Goal: Ask a question

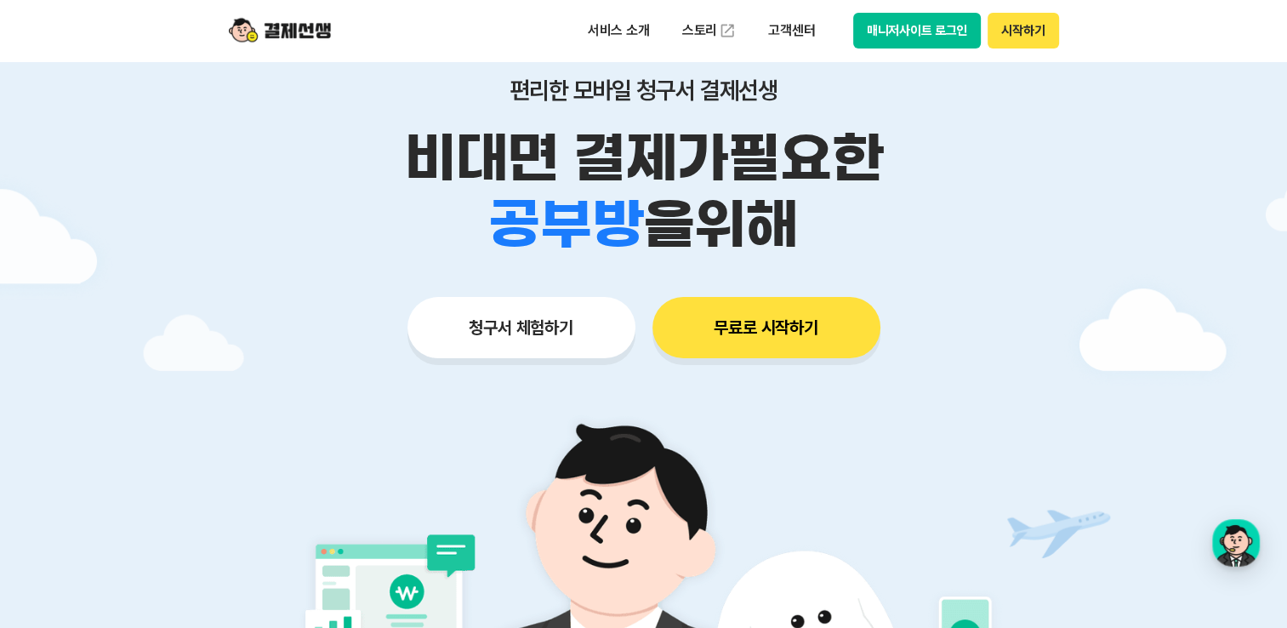
scroll to position [85, 0]
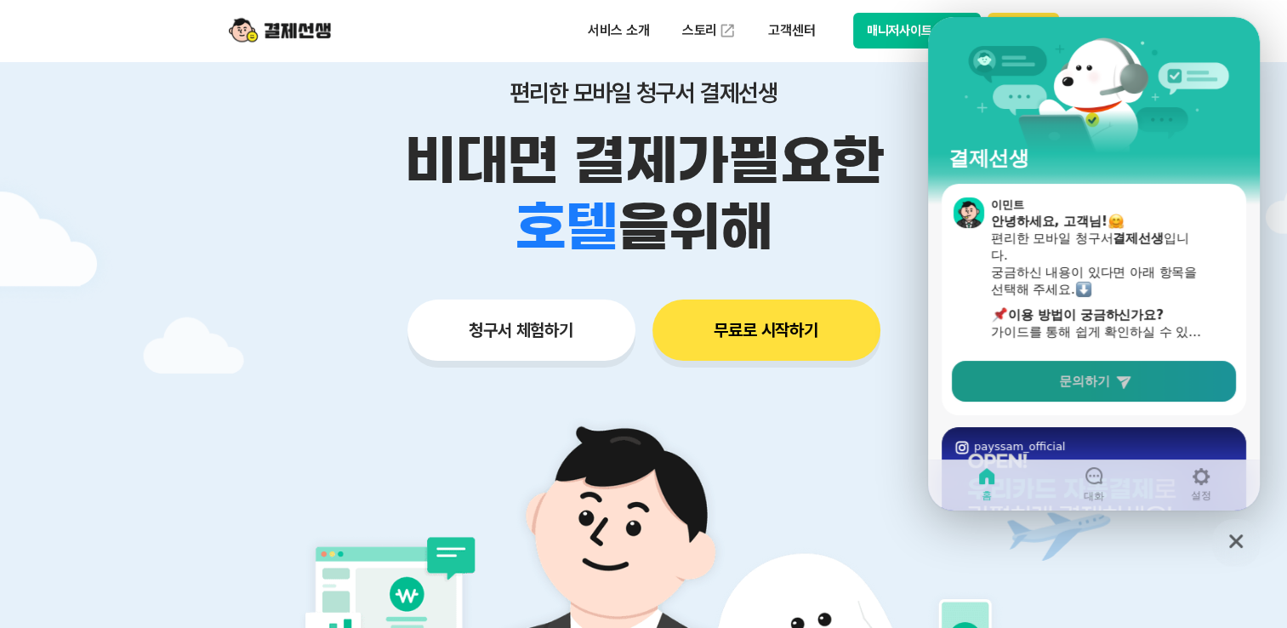
click at [1066, 379] on span "문의하기" at bounding box center [1084, 380] width 51 height 17
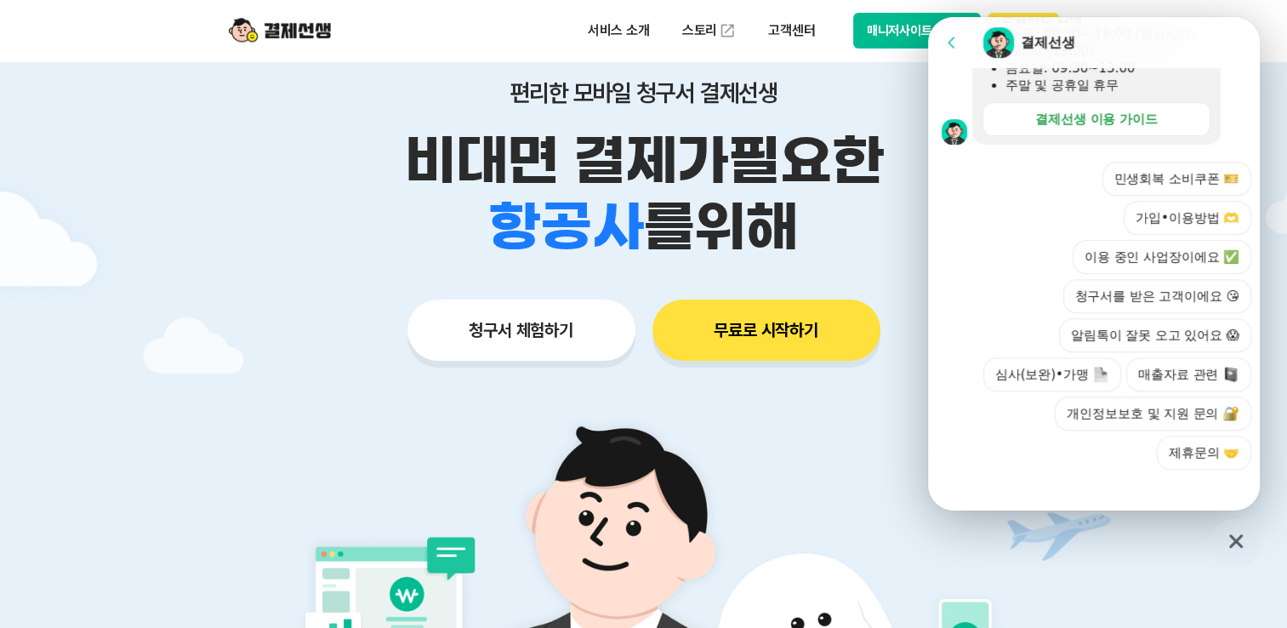
scroll to position [604, 0]
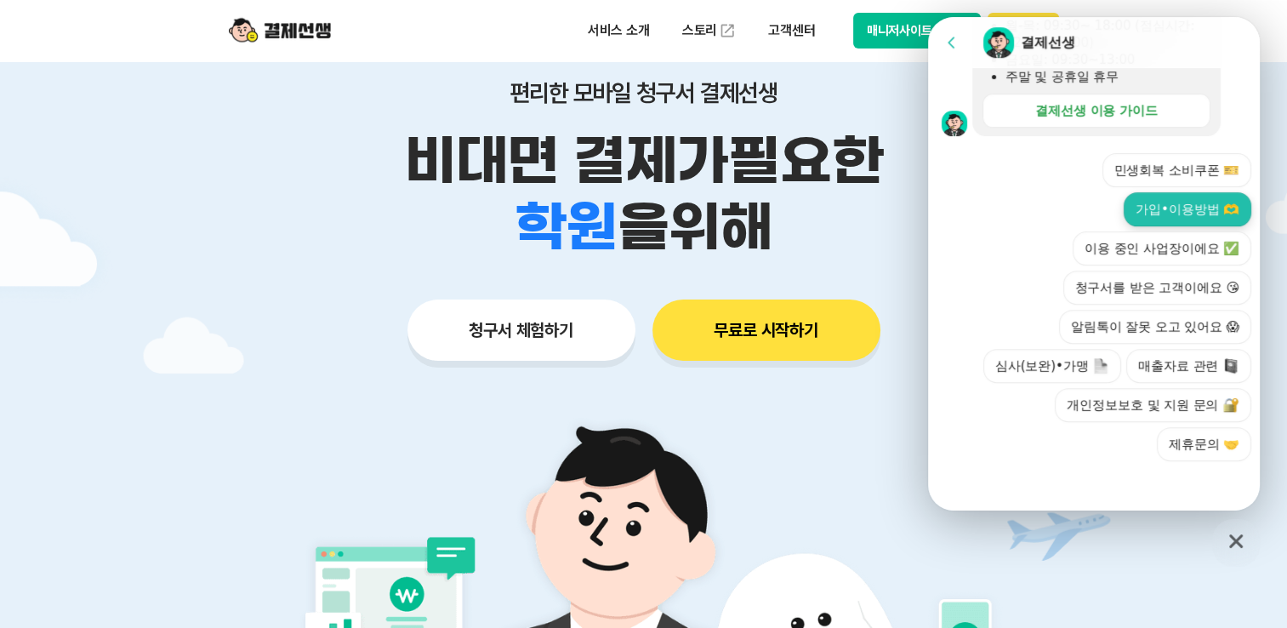
click at [1161, 208] on button "가입•이용방법 🫶" at bounding box center [1187, 209] width 128 height 34
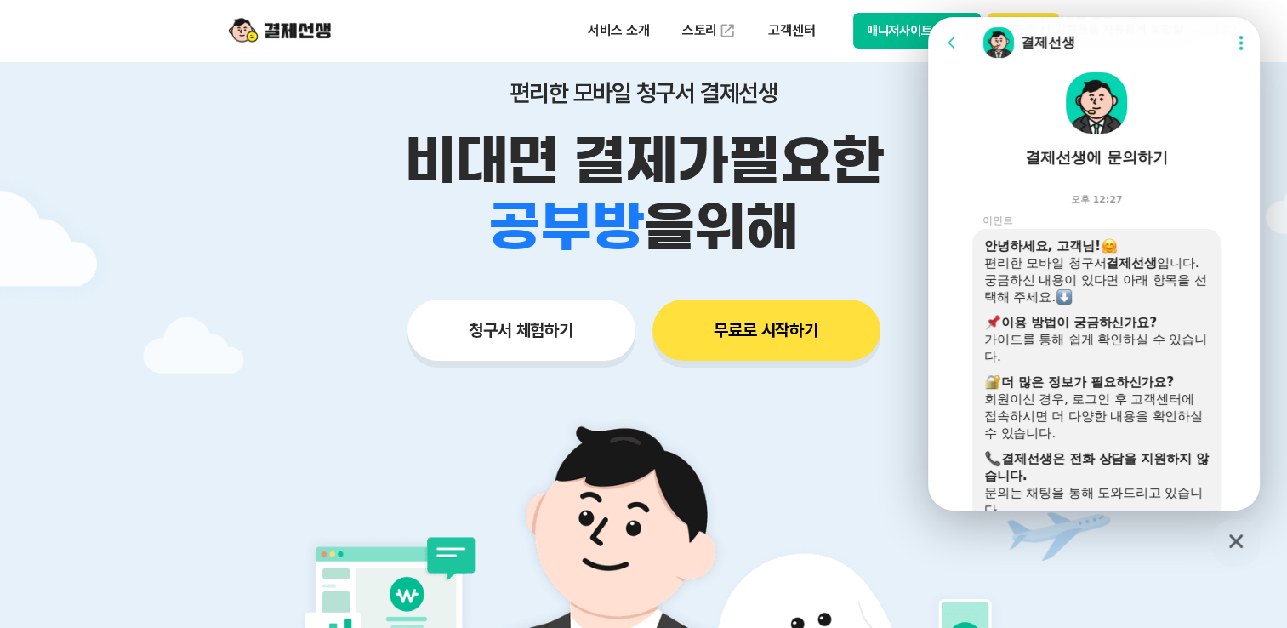
scroll to position [0, 0]
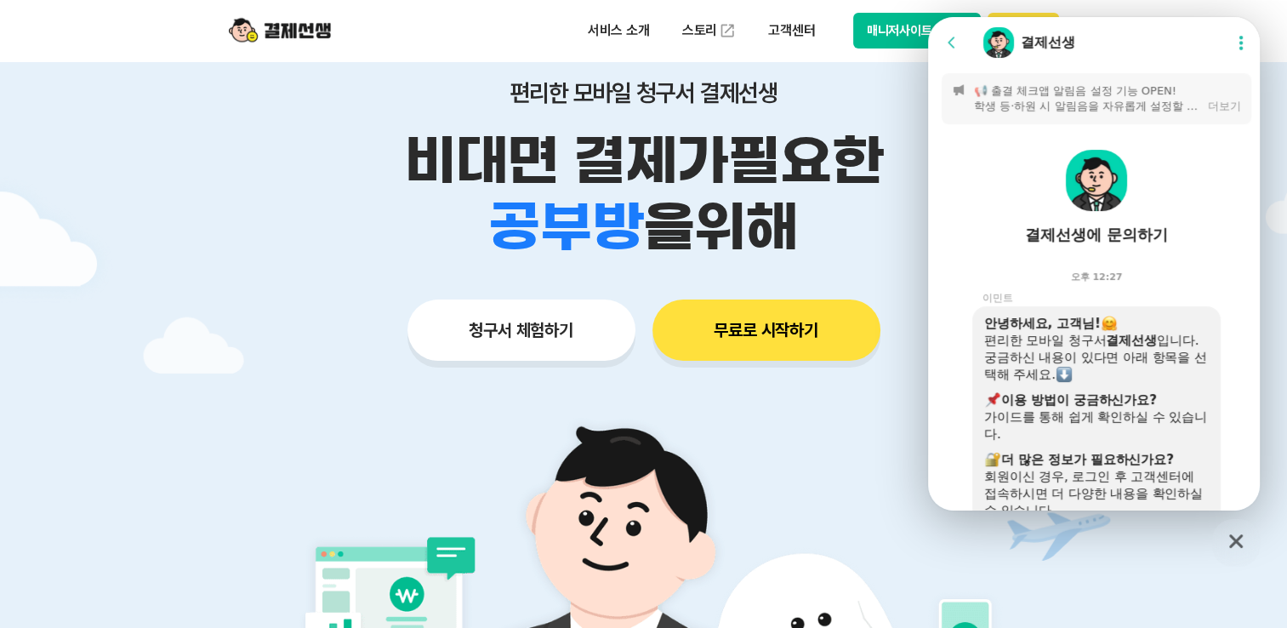
click at [278, 128] on p "비대면 결제가 필요한" at bounding box center [643, 161] width 871 height 66
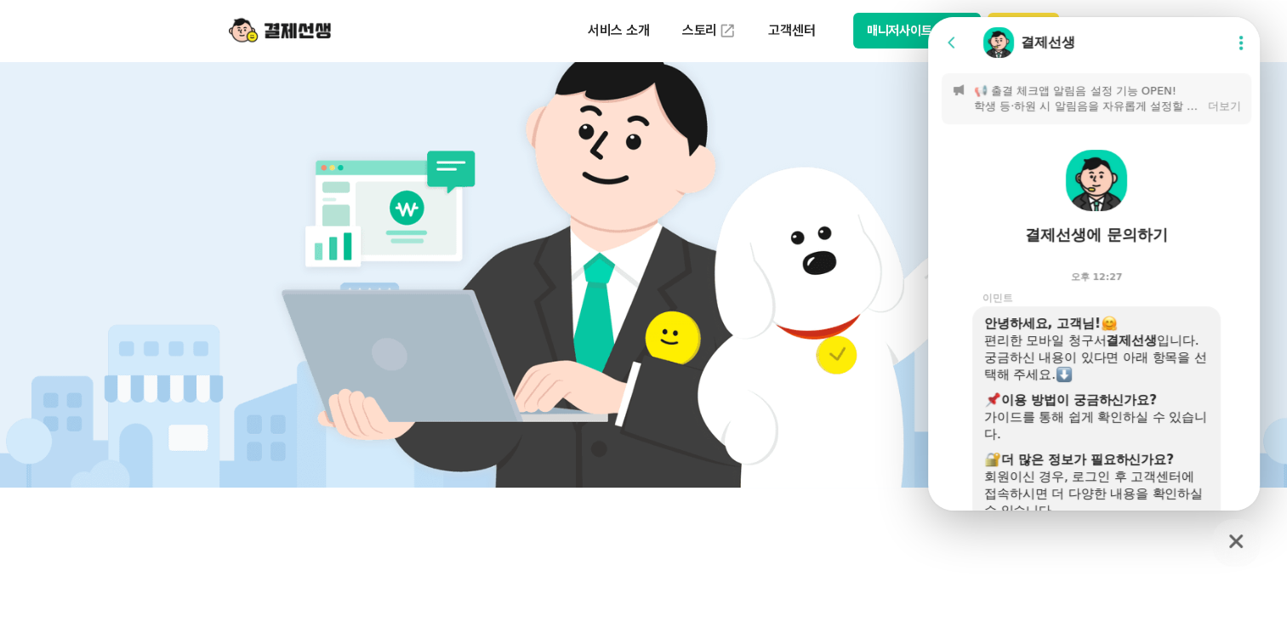
scroll to position [340, 0]
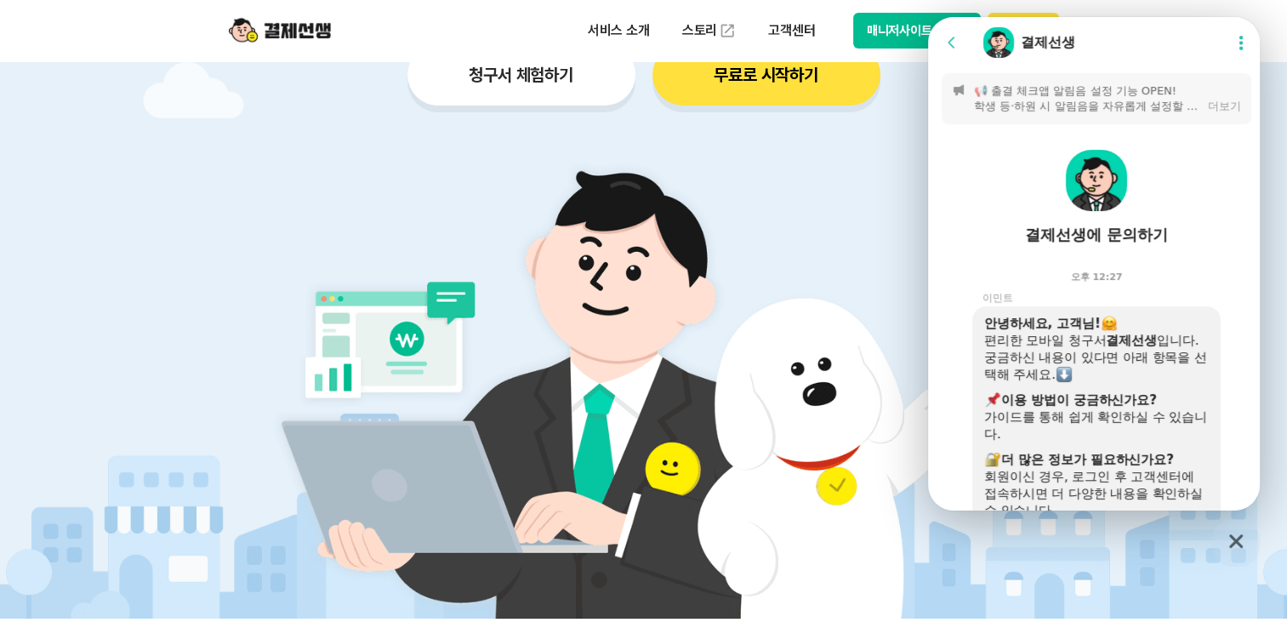
click at [493, 70] on button "청구서 체험하기" at bounding box center [521, 74] width 228 height 61
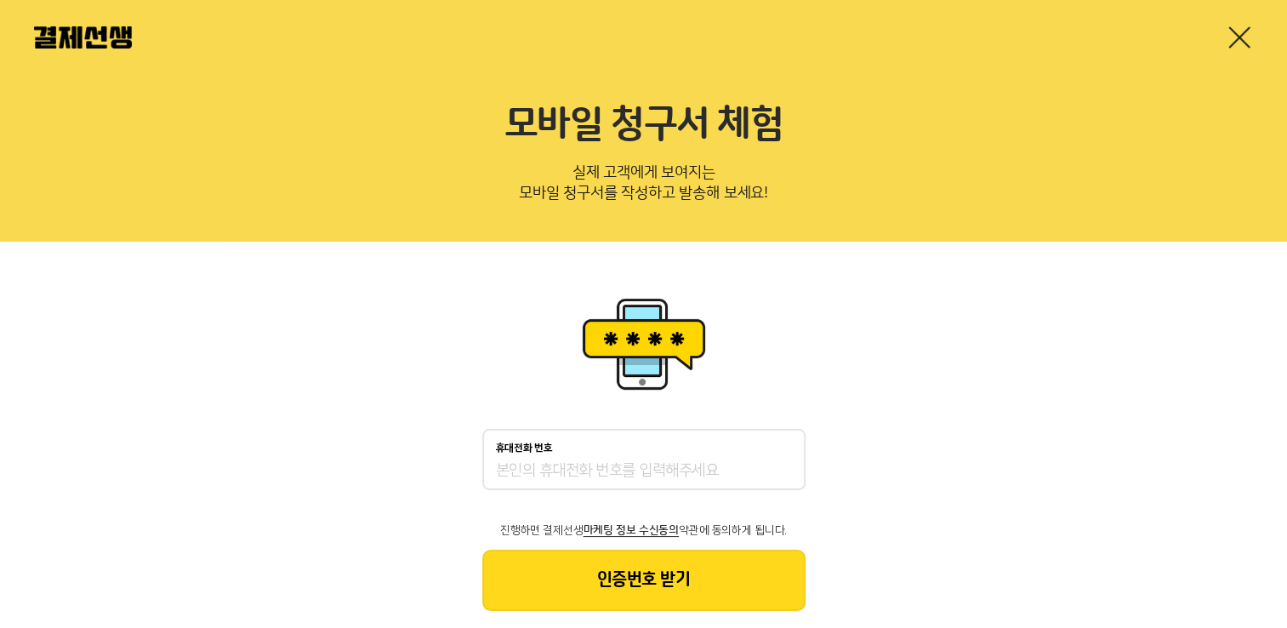
click at [549, 477] on input "휴대전화 번호" at bounding box center [644, 471] width 296 height 20
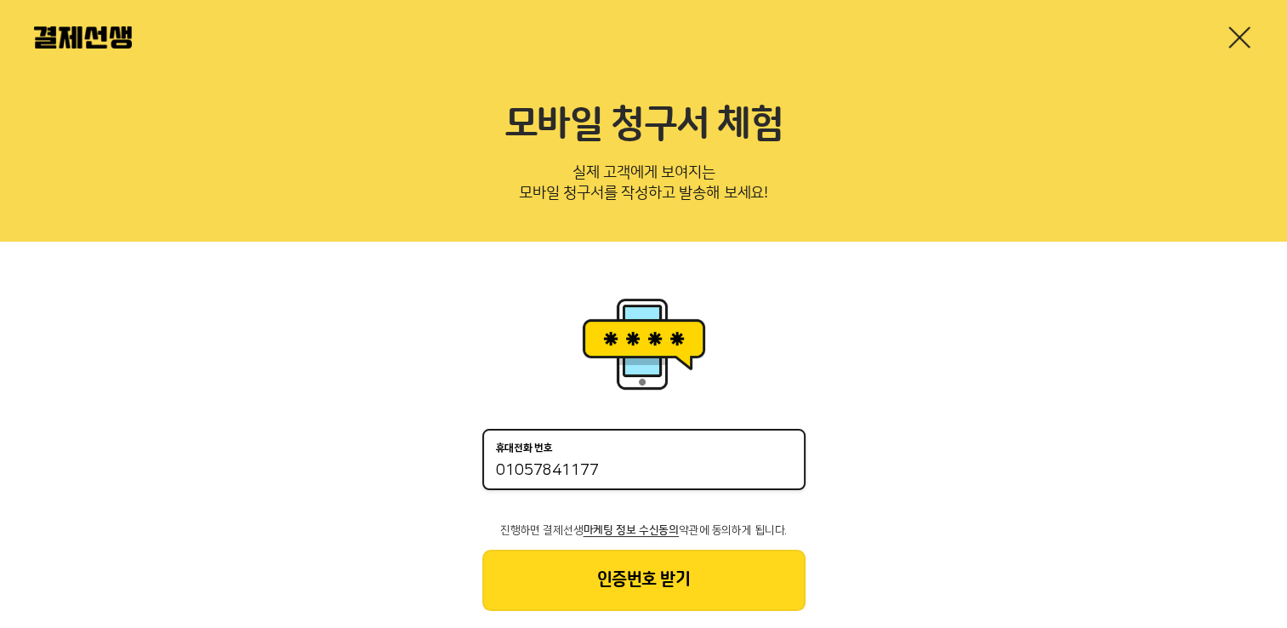
type input "01057841177"
click at [612, 585] on button "인증번호 받기" at bounding box center [643, 579] width 323 height 61
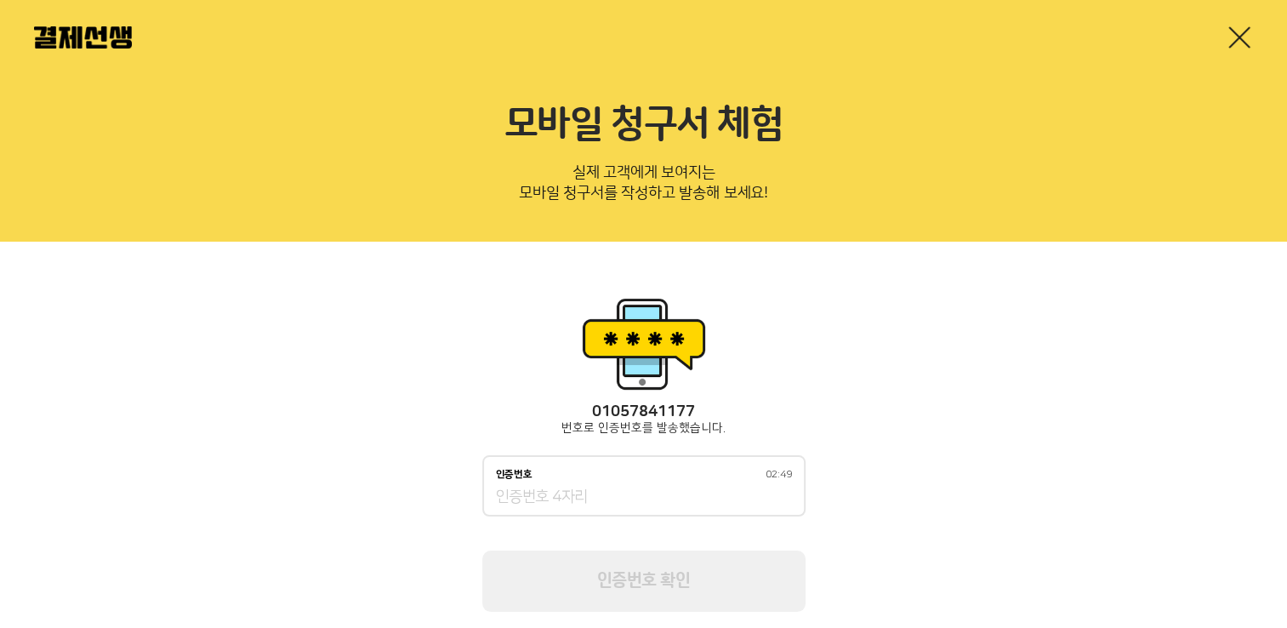
click at [1236, 33] on link at bounding box center [1238, 37] width 27 height 27
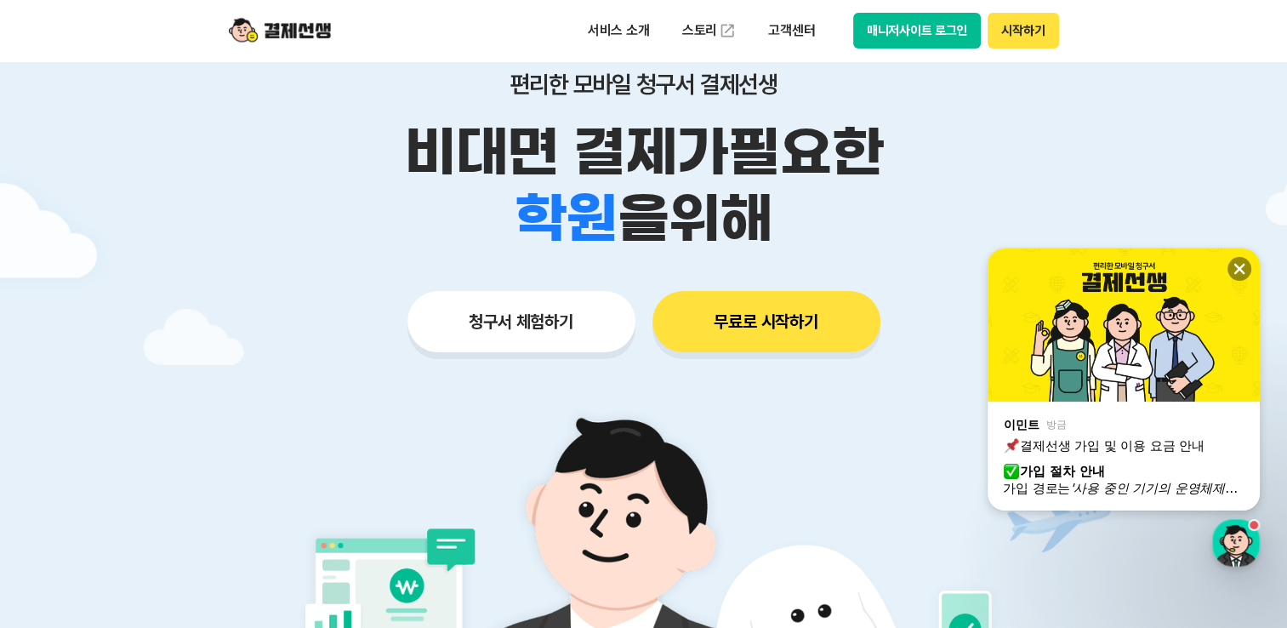
scroll to position [255, 0]
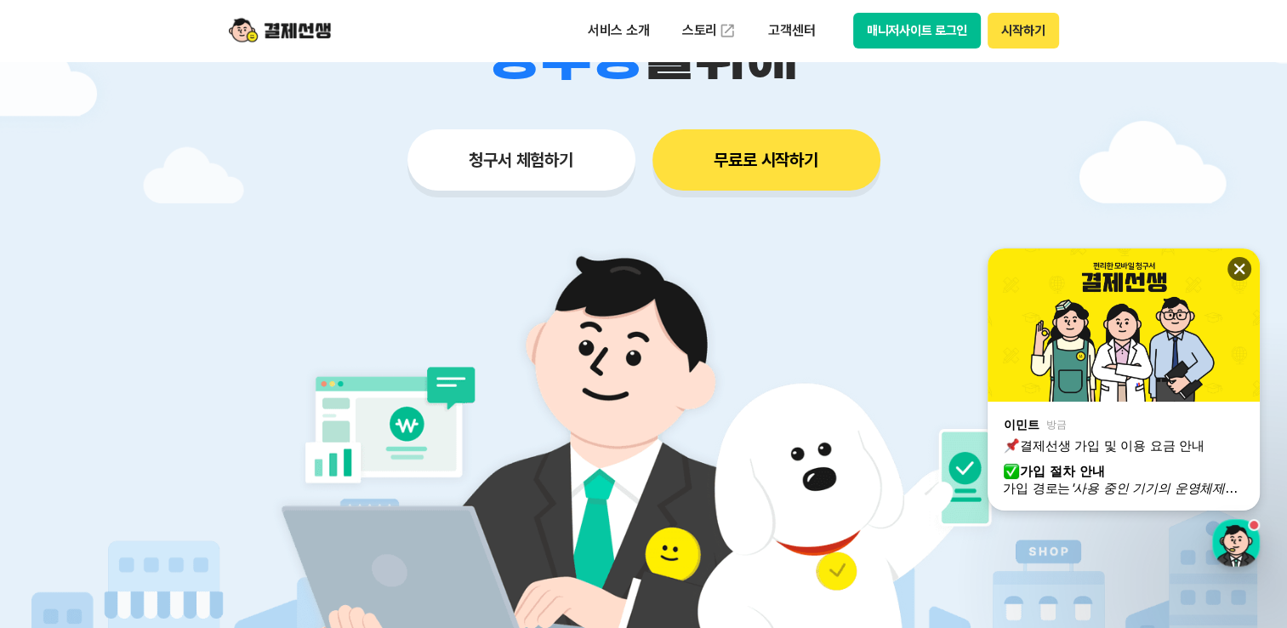
click at [1238, 264] on icon at bounding box center [1239, 268] width 17 height 17
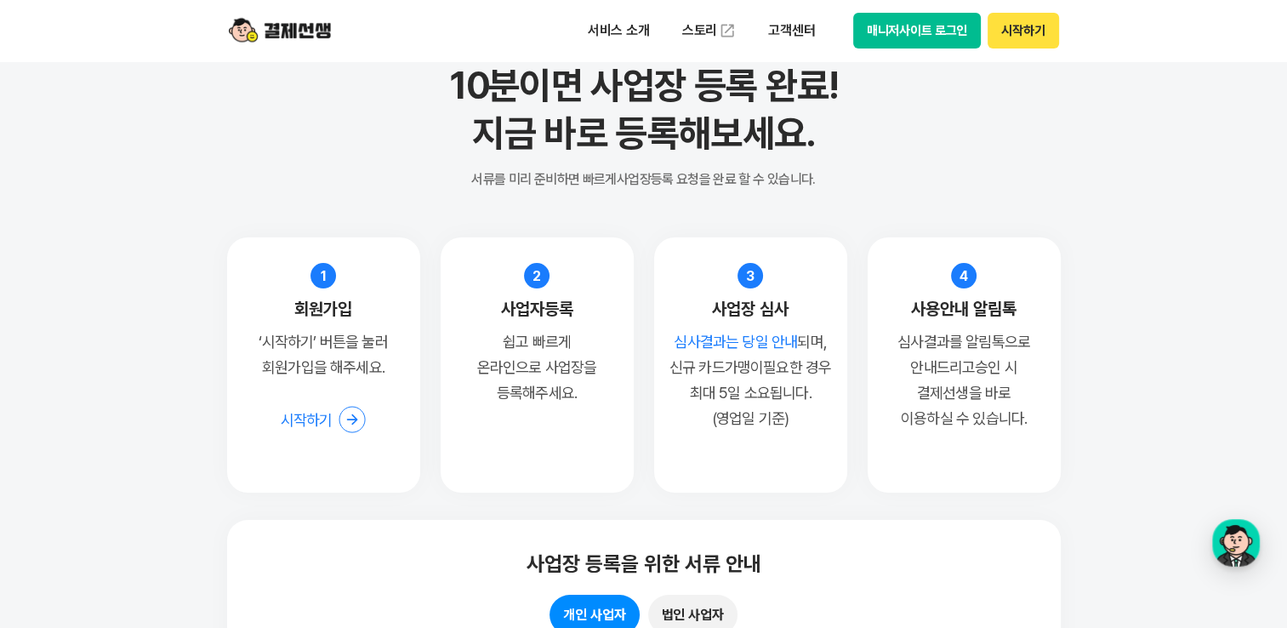
scroll to position [12916, 0]
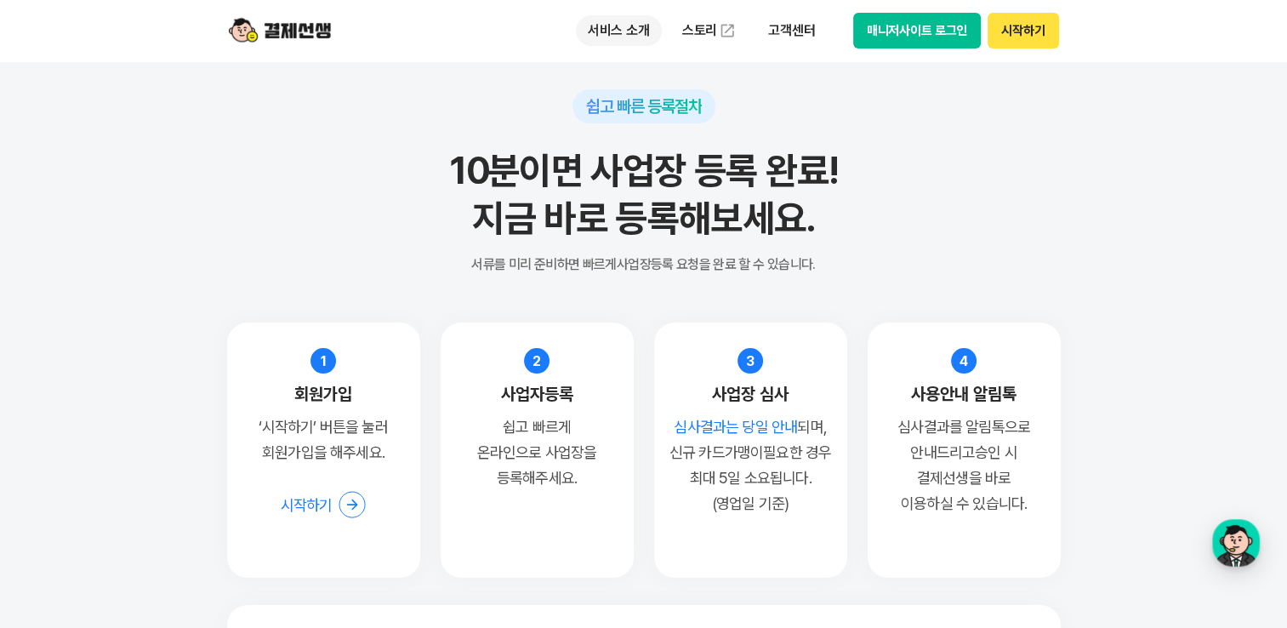
click at [633, 34] on p "서비스 소개" at bounding box center [619, 30] width 86 height 31
click at [305, 29] on img at bounding box center [280, 30] width 102 height 32
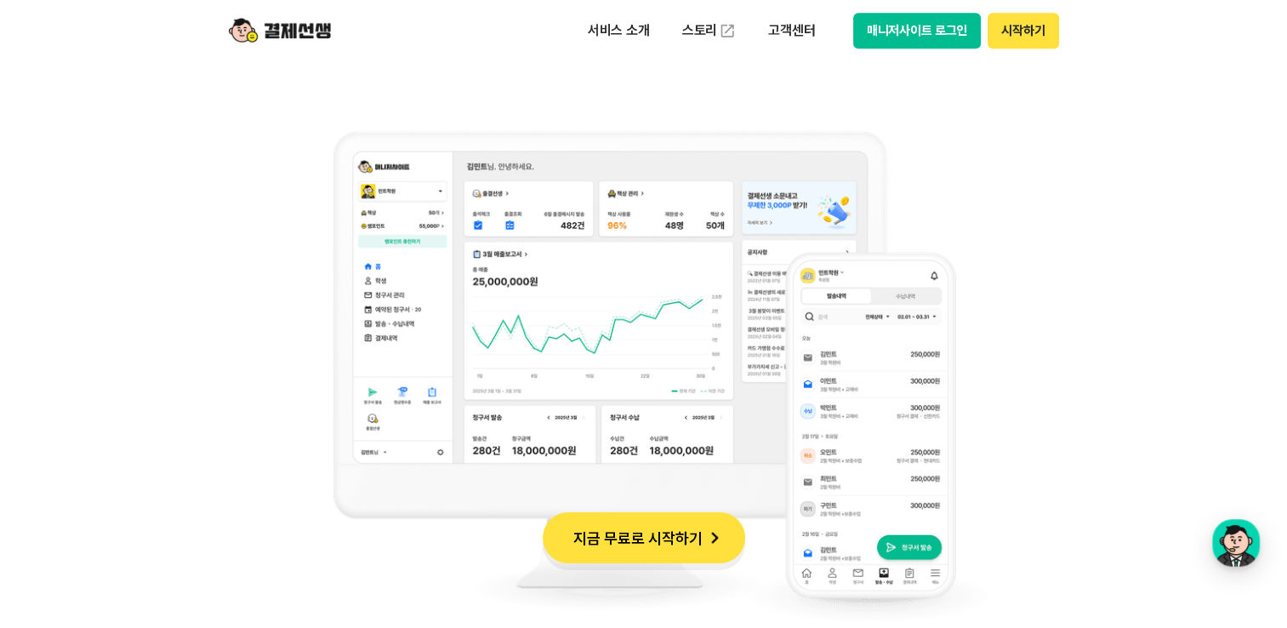
scroll to position [1361, 0]
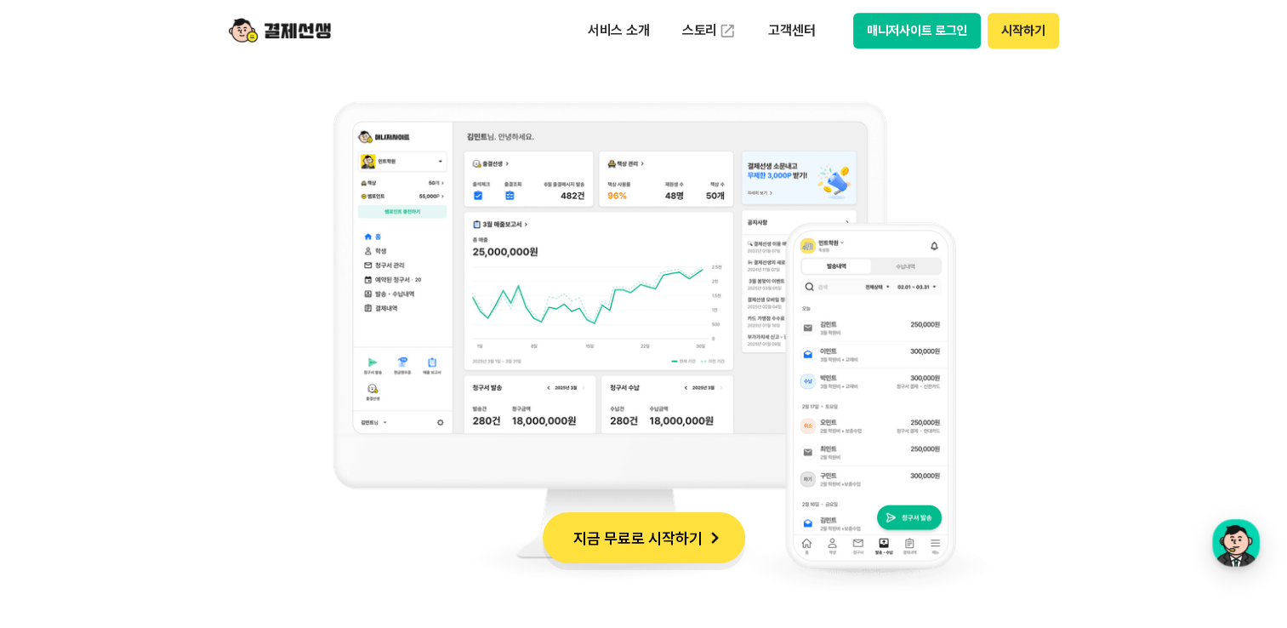
click at [901, 33] on button "매니저사이트 로그인" at bounding box center [917, 31] width 128 height 36
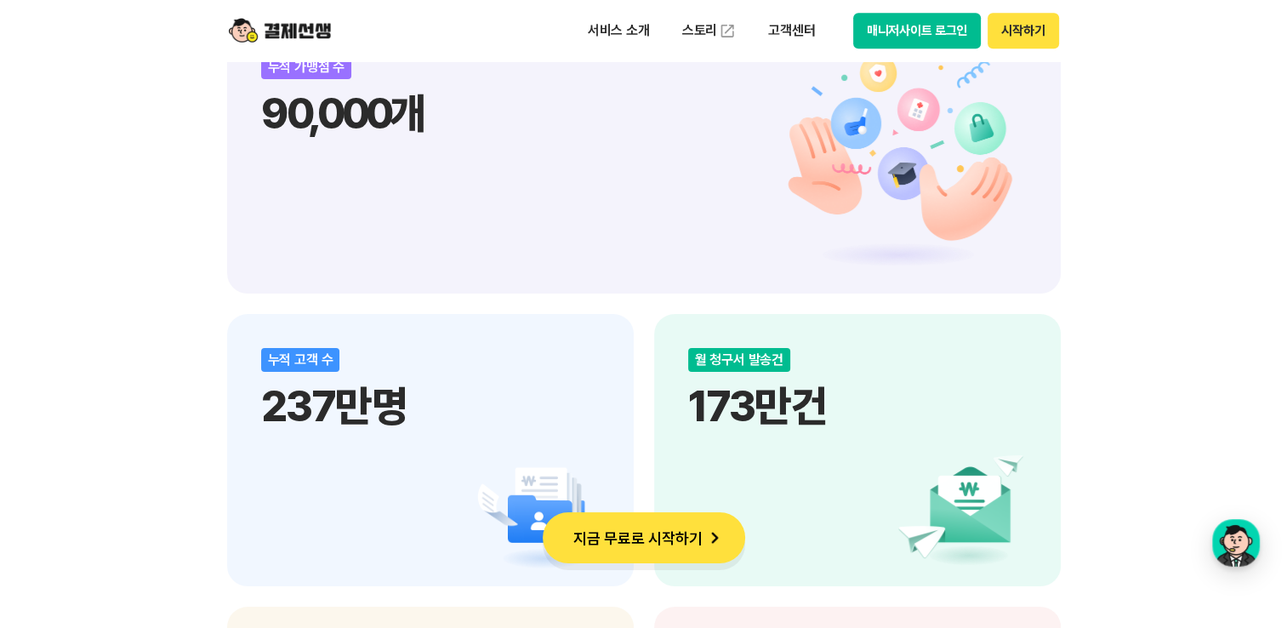
scroll to position [1871, 0]
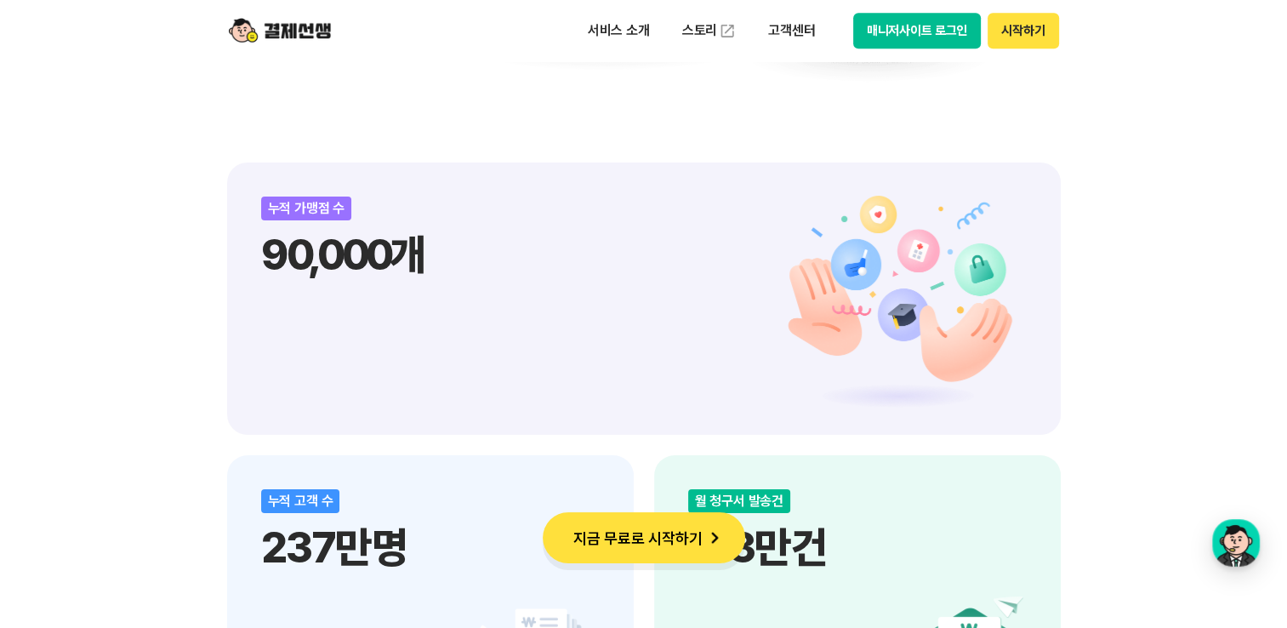
click at [675, 534] on button "지금 무료로 시작하기" at bounding box center [644, 537] width 202 height 51
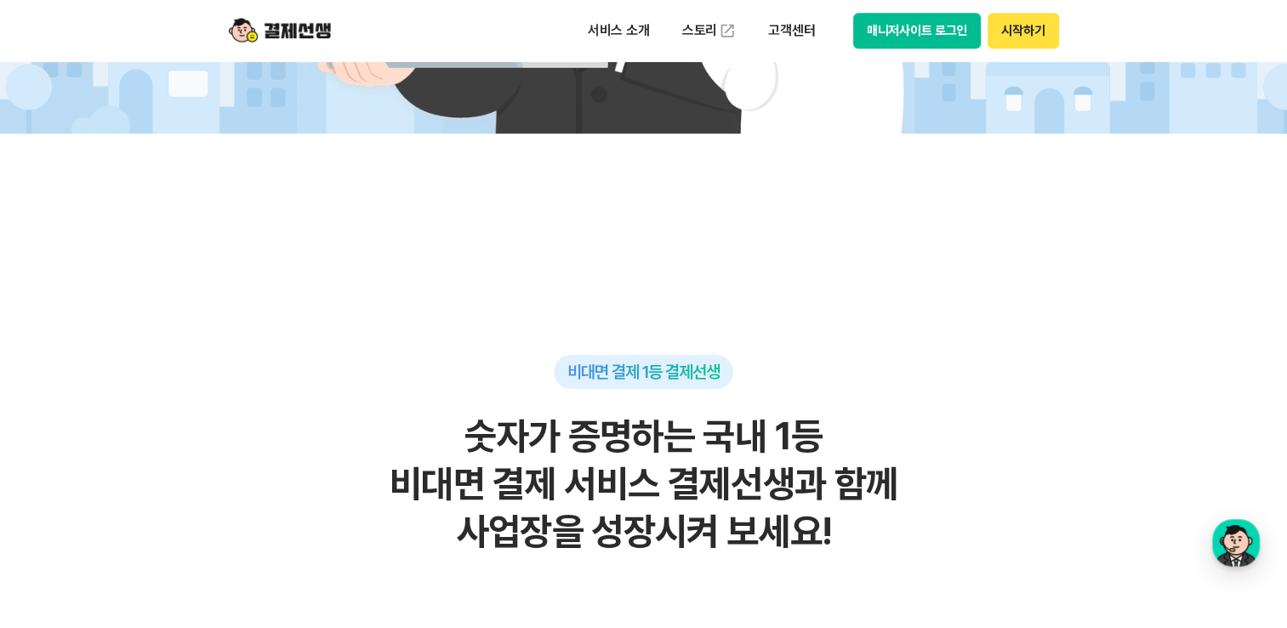
scroll to position [595, 0]
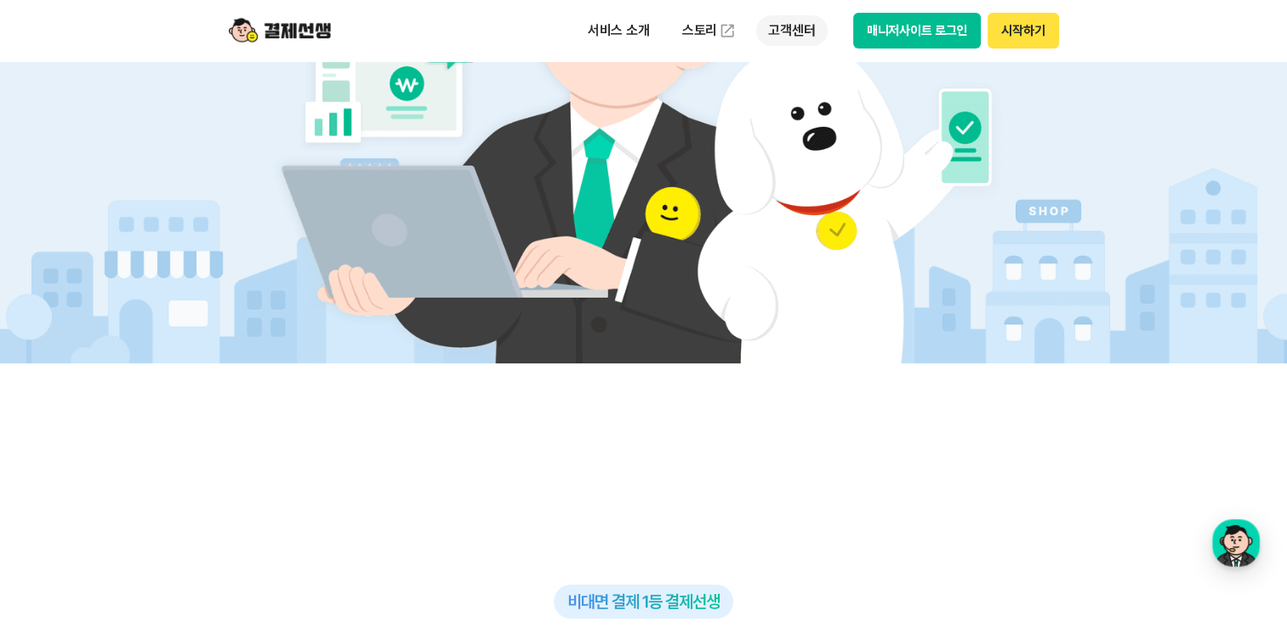
click at [789, 26] on p "고객센터" at bounding box center [791, 30] width 71 height 31
click at [800, 96] on link "자주 묻는 질문" at bounding box center [827, 100] width 143 height 34
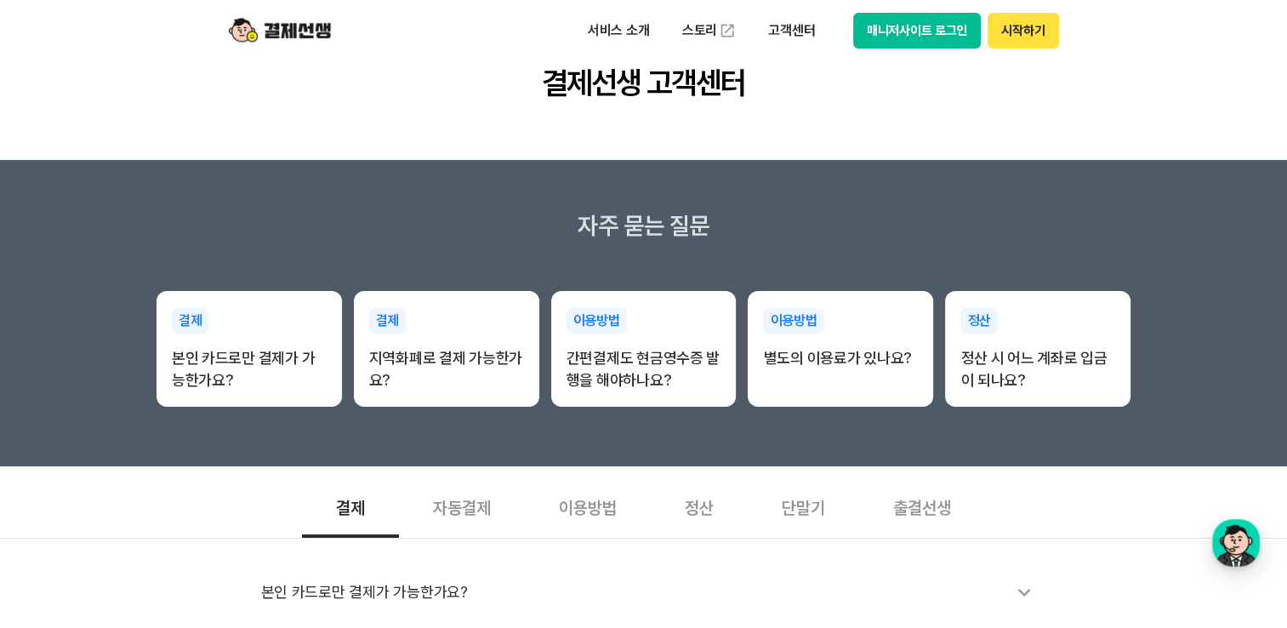
scroll to position [170, 0]
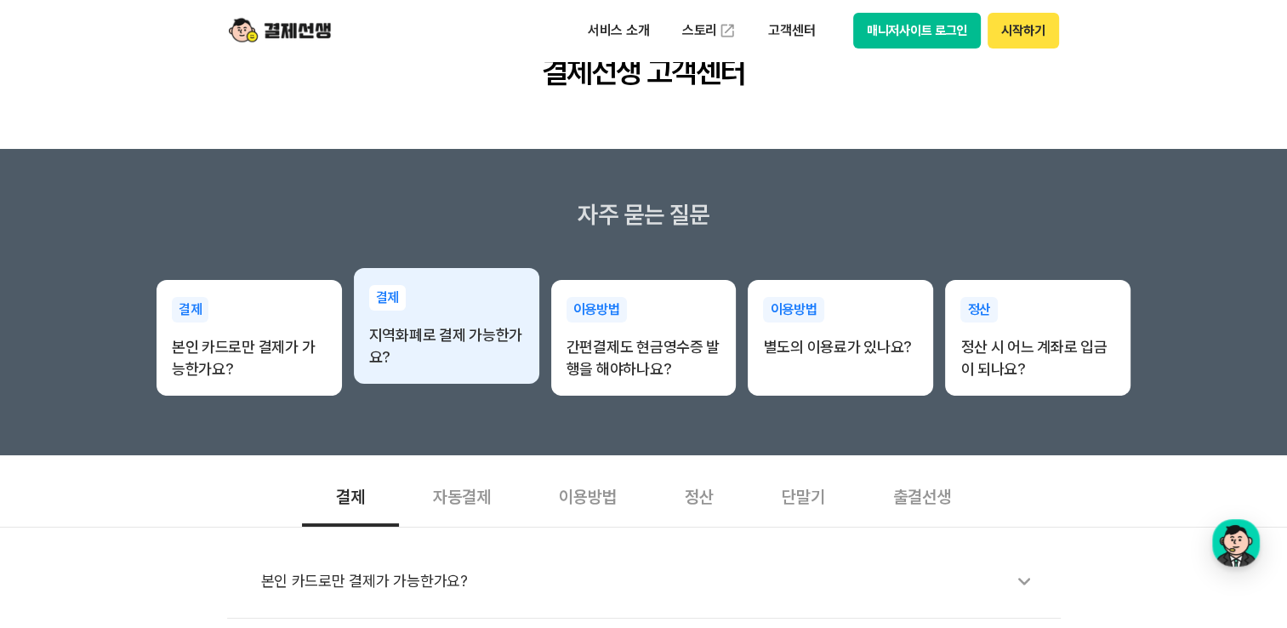
click at [458, 346] on p "지역화폐로 결제 가능한가요?" at bounding box center [446, 346] width 155 height 44
click at [461, 328] on p "지역화폐로 결제 가능한가요?" at bounding box center [446, 346] width 155 height 44
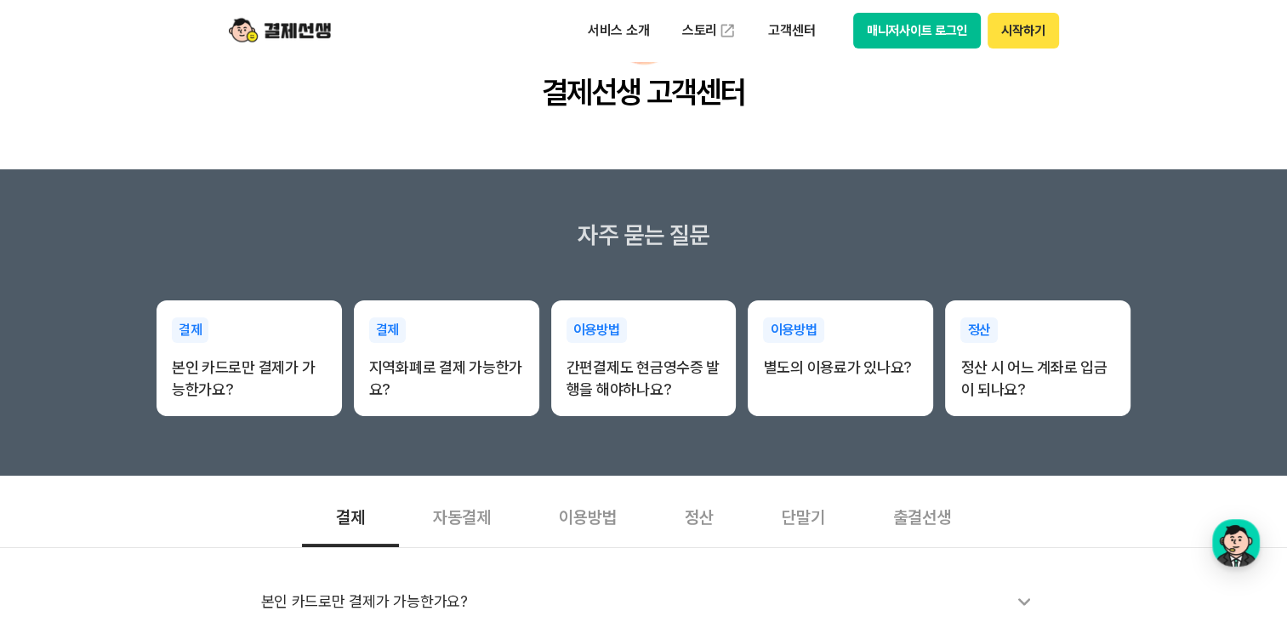
scroll to position [255, 0]
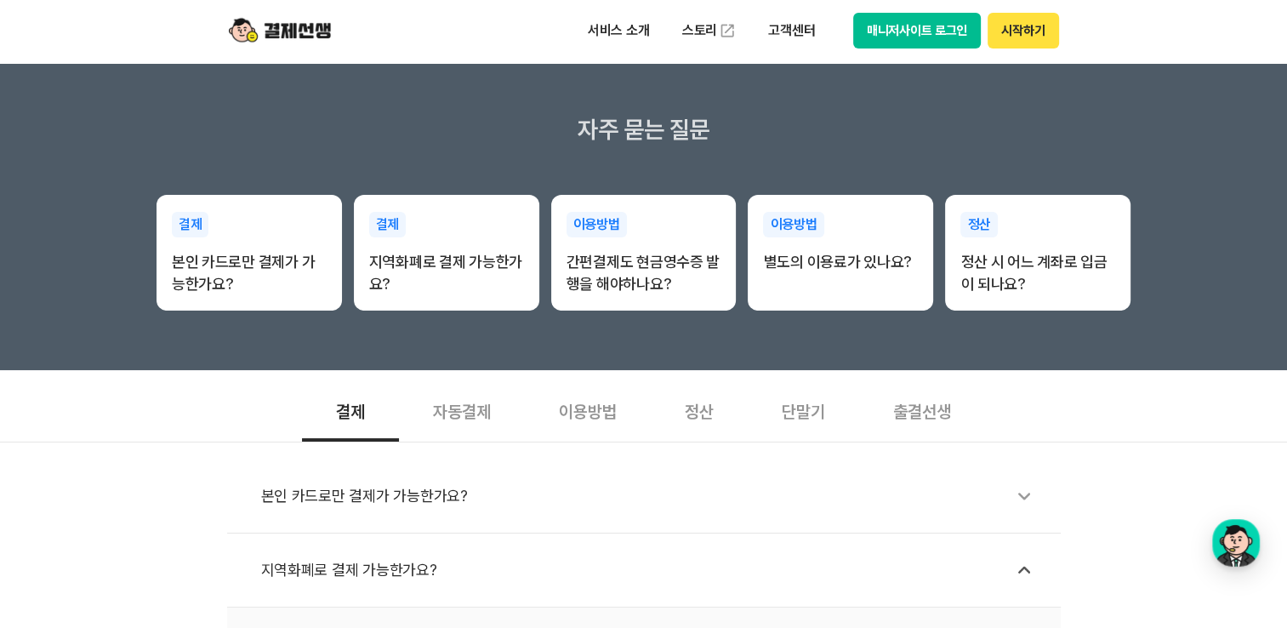
click at [578, 415] on div "이용방법" at bounding box center [588, 409] width 126 height 63
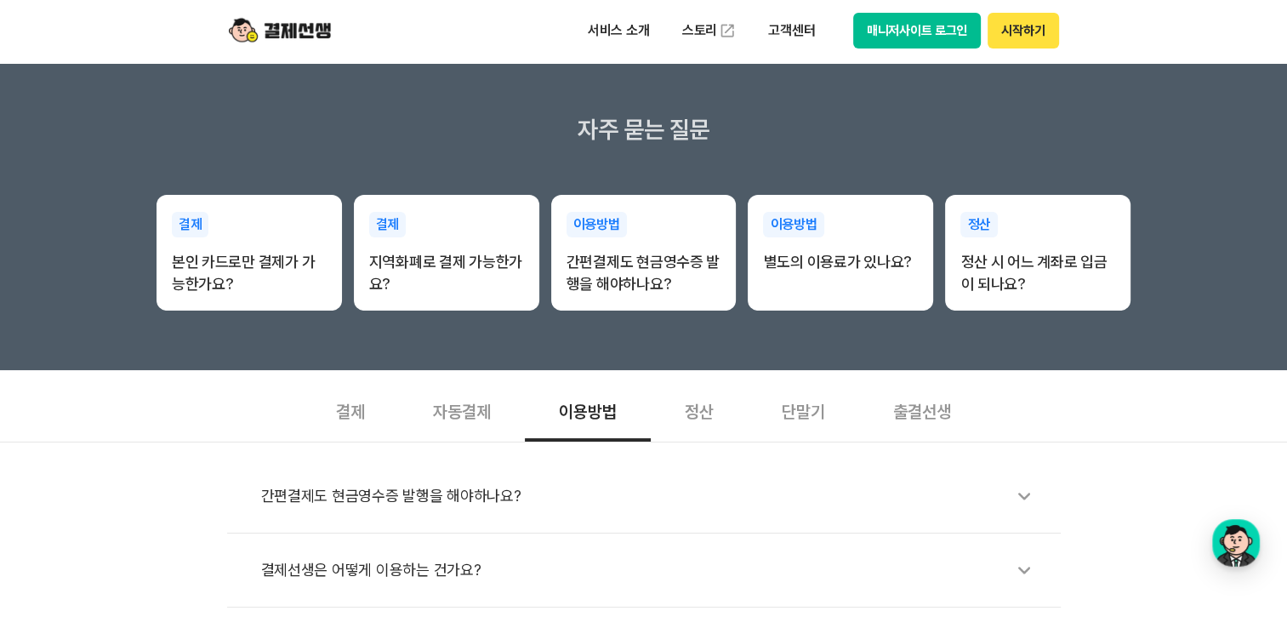
click at [809, 416] on div "단말기" at bounding box center [803, 409] width 111 height 63
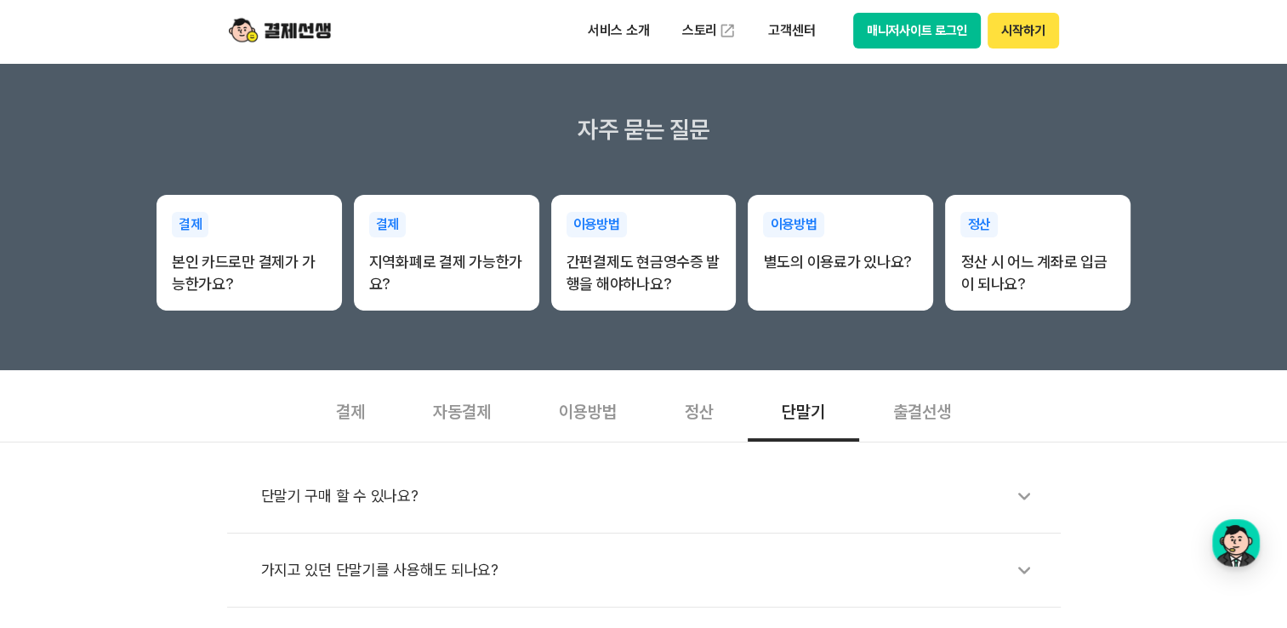
click at [891, 416] on div "출결선생" at bounding box center [922, 409] width 126 height 63
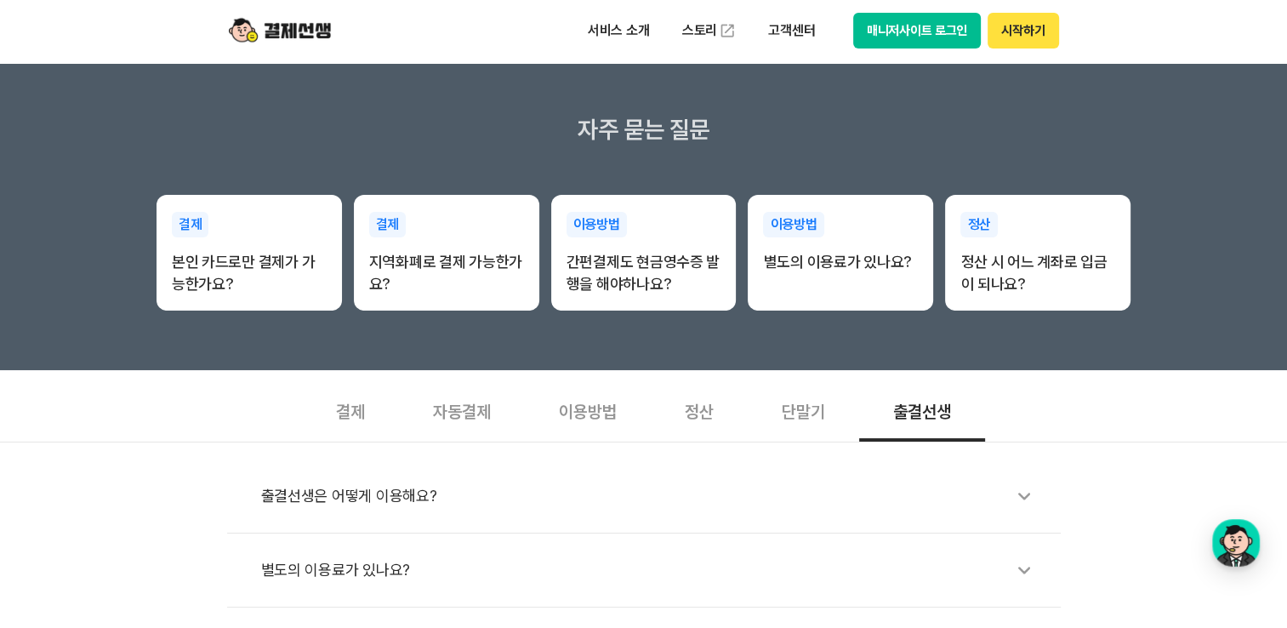
click at [352, 567] on div "별도의 이용료가 있나요?" at bounding box center [652, 569] width 782 height 39
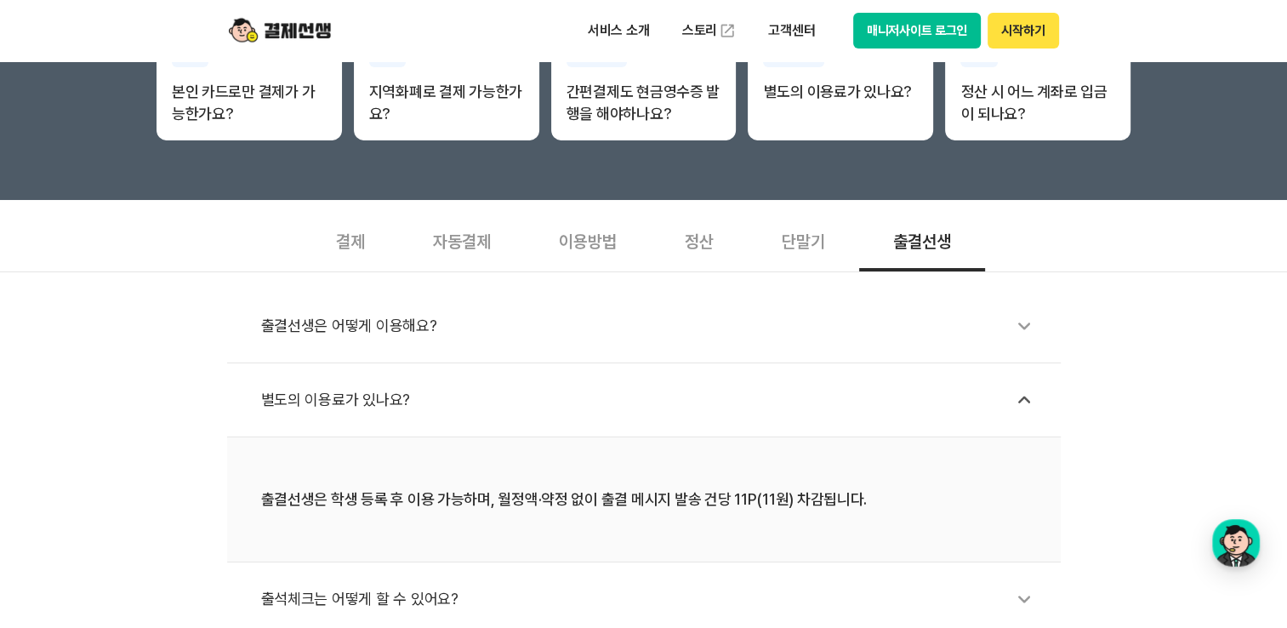
scroll to position [595, 0]
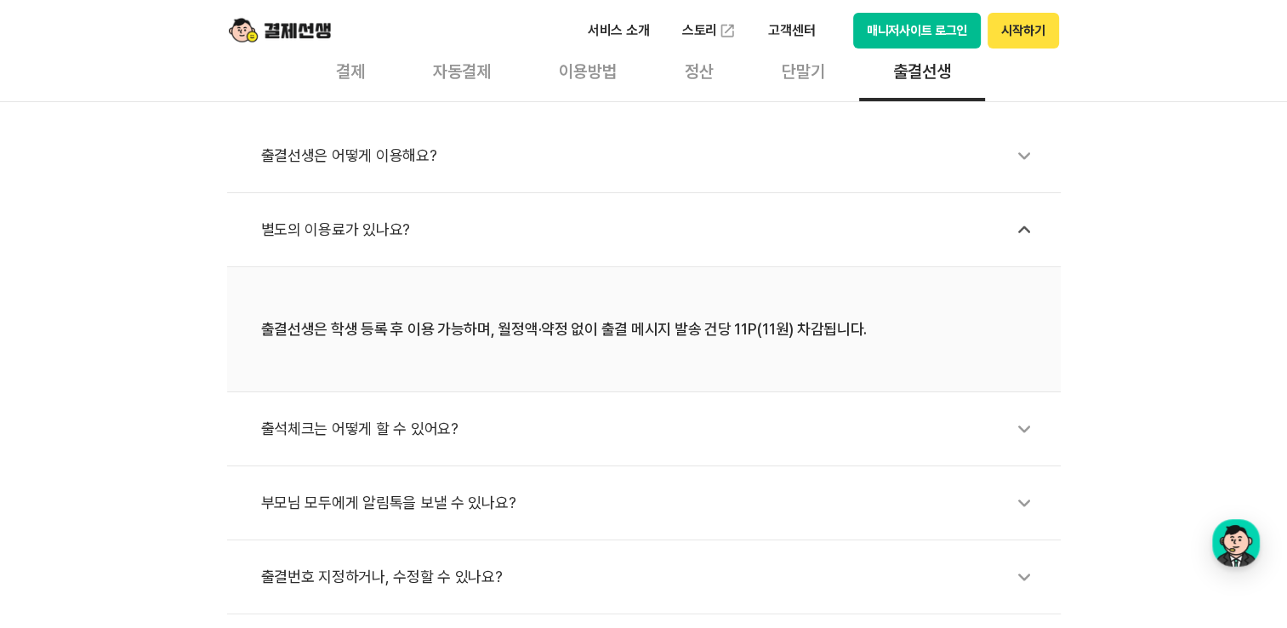
click at [1026, 423] on icon at bounding box center [1023, 428] width 39 height 39
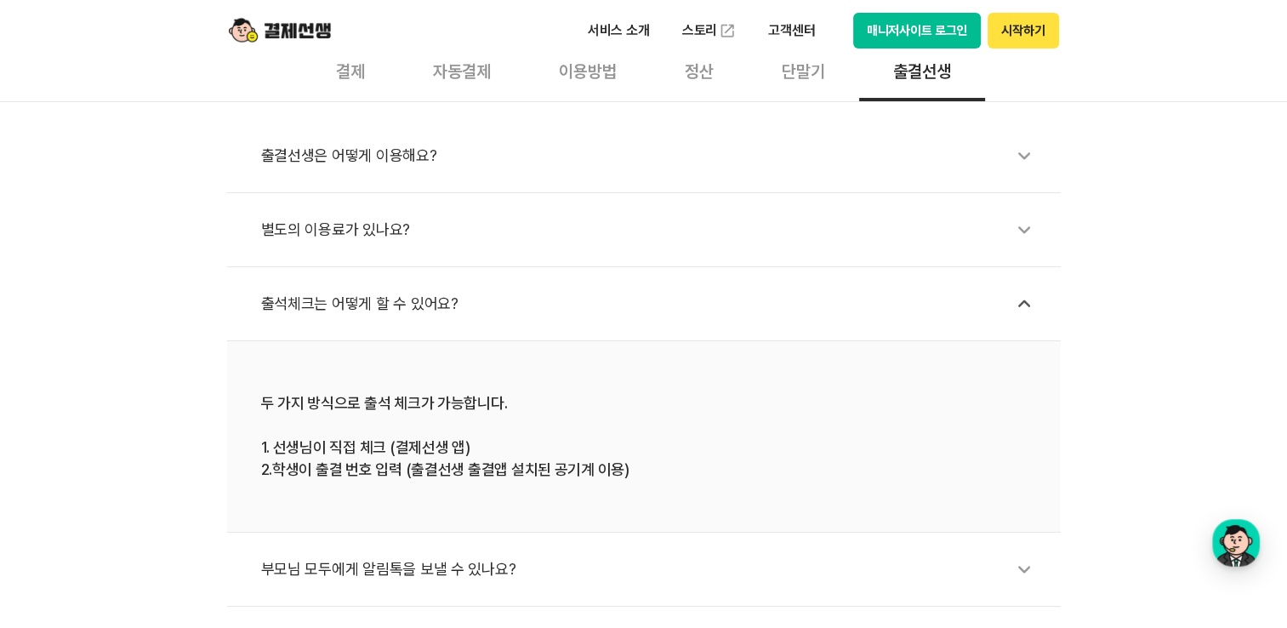
scroll to position [850, 0]
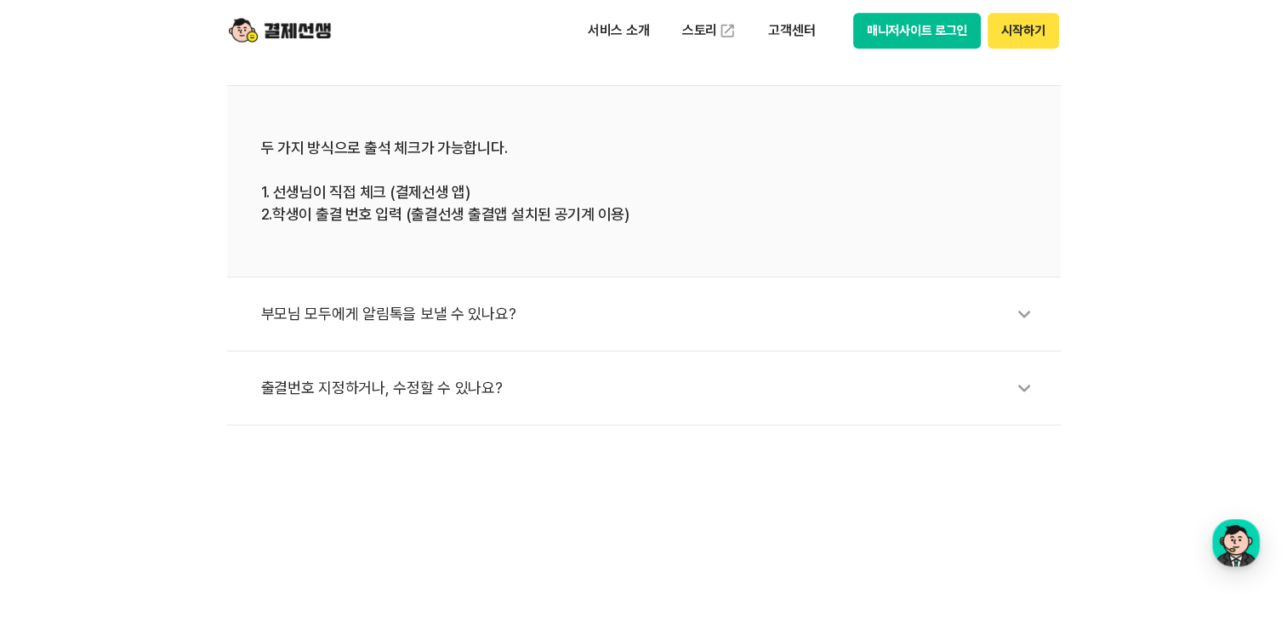
click at [1020, 312] on icon at bounding box center [1023, 313] width 39 height 39
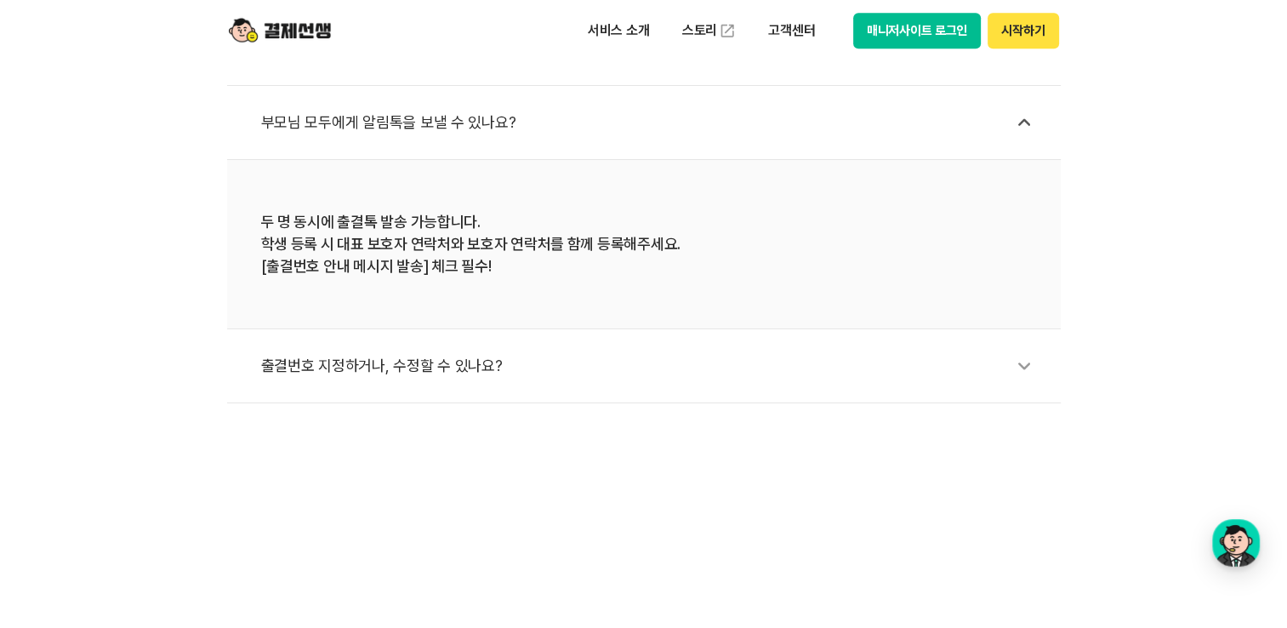
click at [1024, 362] on icon at bounding box center [1023, 365] width 39 height 39
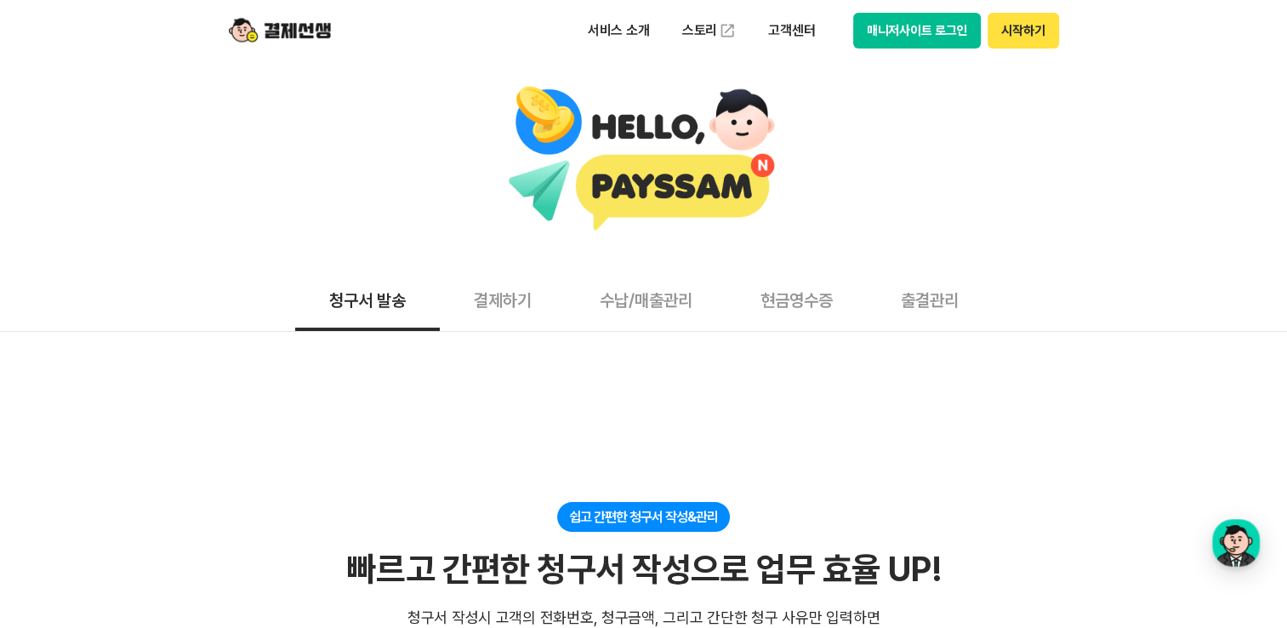
click at [506, 301] on button "결제하기" at bounding box center [503, 299] width 126 height 63
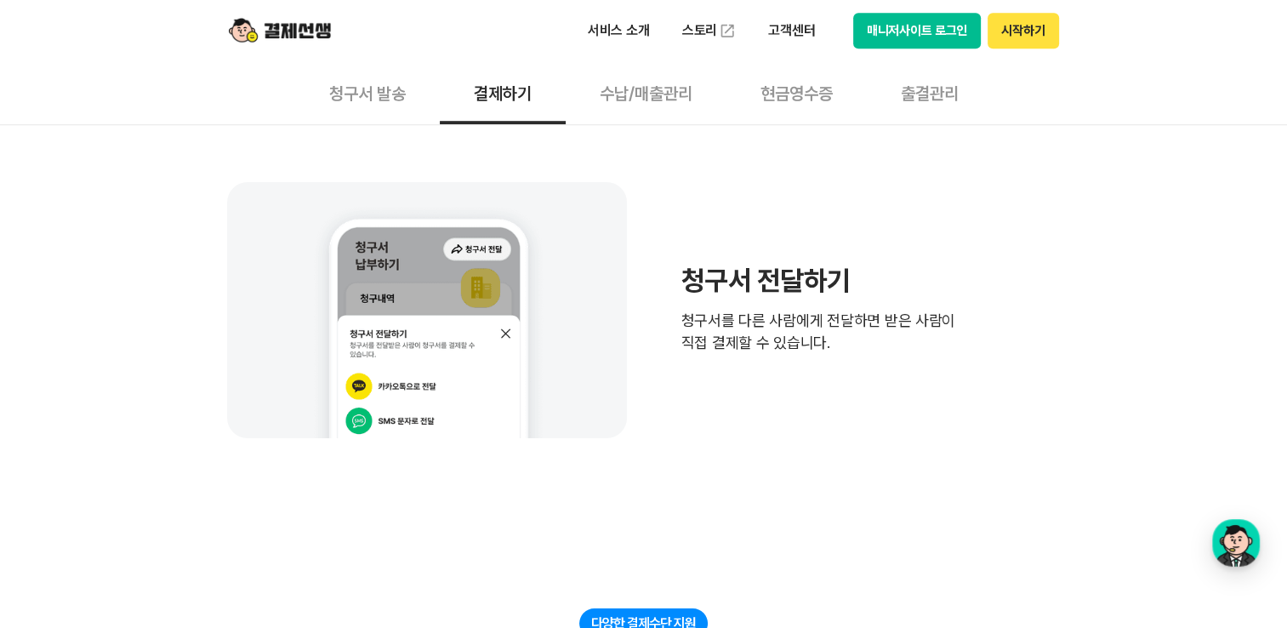
scroll to position [1191, 0]
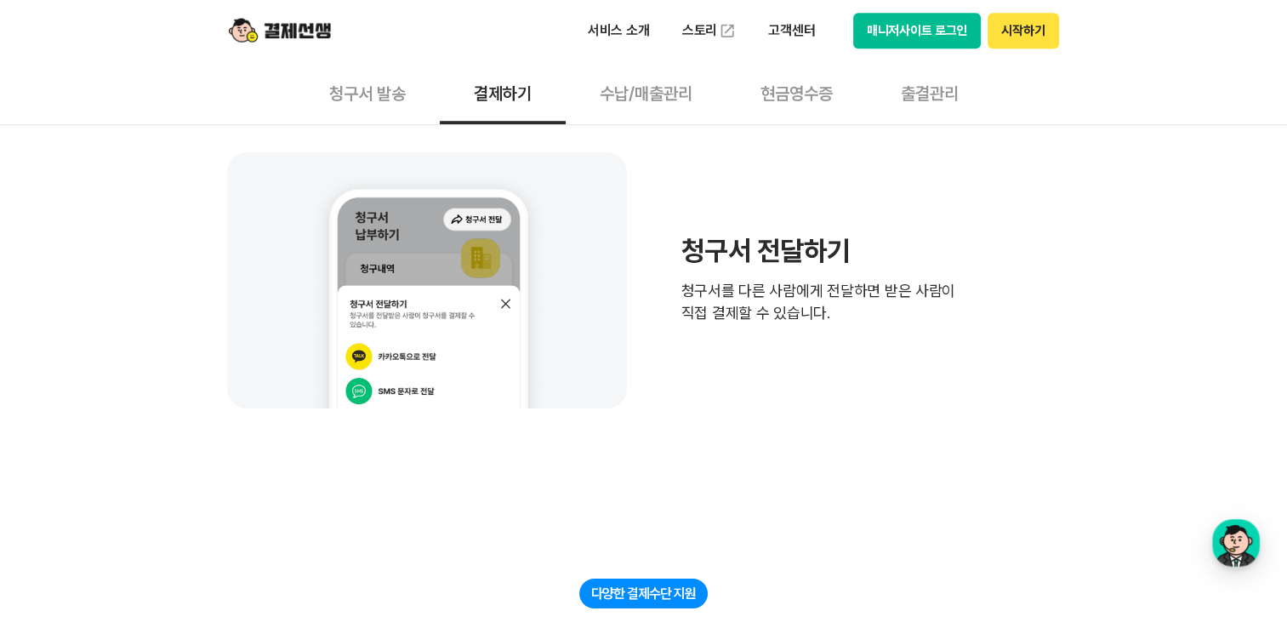
click at [653, 90] on button "수납/매출관리" at bounding box center [646, 92] width 161 height 63
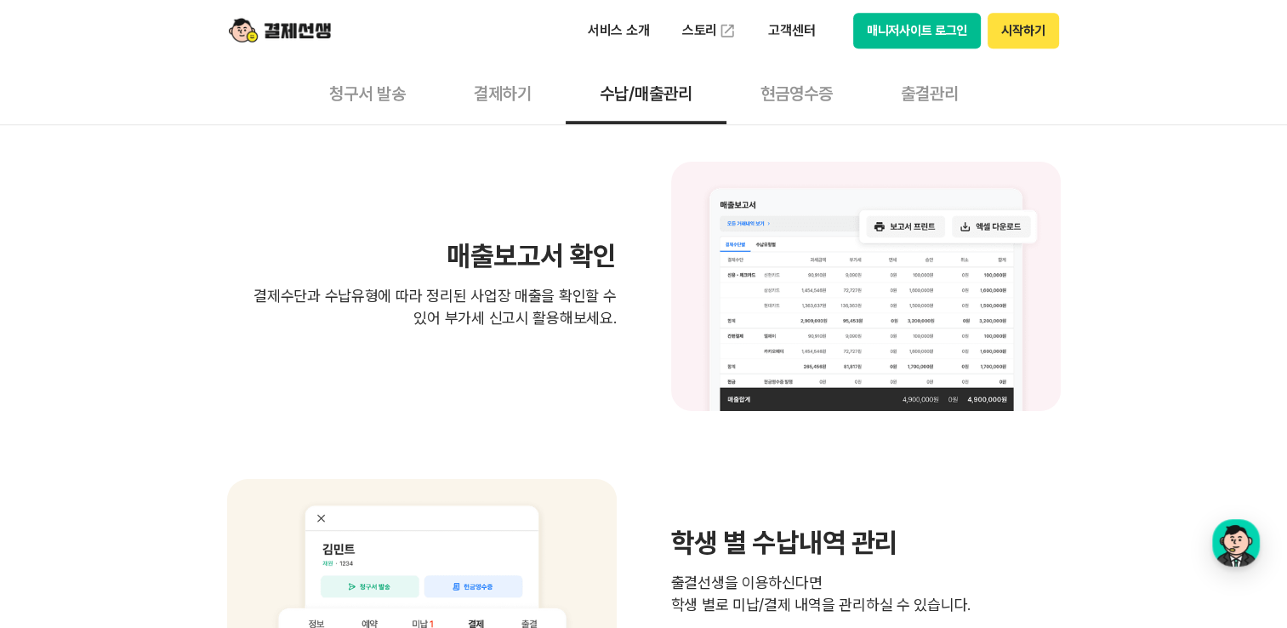
scroll to position [850, 0]
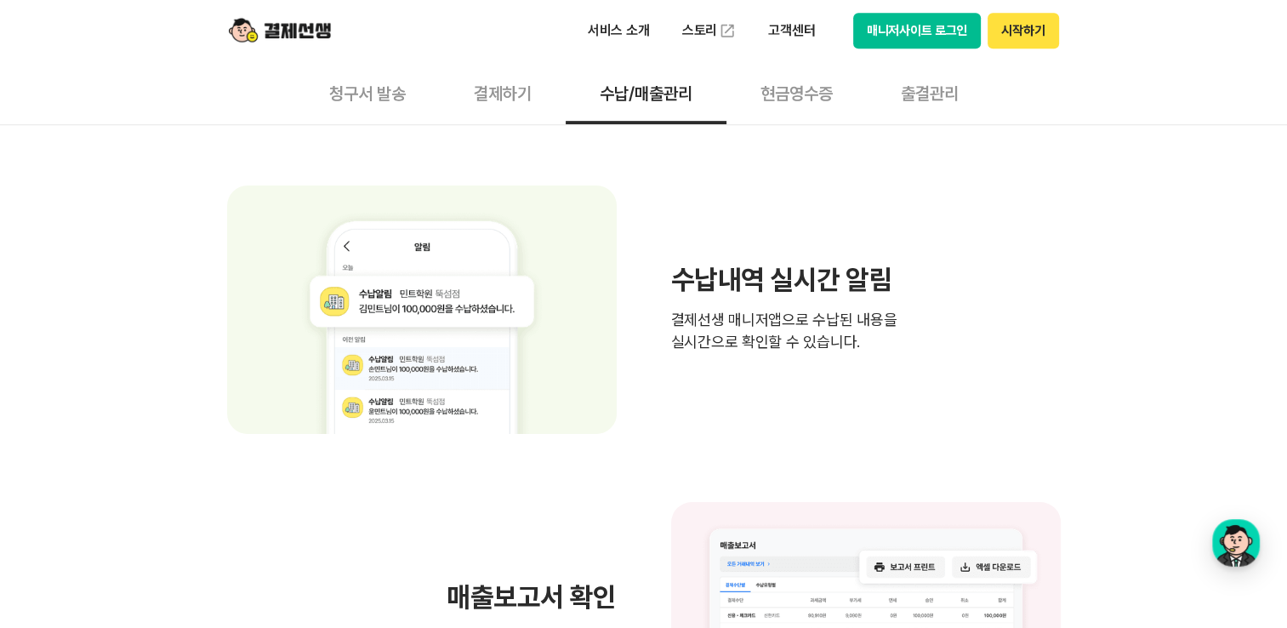
click at [804, 92] on button "현금영수증" at bounding box center [796, 92] width 140 height 63
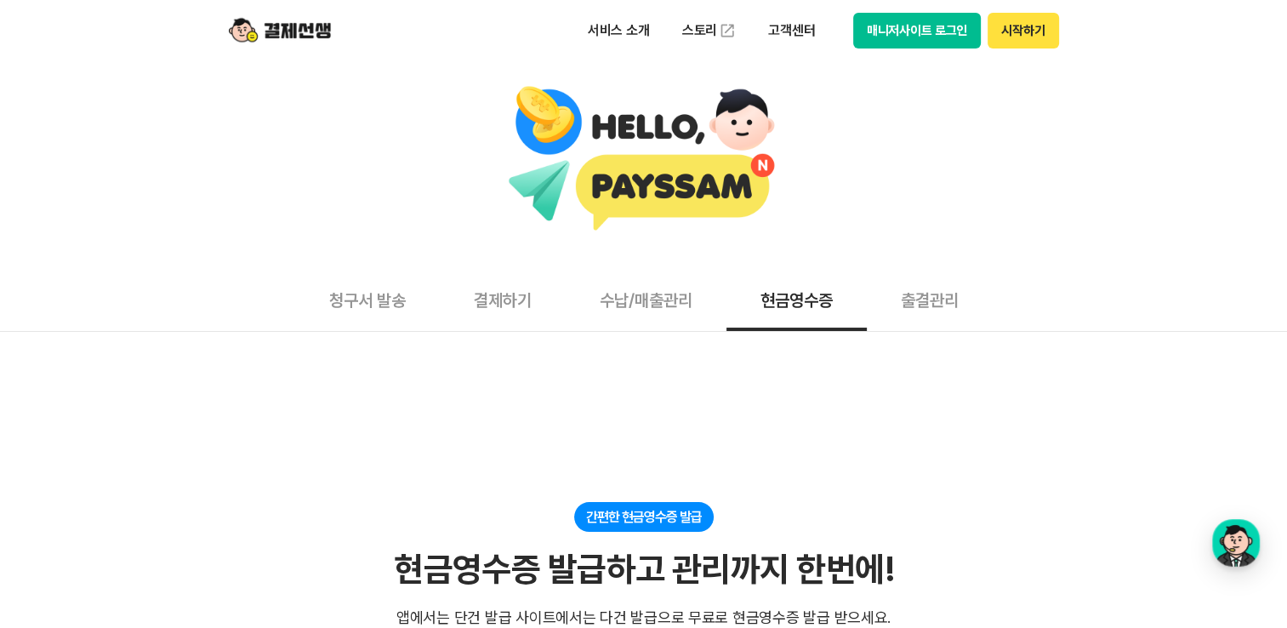
click at [914, 298] on button "출결관리" at bounding box center [930, 299] width 126 height 63
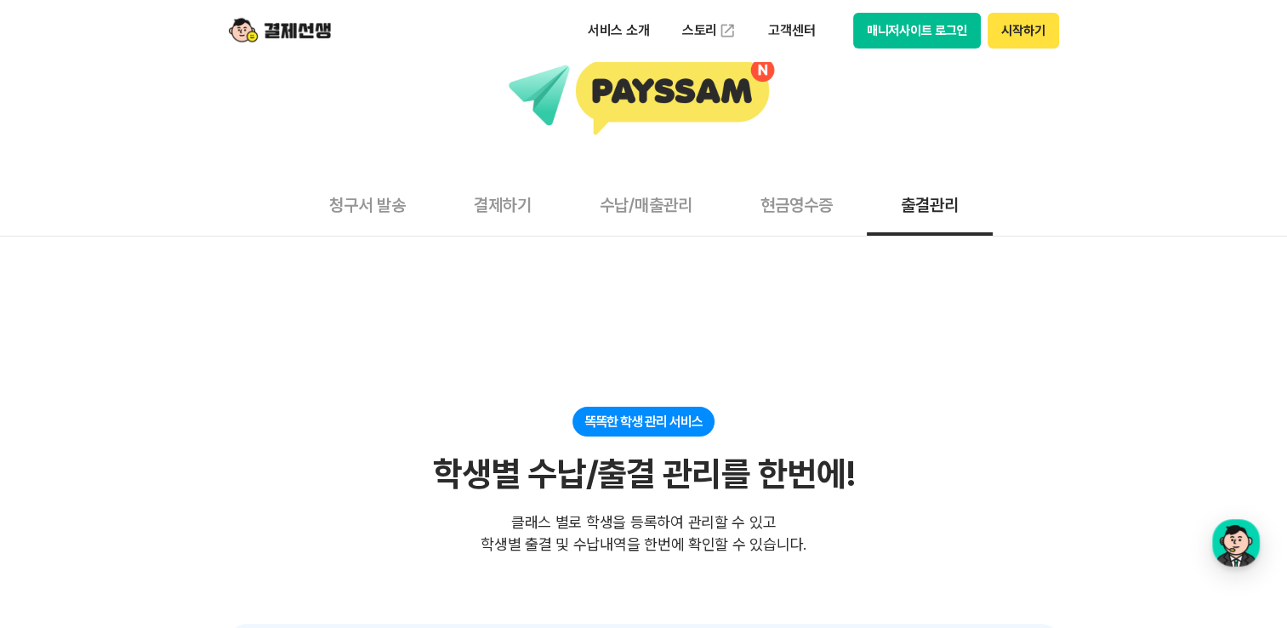
scroll to position [255, 0]
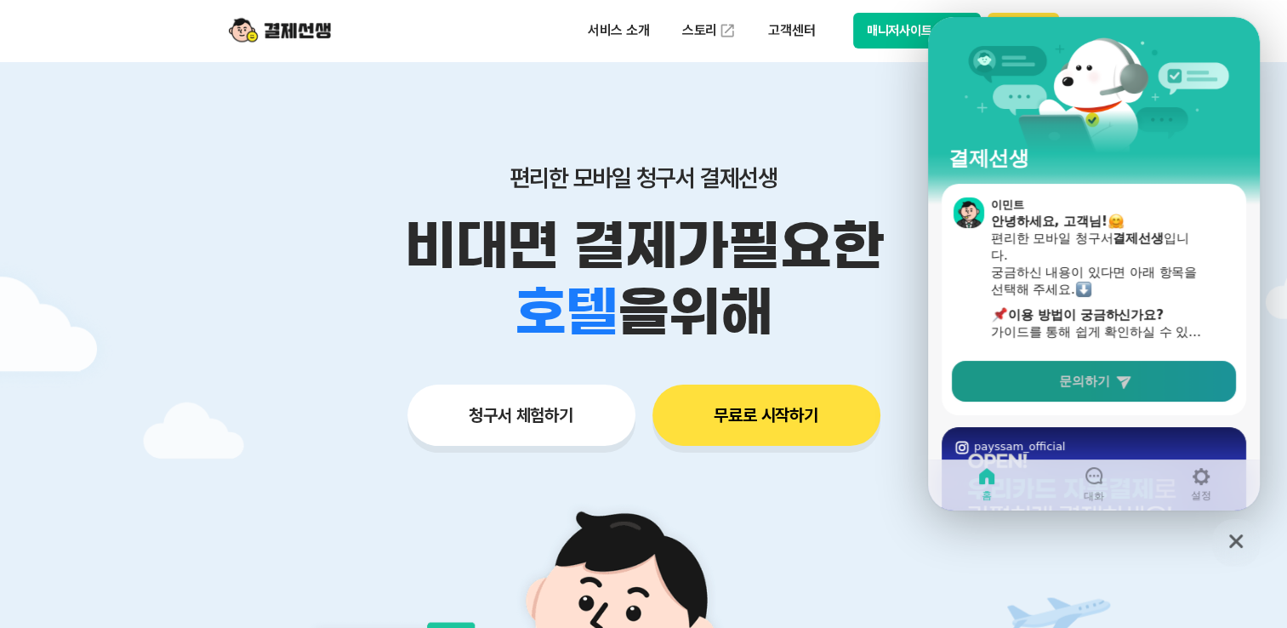
click at [1086, 373] on span "문의하기" at bounding box center [1084, 380] width 51 height 17
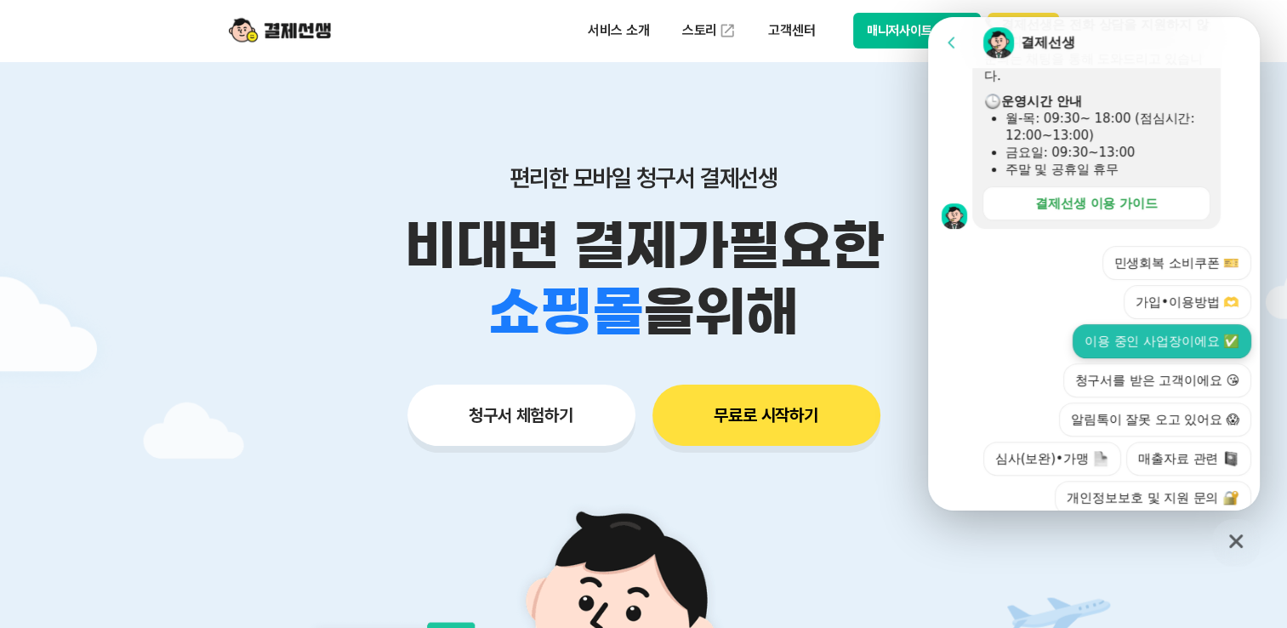
scroll to position [604, 0]
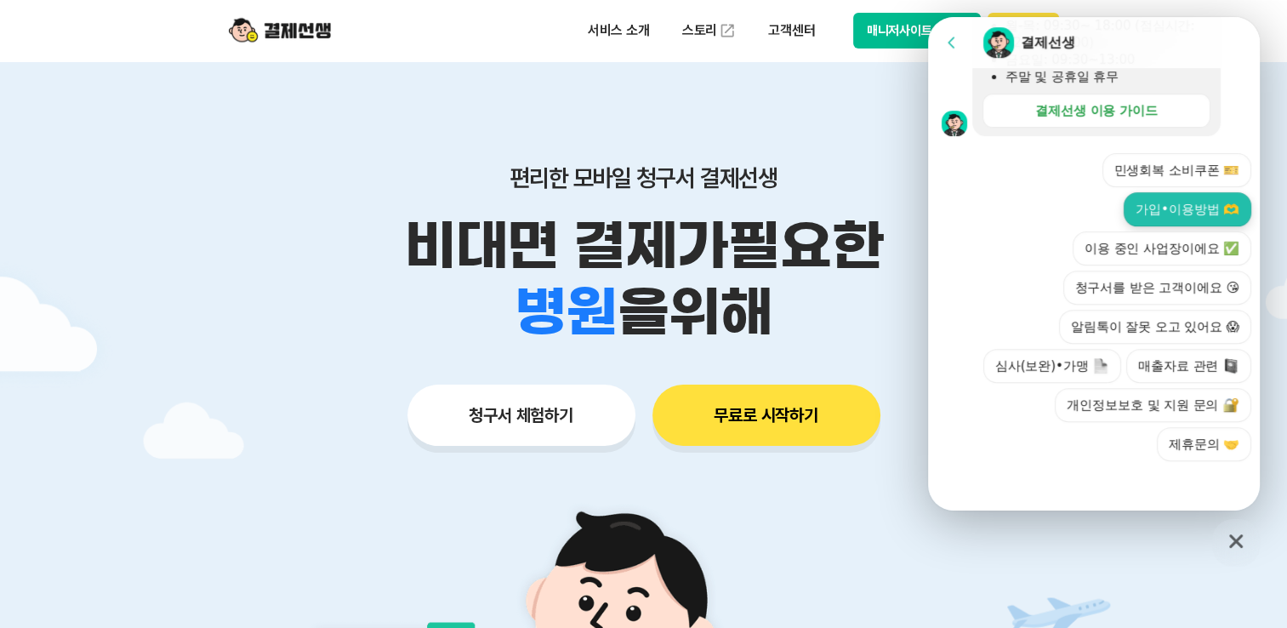
click at [1154, 205] on button "가입•이용방법 🫶" at bounding box center [1187, 209] width 128 height 34
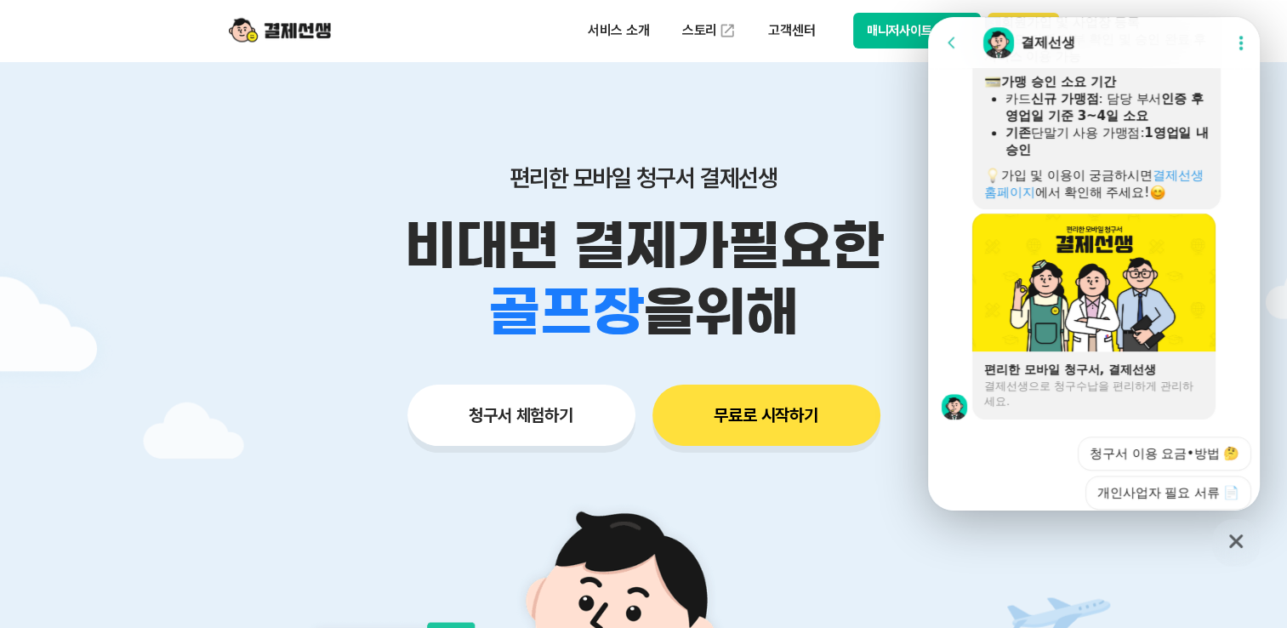
scroll to position [1337, 0]
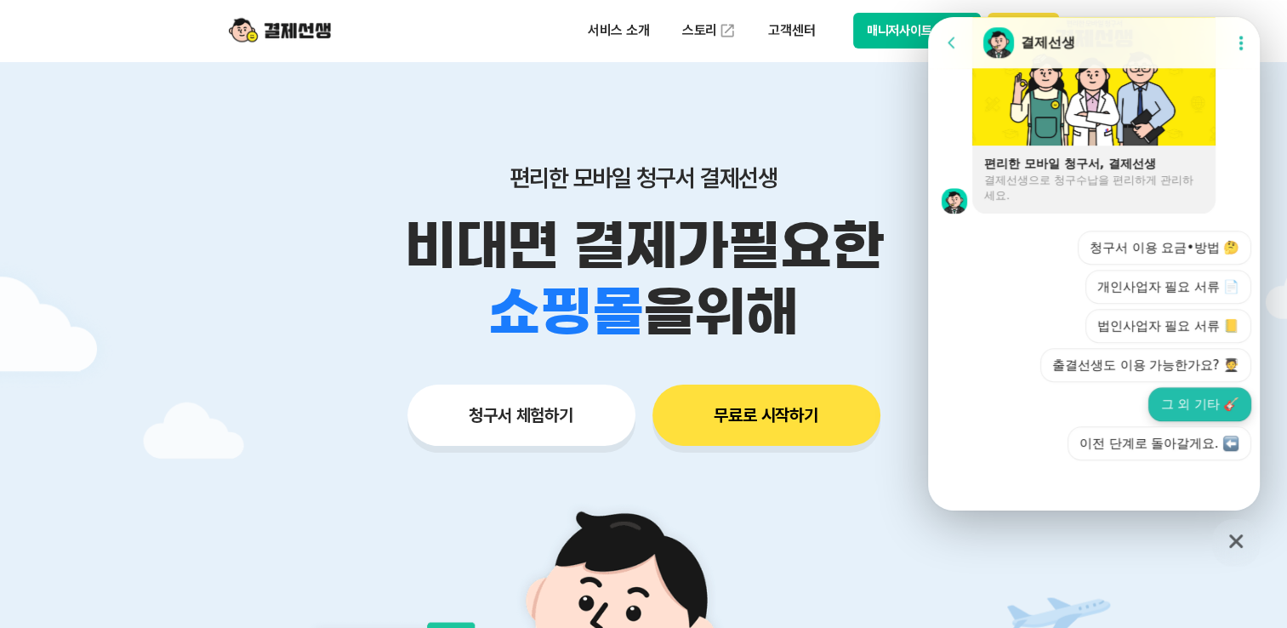
click at [1196, 405] on button "그 외 기타 🎸" at bounding box center [1199, 404] width 103 height 34
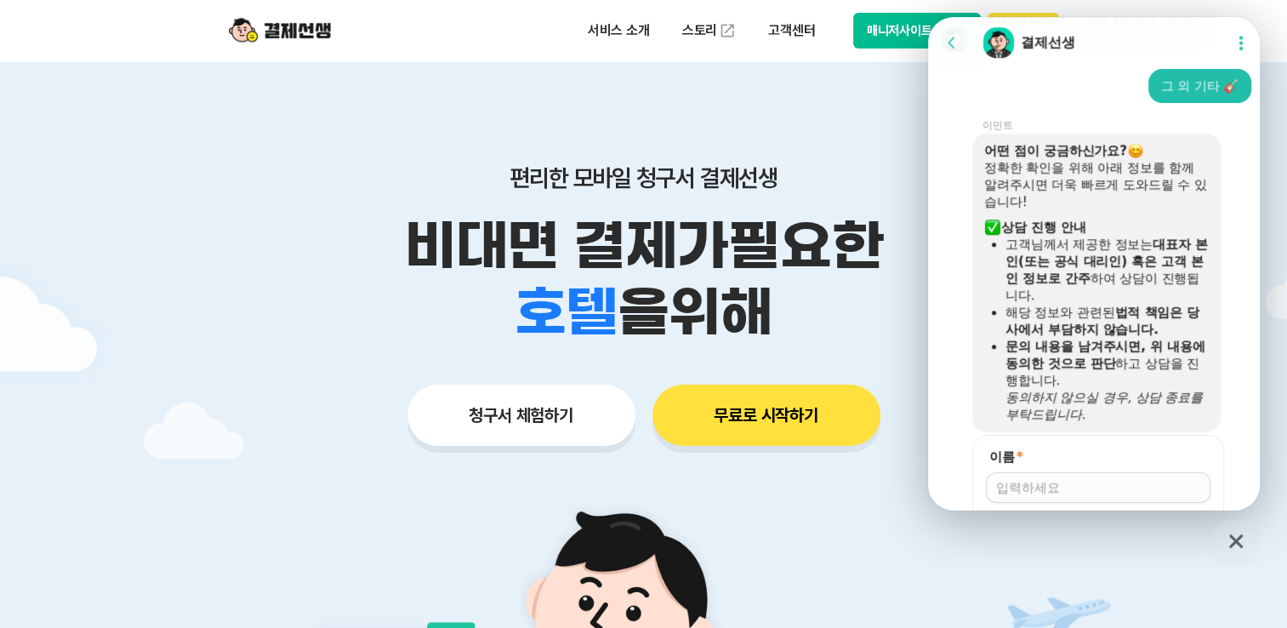
scroll to position [1754, 0]
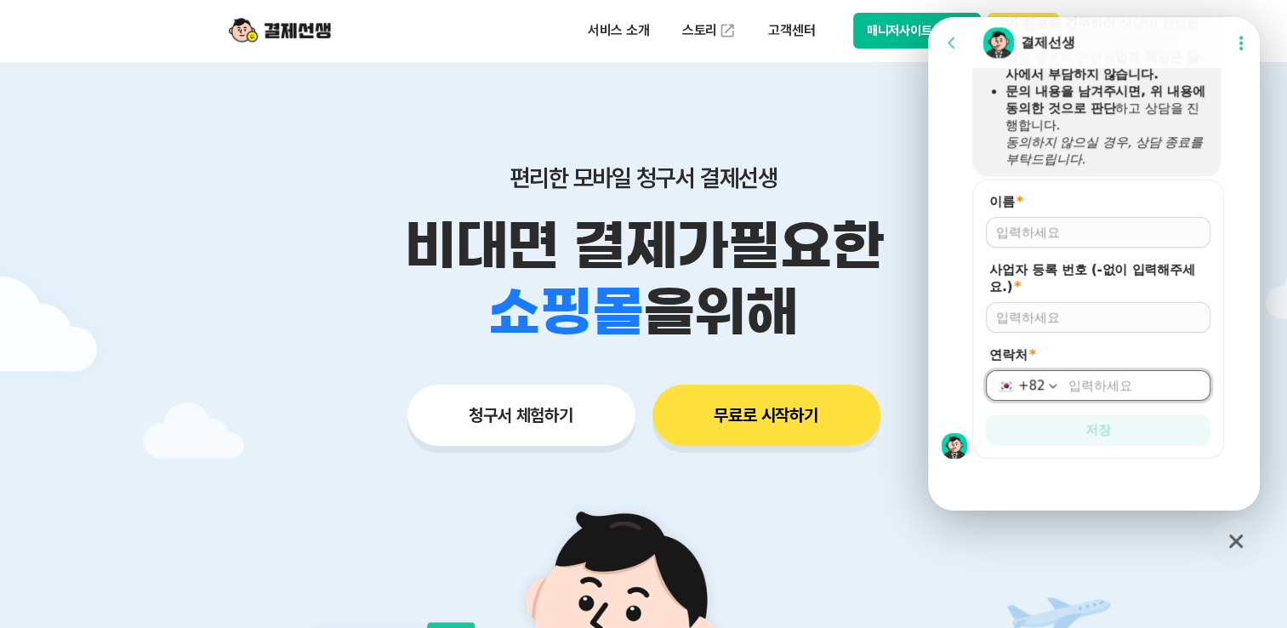
click at [1072, 386] on input "연락처 *" at bounding box center [1134, 385] width 132 height 17
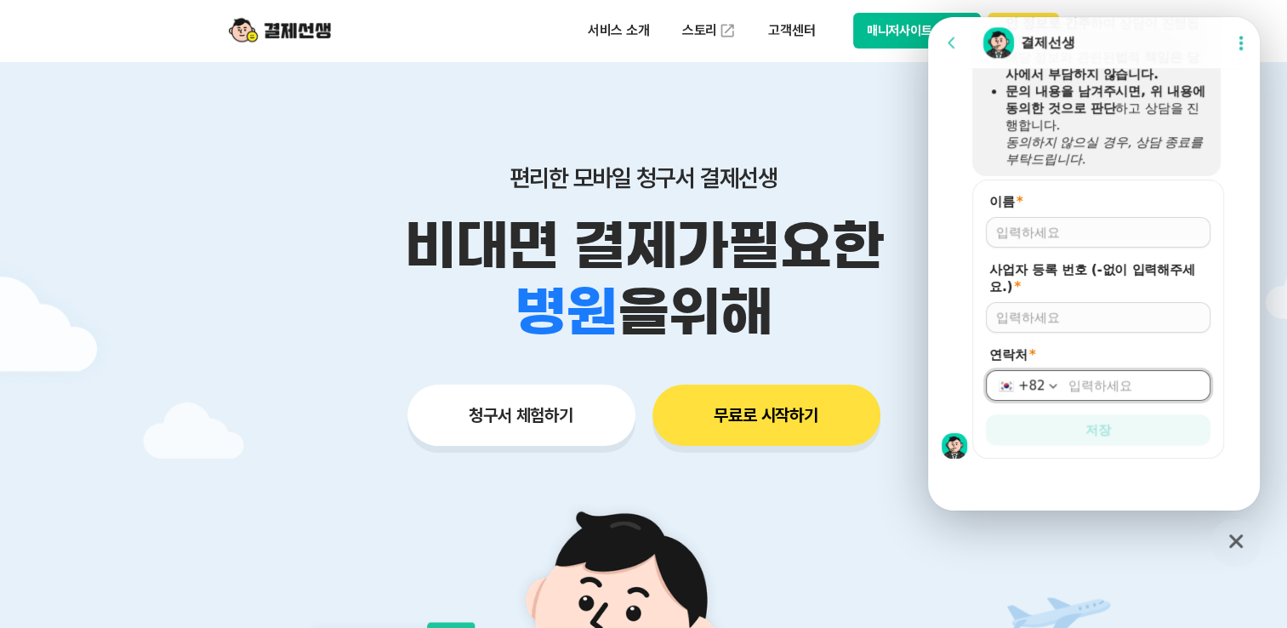
type input "[PHONE_NUMBER]"
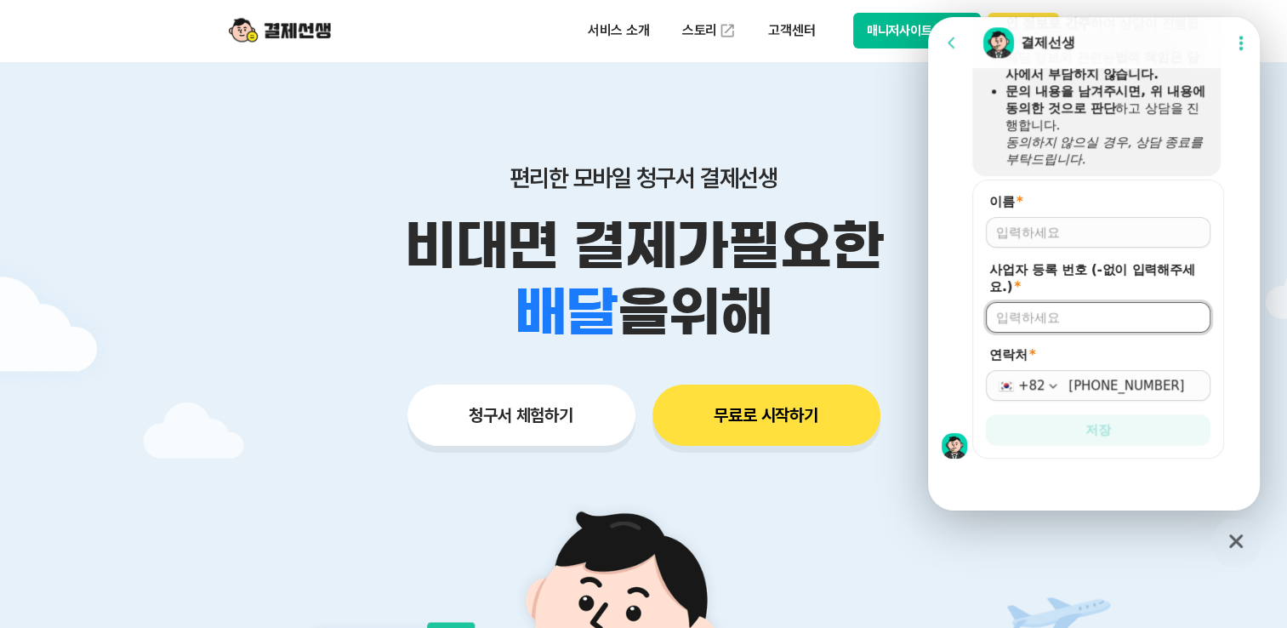
click at [1049, 313] on input "사업자 등록 번호 (-없이 입력해주세요.) *" at bounding box center [1098, 317] width 204 height 17
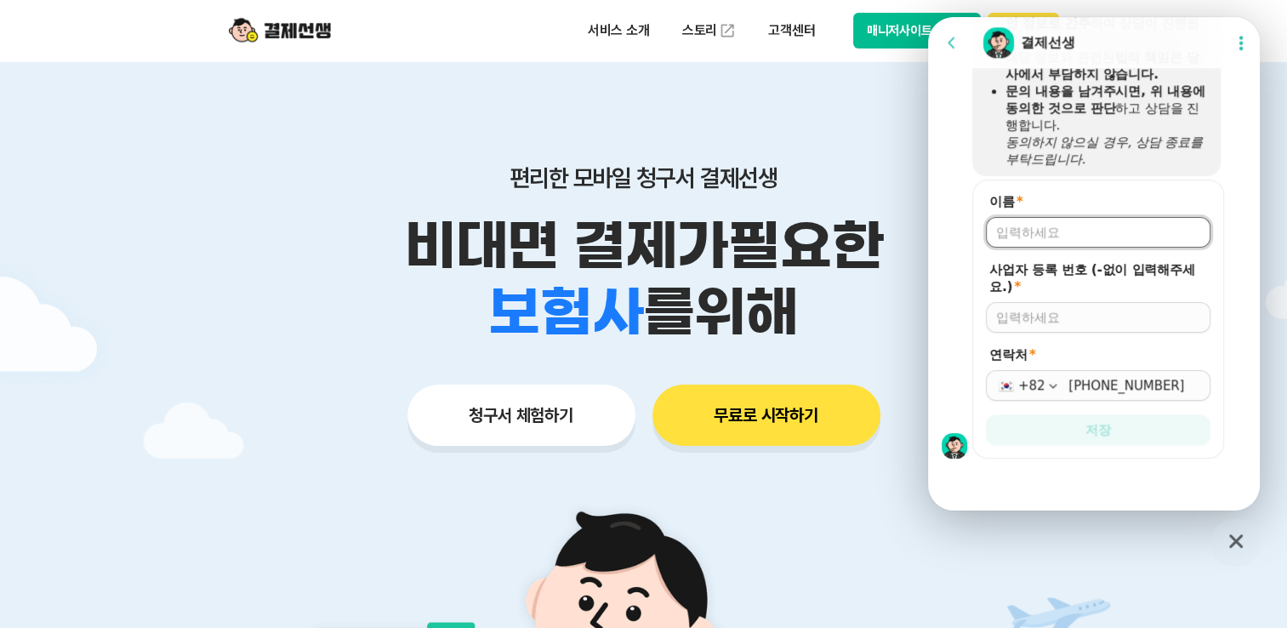
click at [1038, 230] on input "이름 *" at bounding box center [1098, 232] width 204 height 17
type input "ㅓ"
type input "r"
type input "[PERSON_NAME]"
click at [1028, 319] on input "사업자 등록 번호 (-없이 입력해주세요.) *" at bounding box center [1098, 317] width 204 height 17
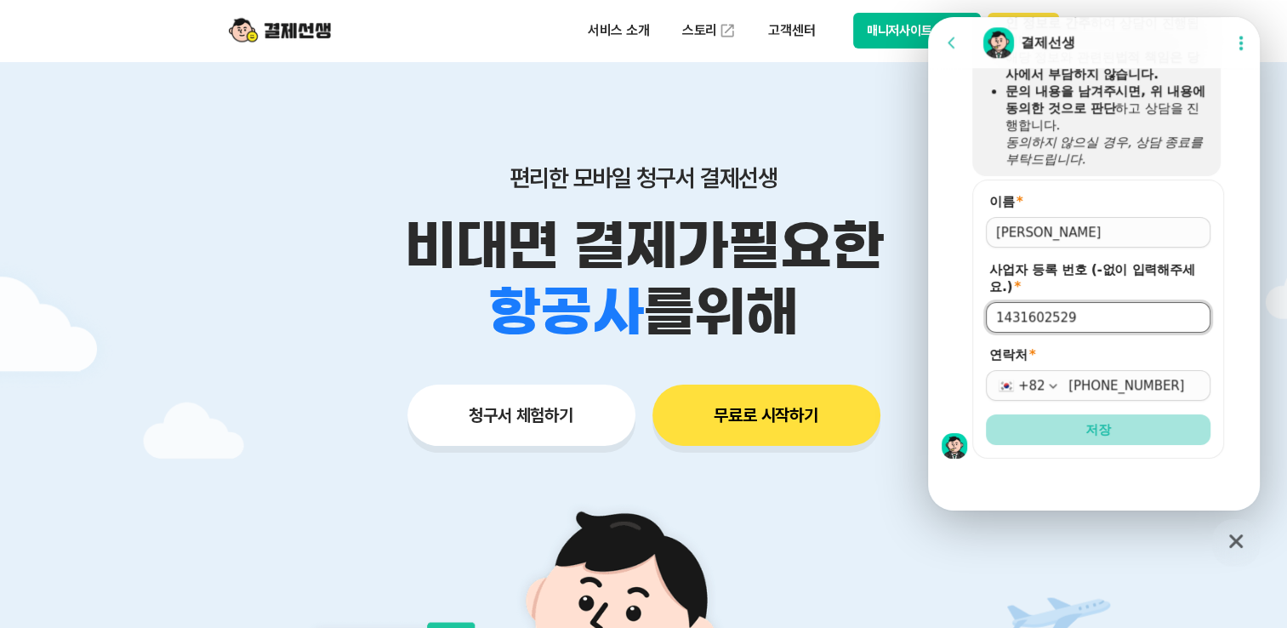
type input "1431602529"
click at [1103, 434] on span "저장" at bounding box center [1098, 429] width 26 height 17
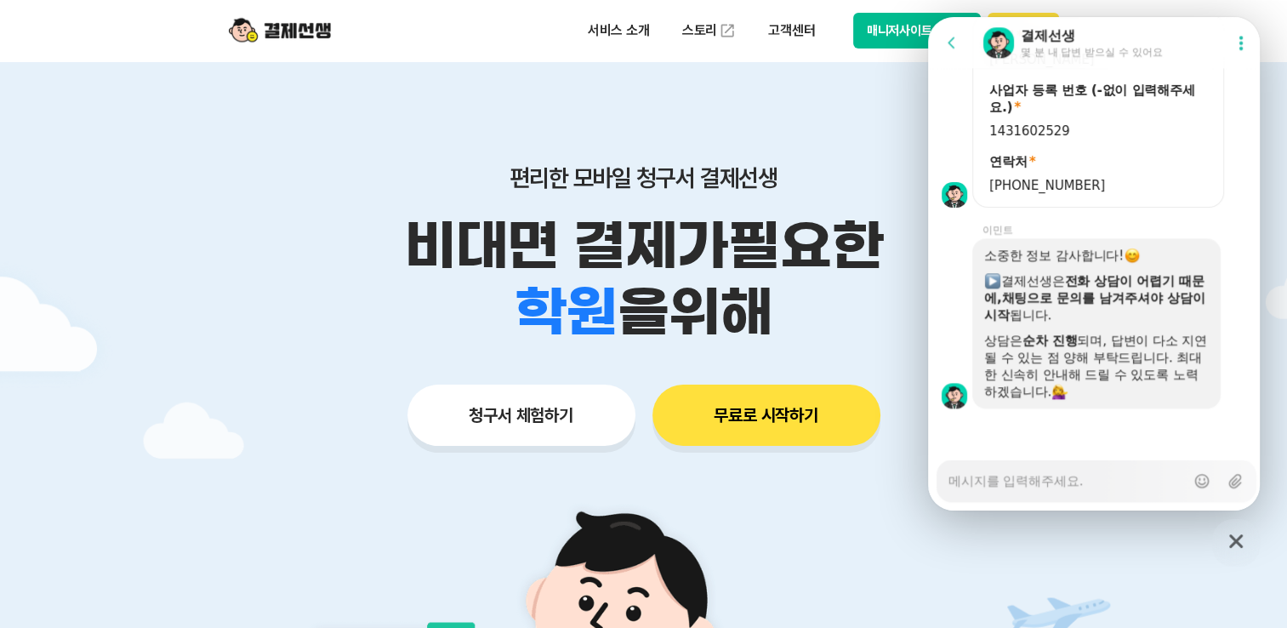
scroll to position [1920, 0]
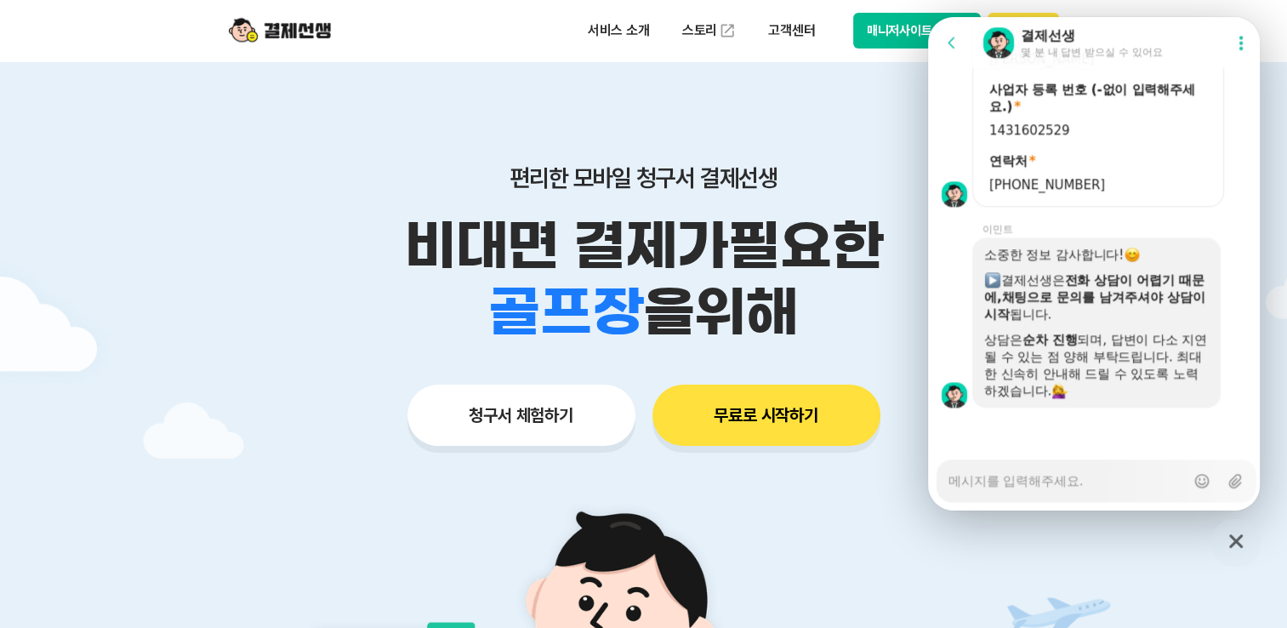
click at [1016, 482] on textarea "Messenger Input Textarea" at bounding box center [1066, 474] width 236 height 29
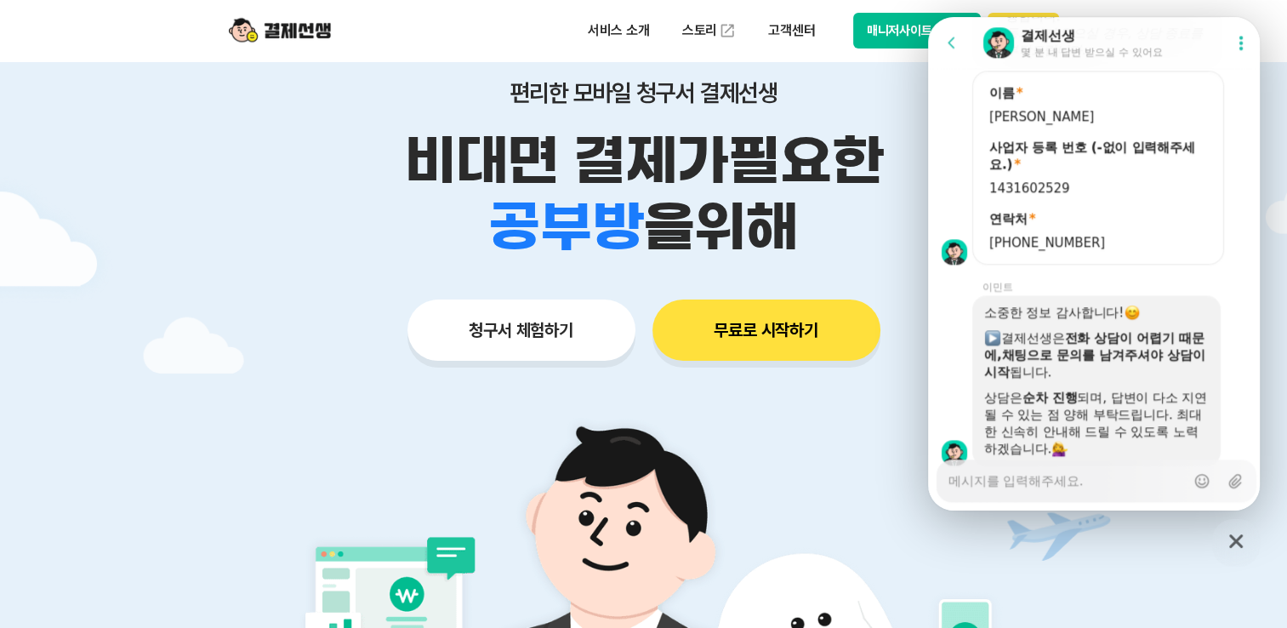
scroll to position [1835, 0]
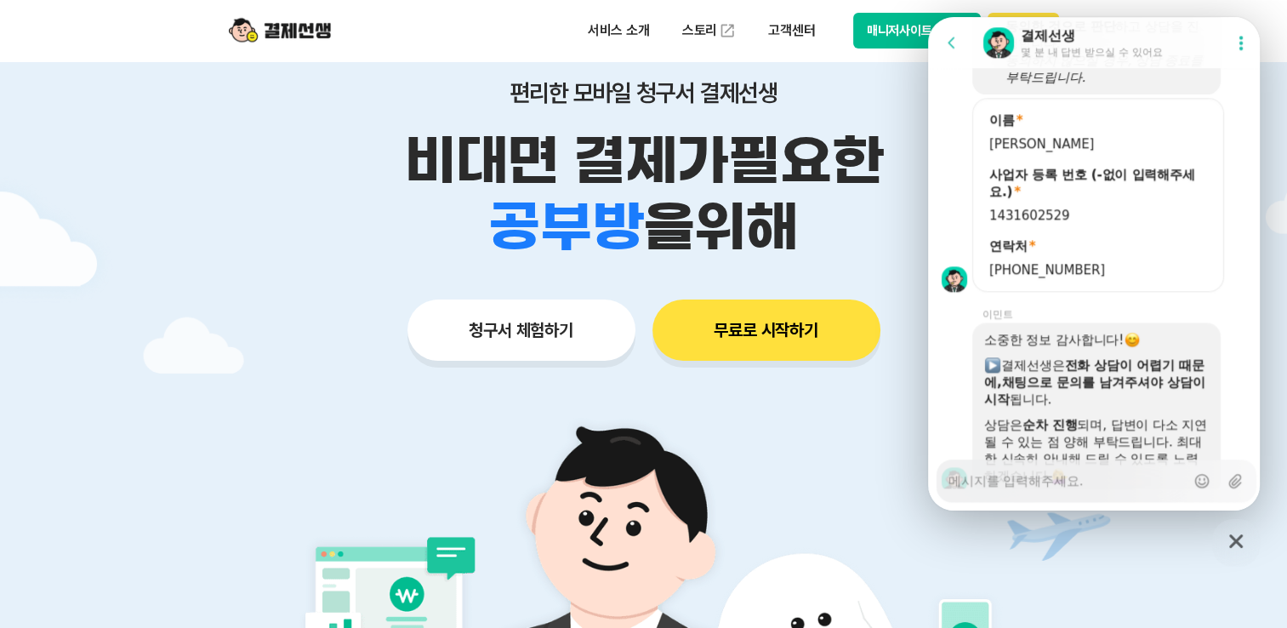
click at [1001, 485] on textarea "Messenger Input Textarea" at bounding box center [1066, 474] width 236 height 29
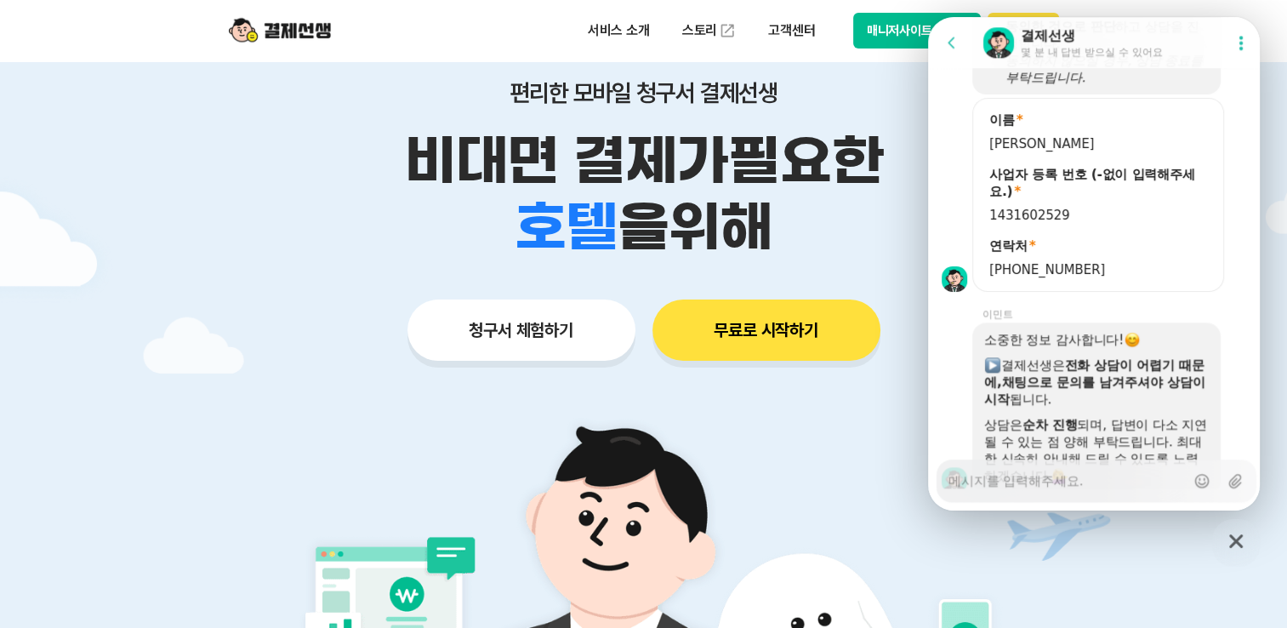
type textarea "x"
type textarea "ㄱ"
type textarea "x"
type textarea "겨"
type textarea "x"
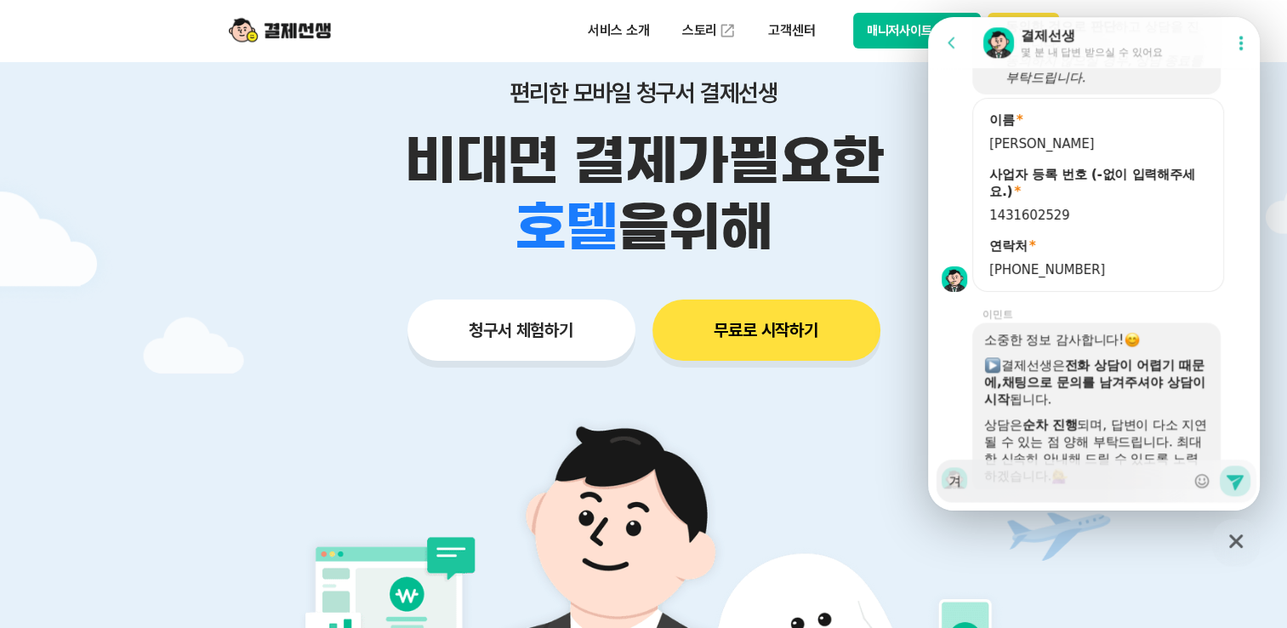
type textarea "ㄱ"
type textarea "x"
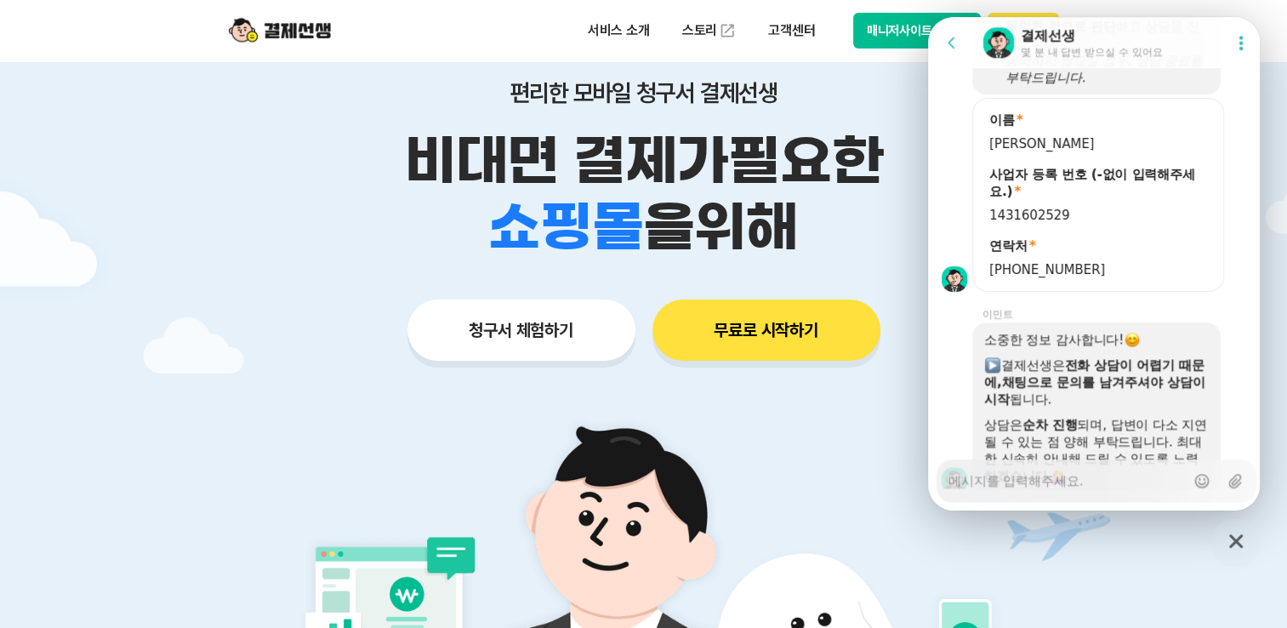
type textarea "x"
type textarea "ㅁ"
type textarea "x"
type textarea "무"
type textarea "x"
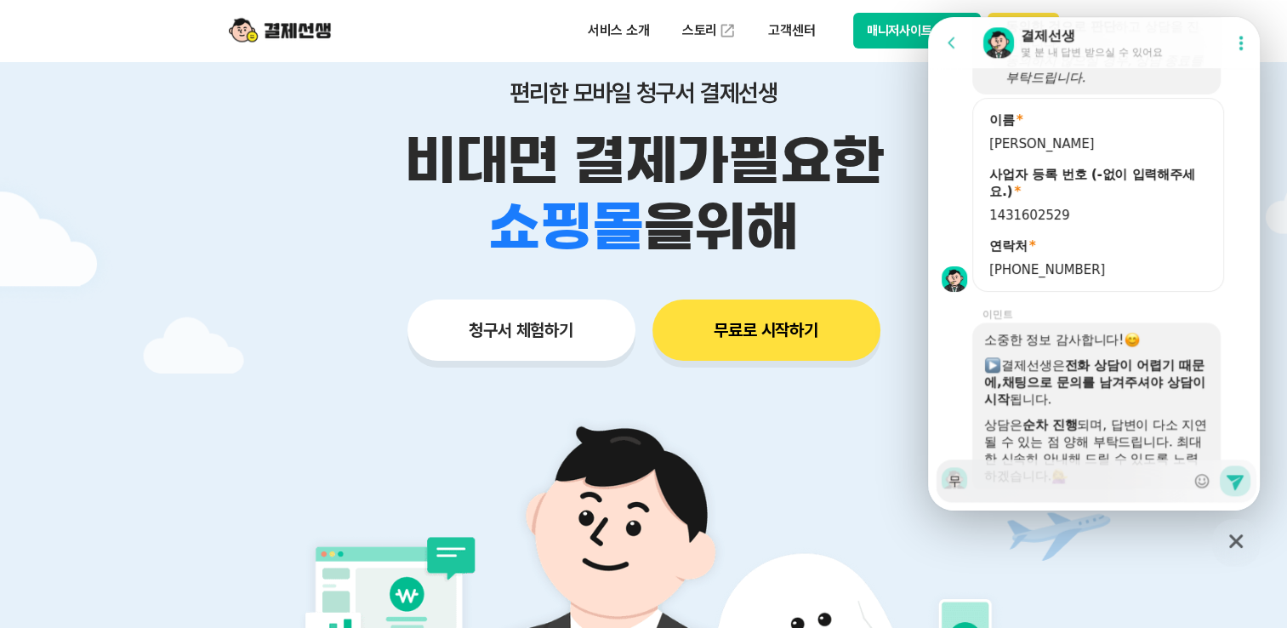
type textarea "문"
type textarea "x"
type textarea "문ㅇ"
type textarea "x"
type textarea "문으"
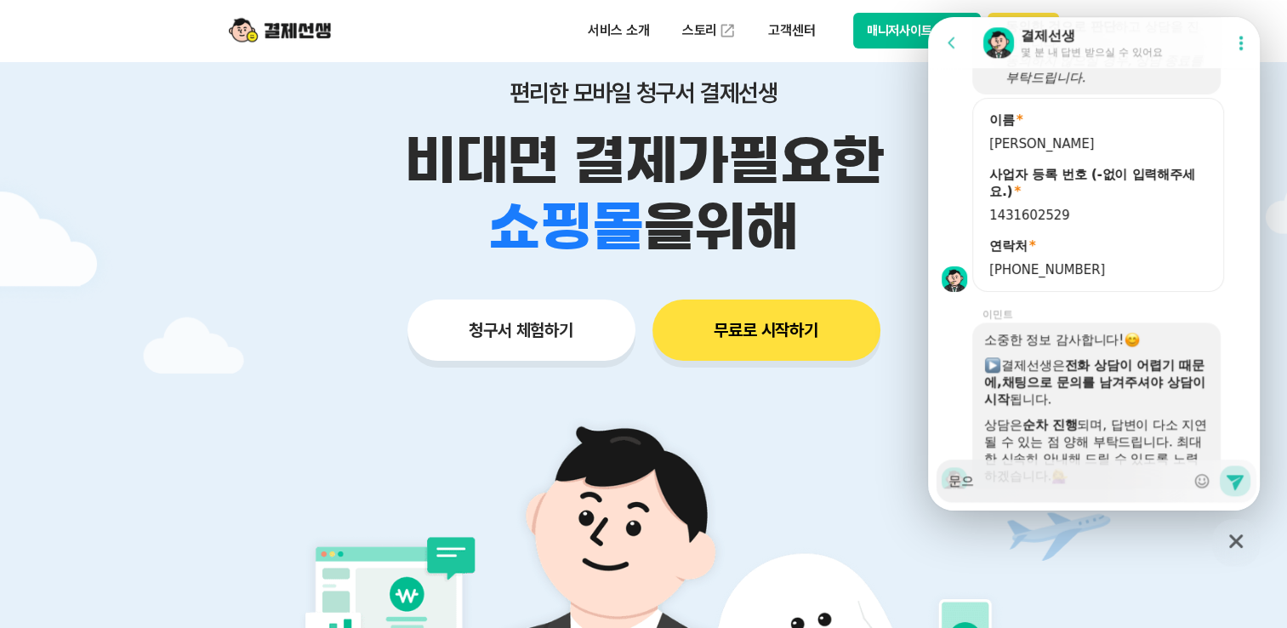
type textarea "x"
type textarea "문의"
type textarea "x"
type textarea "문읟"
type textarea "x"
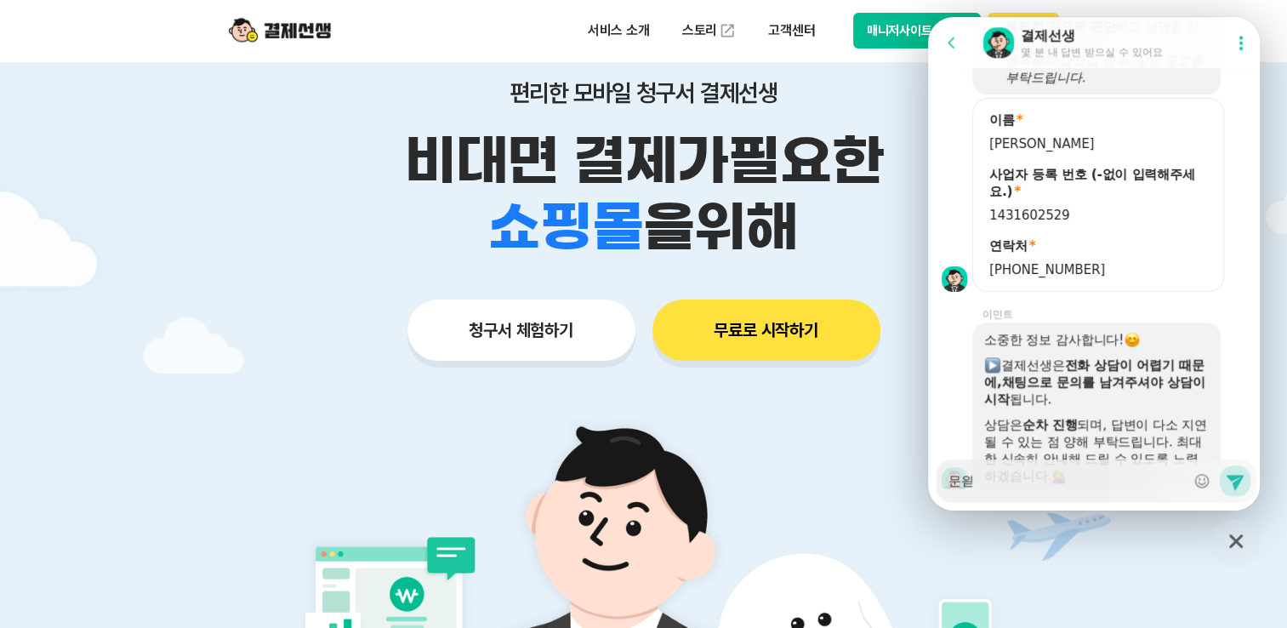
type textarea "문의드"
type textarea "x"
type textarea "문의들"
type textarea "x"
type textarea "문의드리"
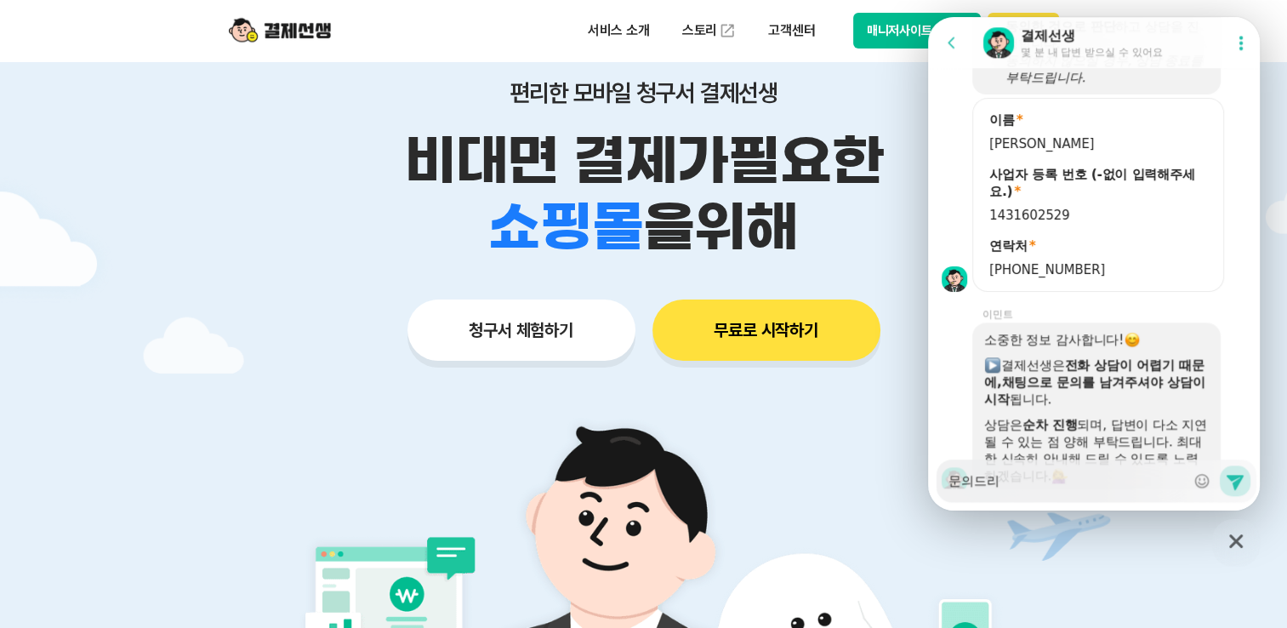
type textarea "x"
type textarea "문의드립"
type textarea "x"
type textarea "문의드립ㄴ"
type textarea "x"
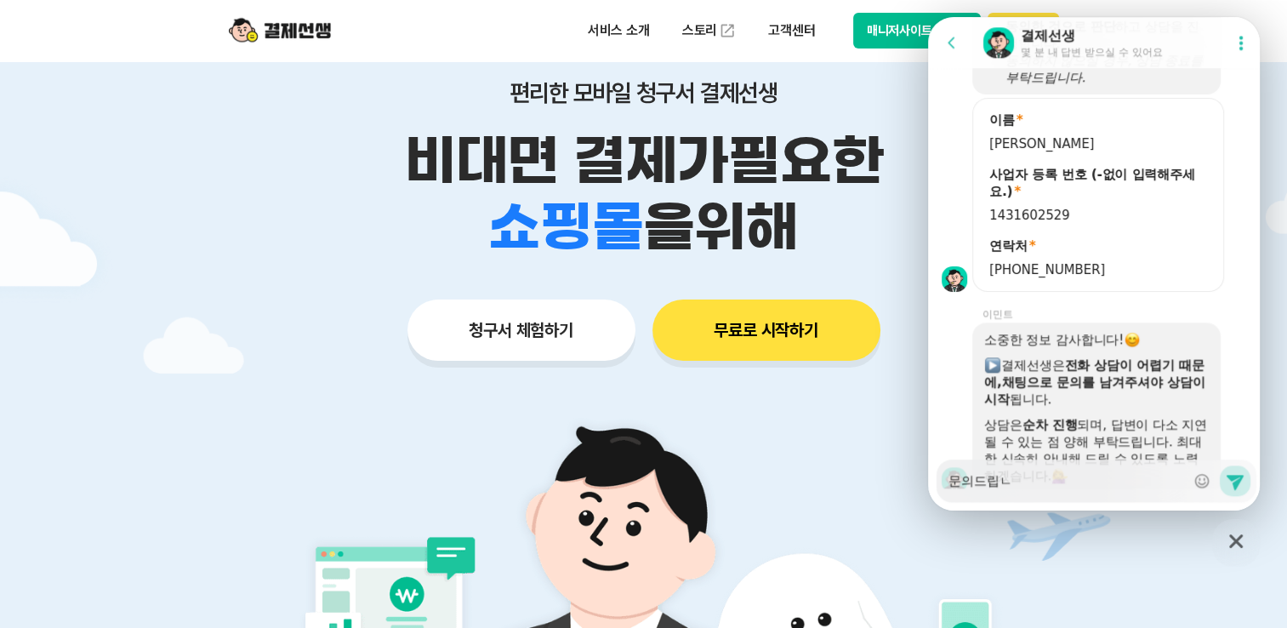
type textarea "문의드립니"
type textarea "x"
type textarea "문의드립닏"
type textarea "x"
type textarea "문의드립니다"
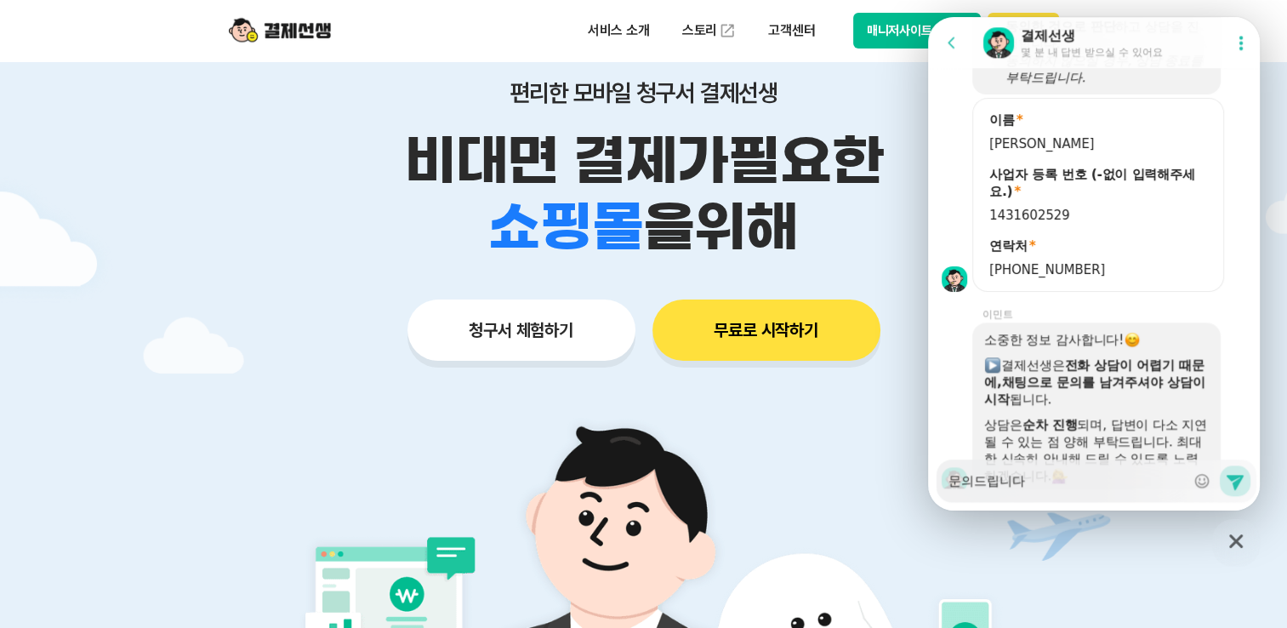
type textarea "x"
type textarea "문의드립니다."
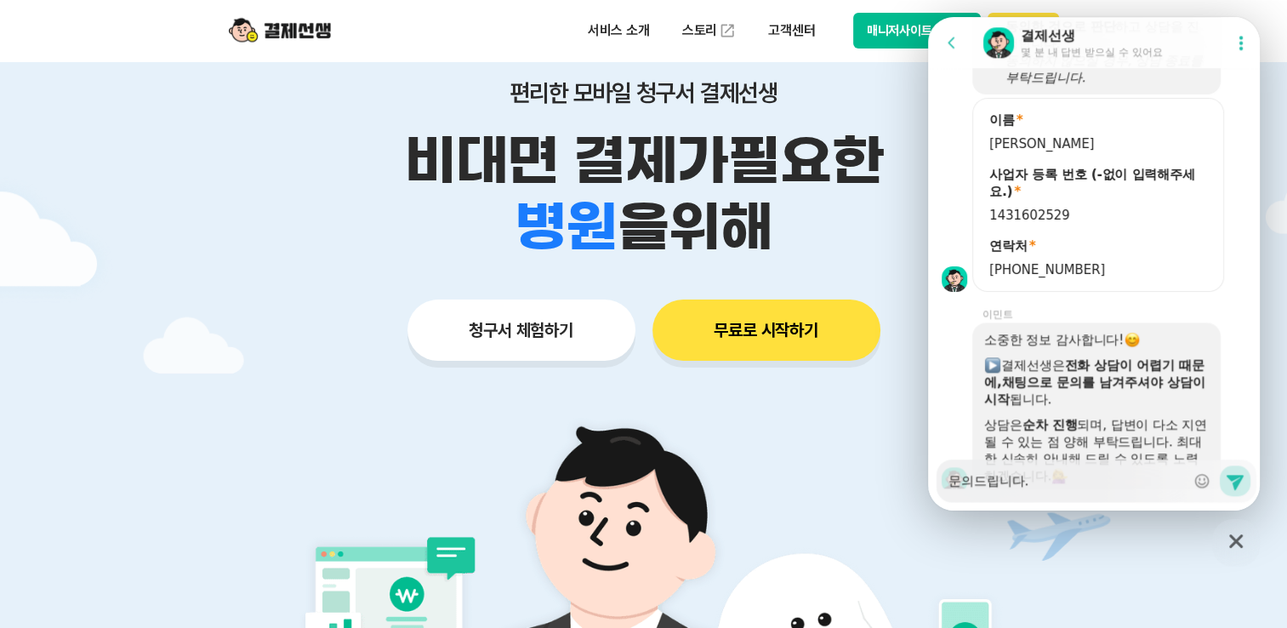
type textarea "x"
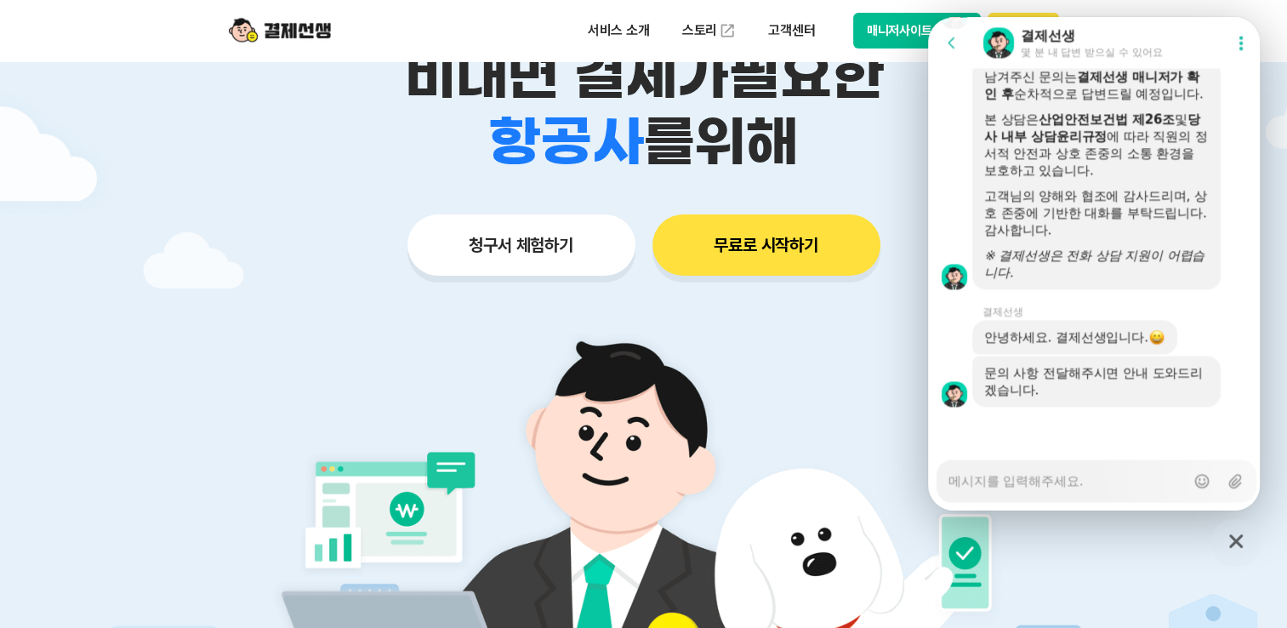
scroll to position [2713, 0]
click at [1055, 489] on div "Messenger Input Textarea" at bounding box center [1066, 480] width 236 height 41
click at [1044, 477] on textarea "Messenger Input Textarea" at bounding box center [1066, 474] width 236 height 29
type textarea "x"
type textarea "ㅅ"
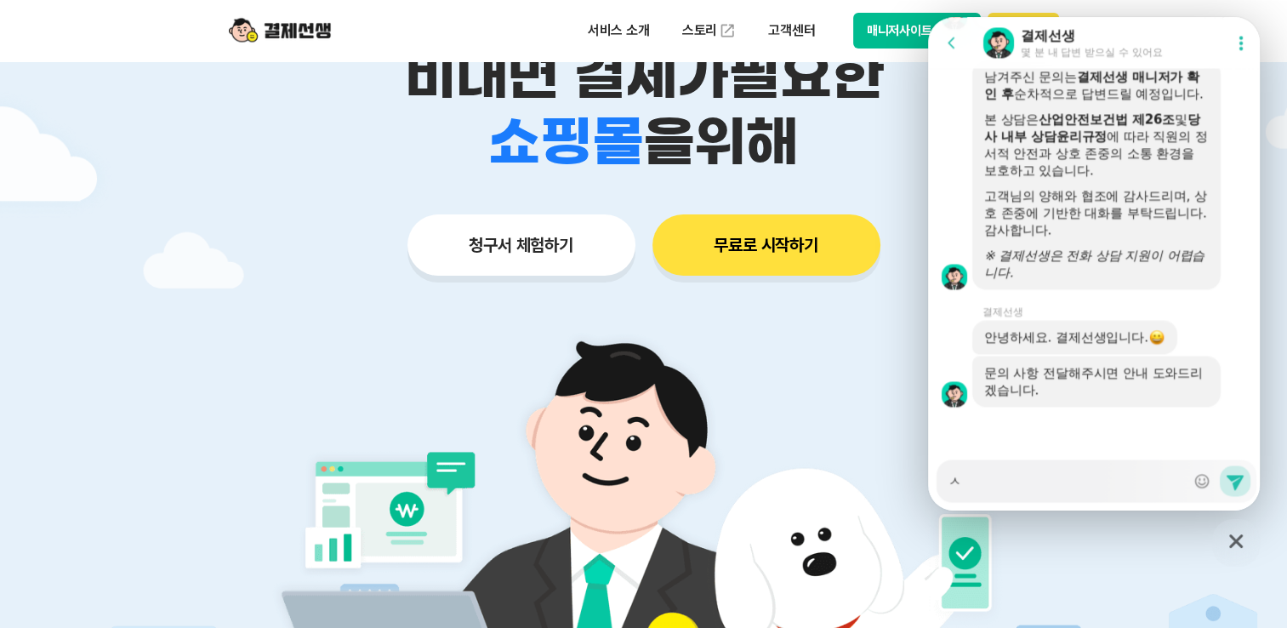
type textarea "x"
type textarea "사"
type textarea "x"
type textarea "상"
type textarea "x"
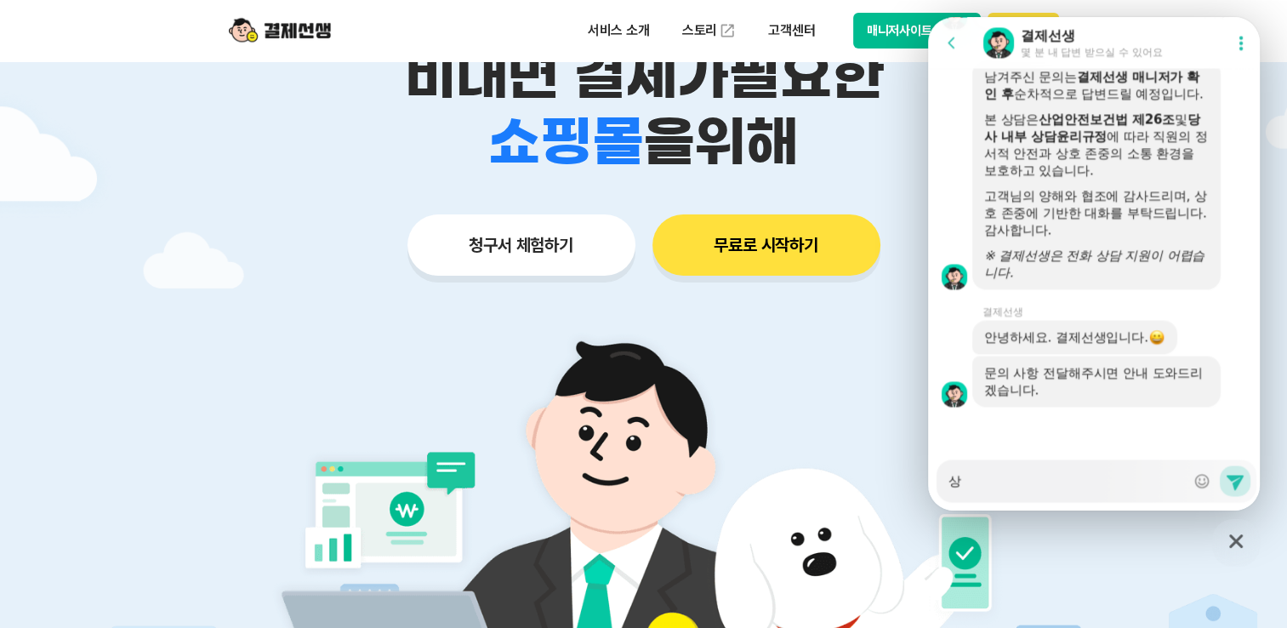
type textarea "사요"
type textarea "x"
type textarea "사용"
type textarea "x"
type textarea "사용ㅇ"
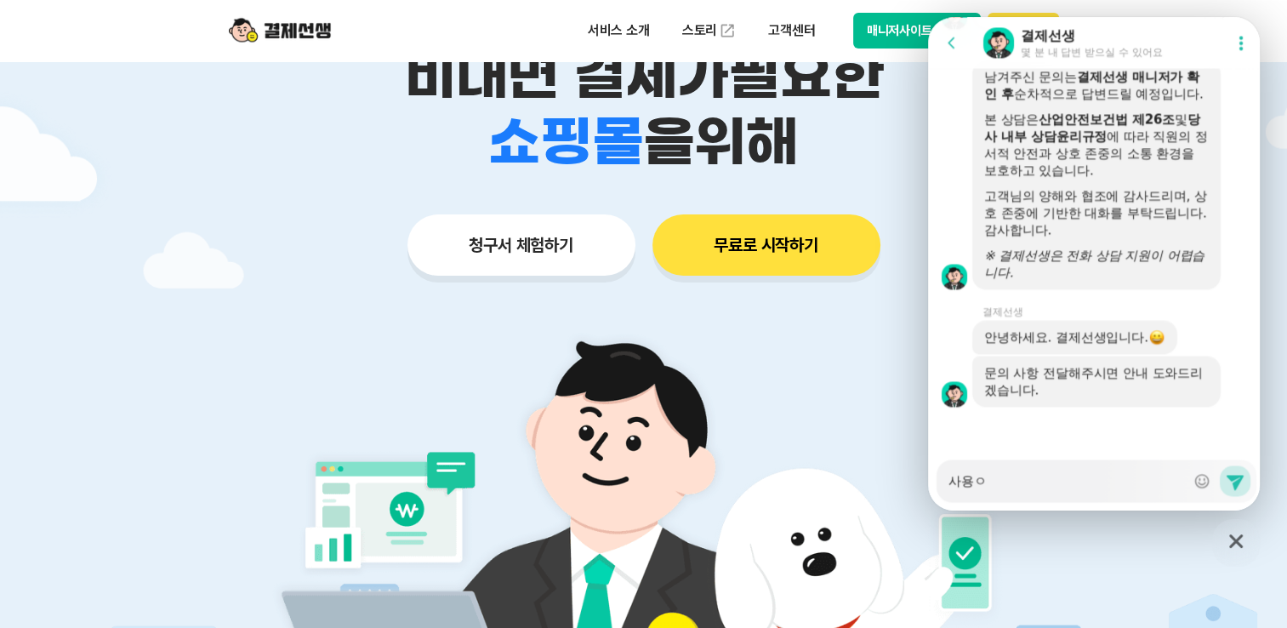
type textarea "x"
type textarea "사용요"
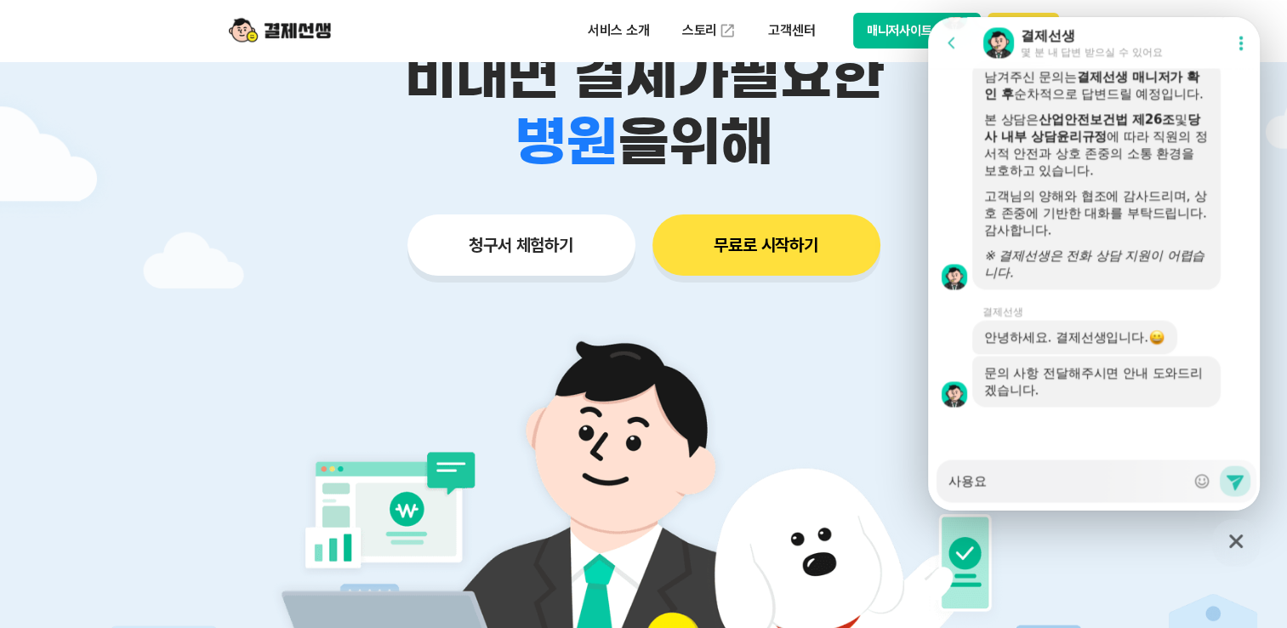
type textarea "x"
type textarea "사용욕"
type textarea "x"
type textarea "사용요그"
type textarea "x"
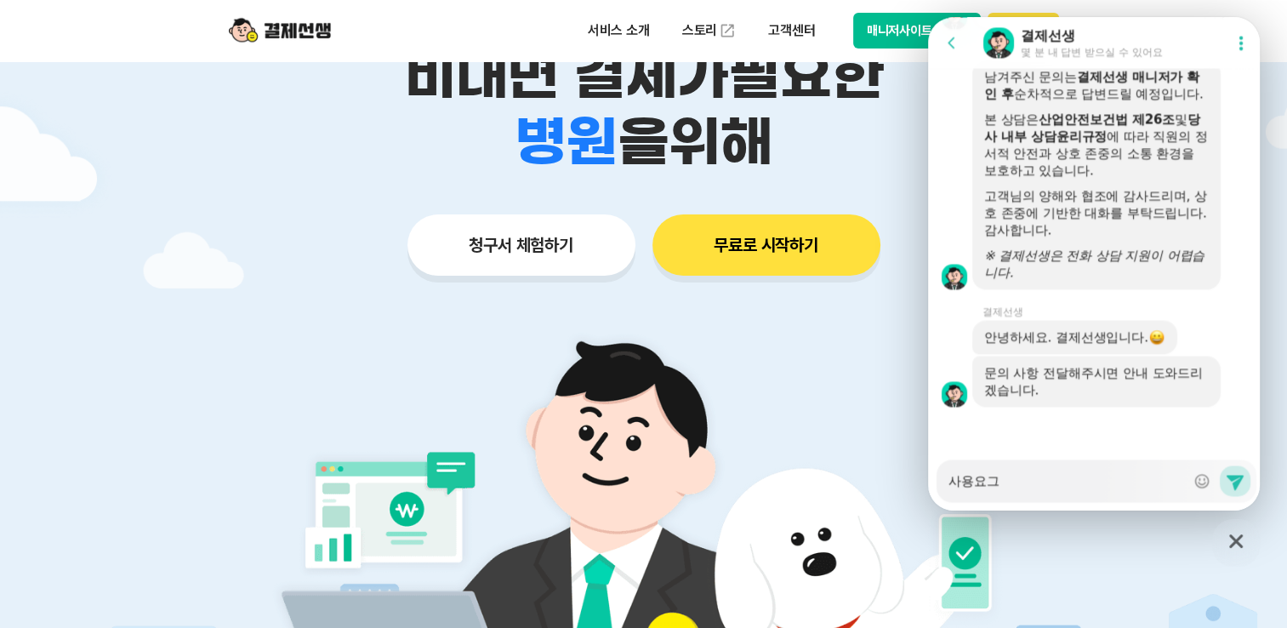
type textarea "사용요금"
type textarea "x"
type textarea "사용요금ㅇ"
type textarea "x"
type textarea "사용요금으"
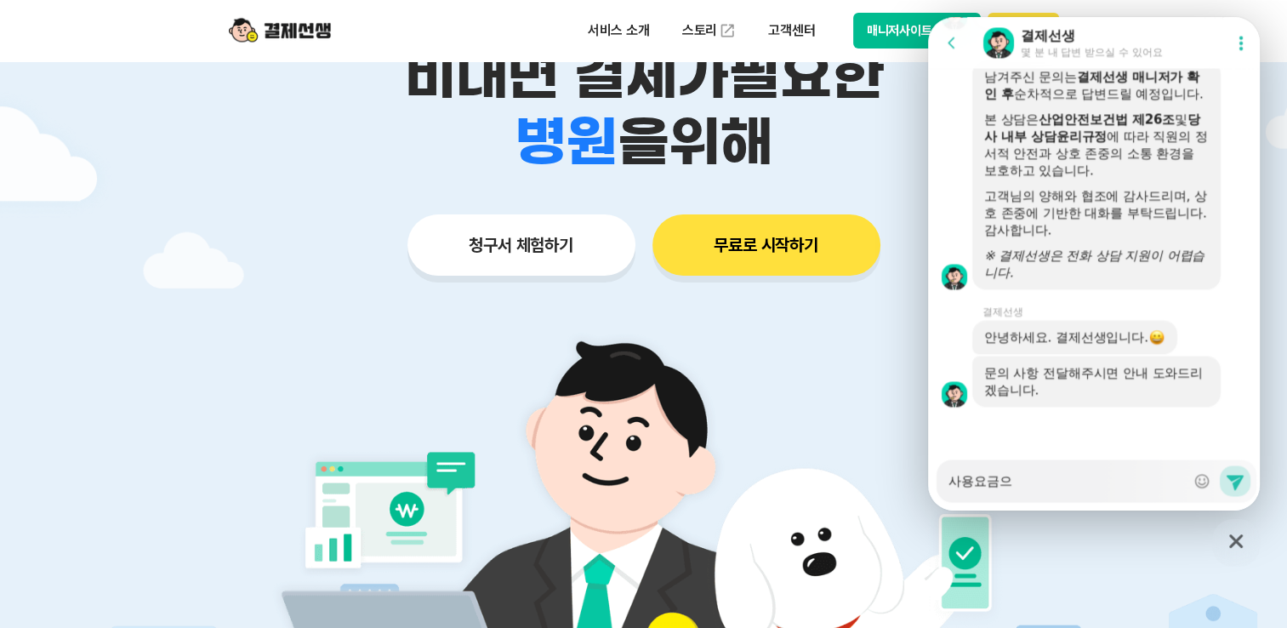
type textarea "x"
type textarea "사용요금을"
type textarea "x"
type textarea "사용요금을"
type textarea "x"
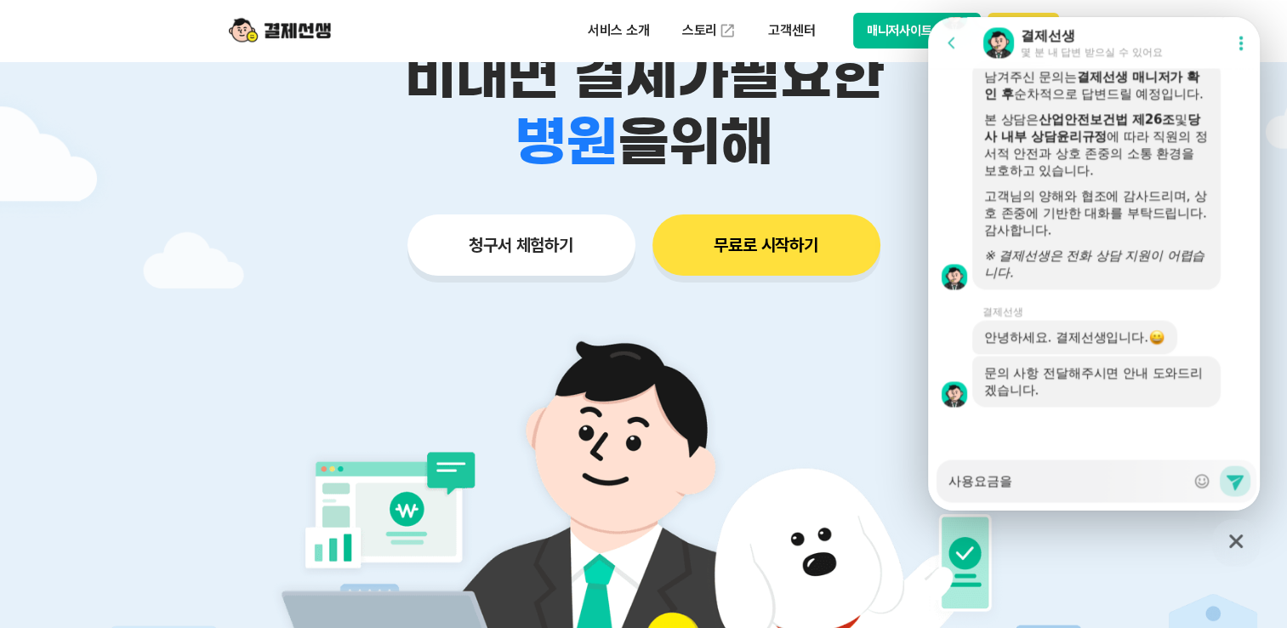
type textarea "사용요금을 ㅇ"
type textarea "x"
type textarea "사용요금을 아"
type textarea "x"
type textarea "사용요금을 알"
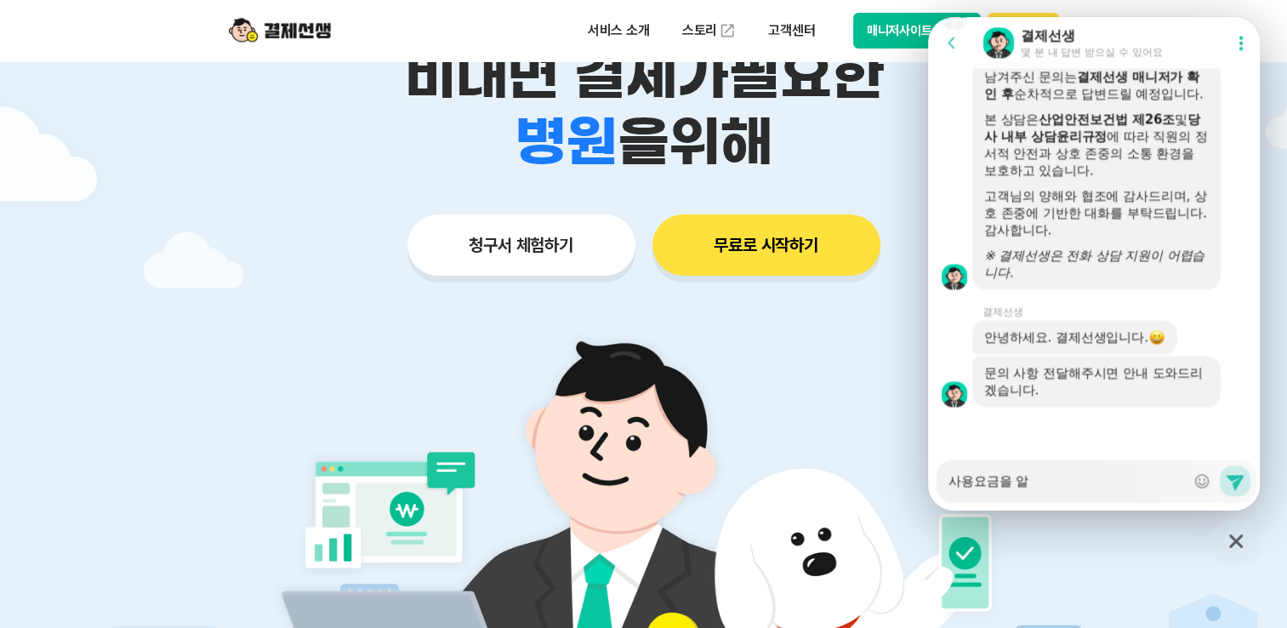
type textarea "x"
type textarea "사용요금을 앍"
type textarea "x"
type textarea "사용요금을 알고"
type textarea "x"
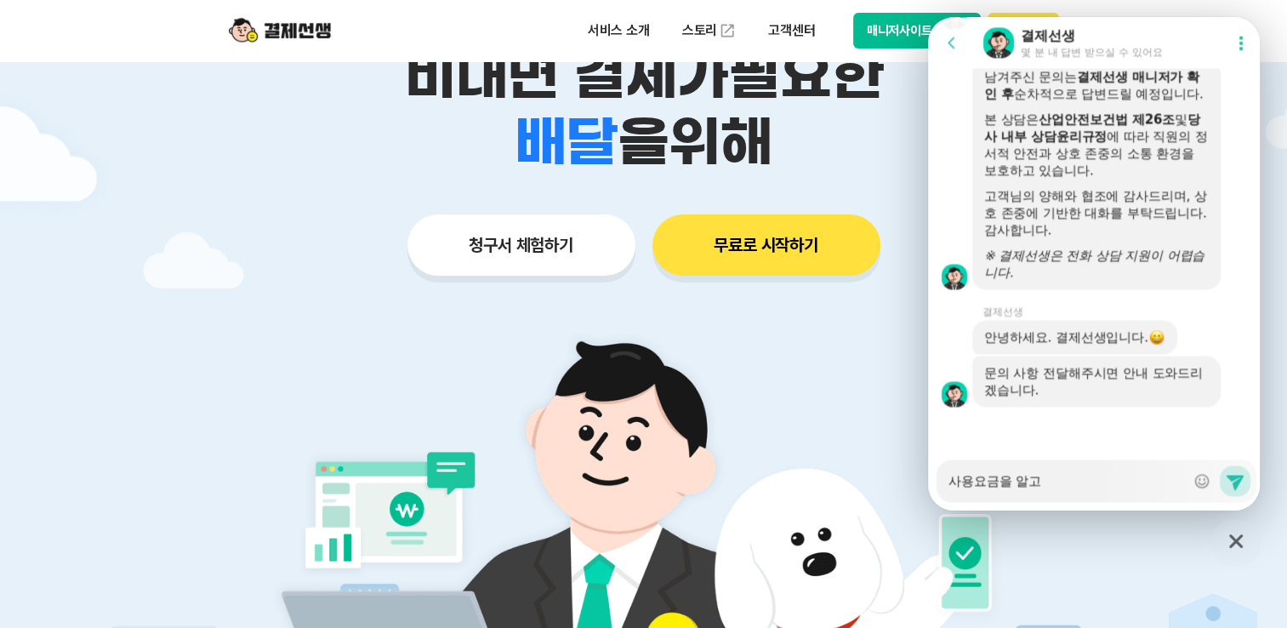
type textarea "사용요금을 알고"
type textarea "x"
type textarea "사용요금을 알고 ㅅ"
type textarea "x"
type textarea "사용요금을 알고 시"
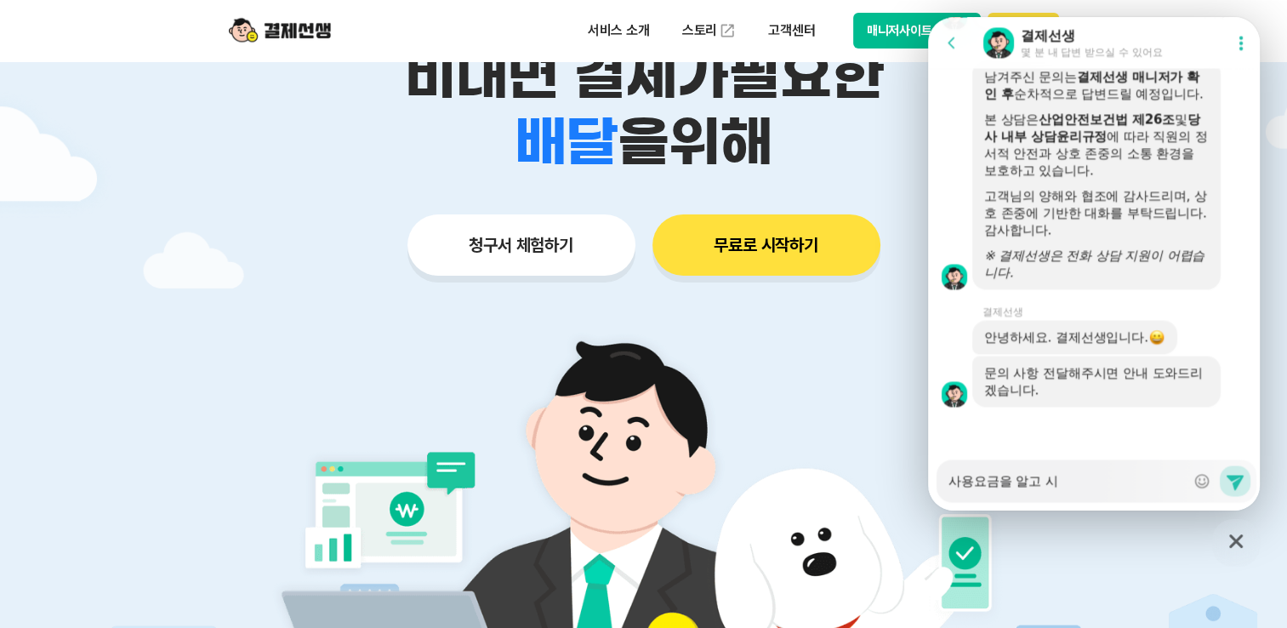
type textarea "x"
type textarea "사용요금을 알고 싶"
type textarea "x"
type textarea "사용요금을 알고 싶ㅅ"
type textarea "x"
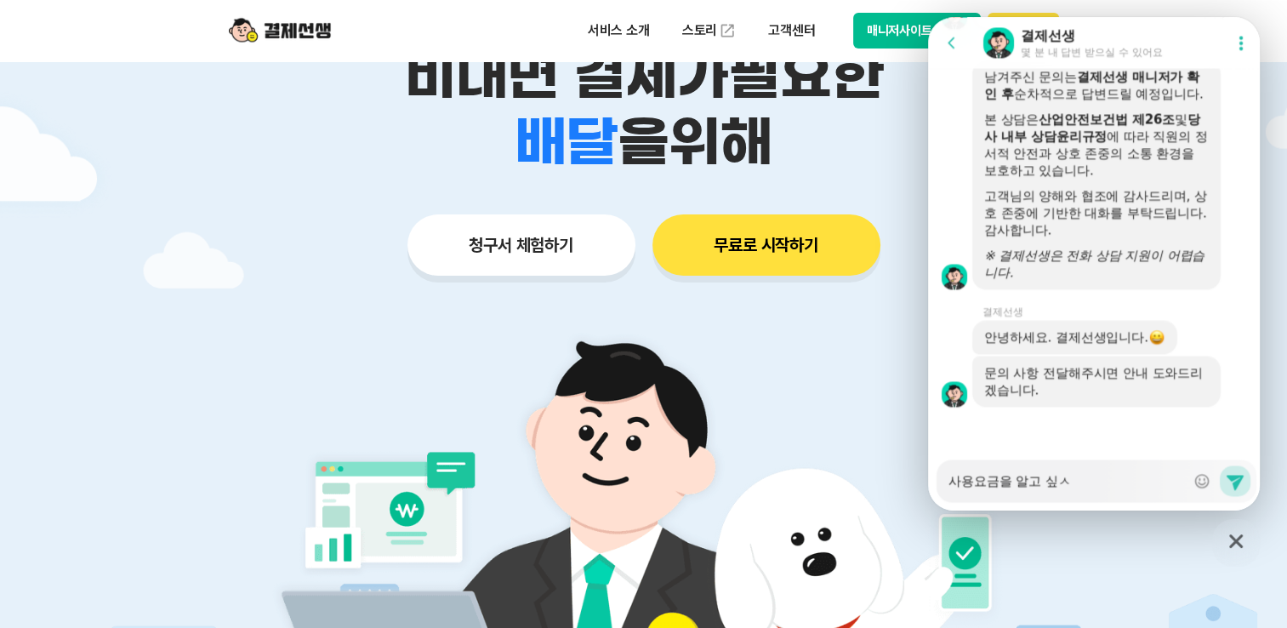
type textarea "사용요금을 알고 싶스"
type textarea "x"
type textarea "사용요금을 알고 싶습"
type textarea "x"
type textarea "사용요금을 알고 싶습ㄴ"
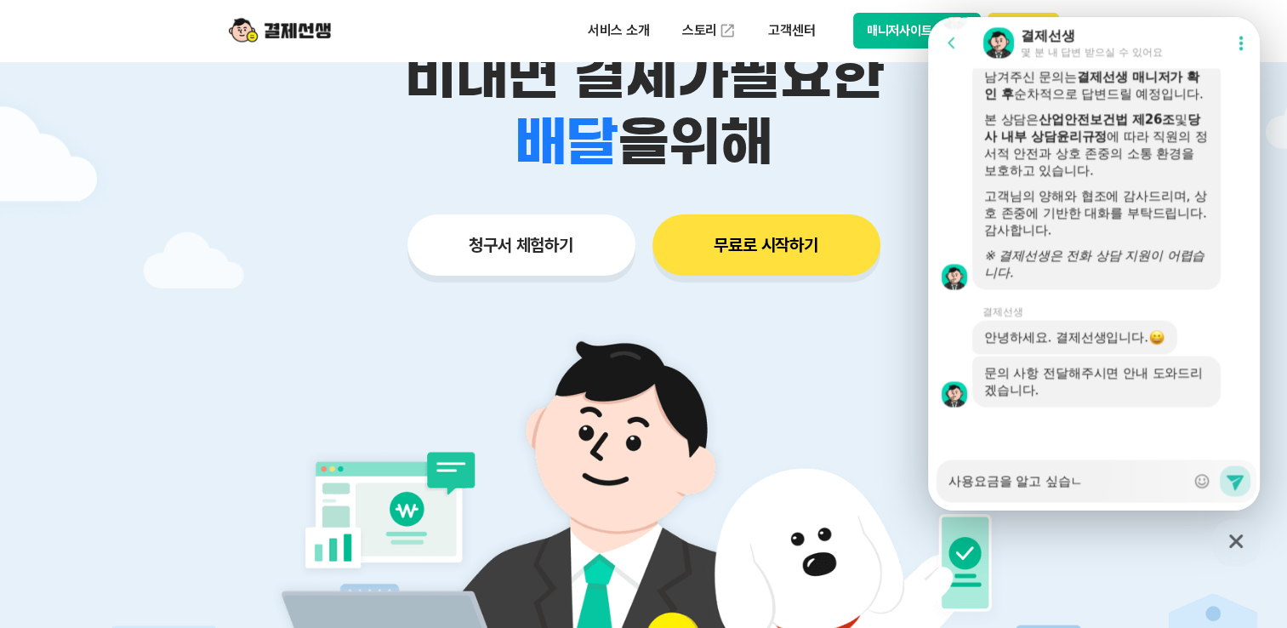
type textarea "x"
type textarea "사용요금을 알고 싶습니"
type textarea "x"
type textarea "사용요금을 알고 싶습닏"
type textarea "x"
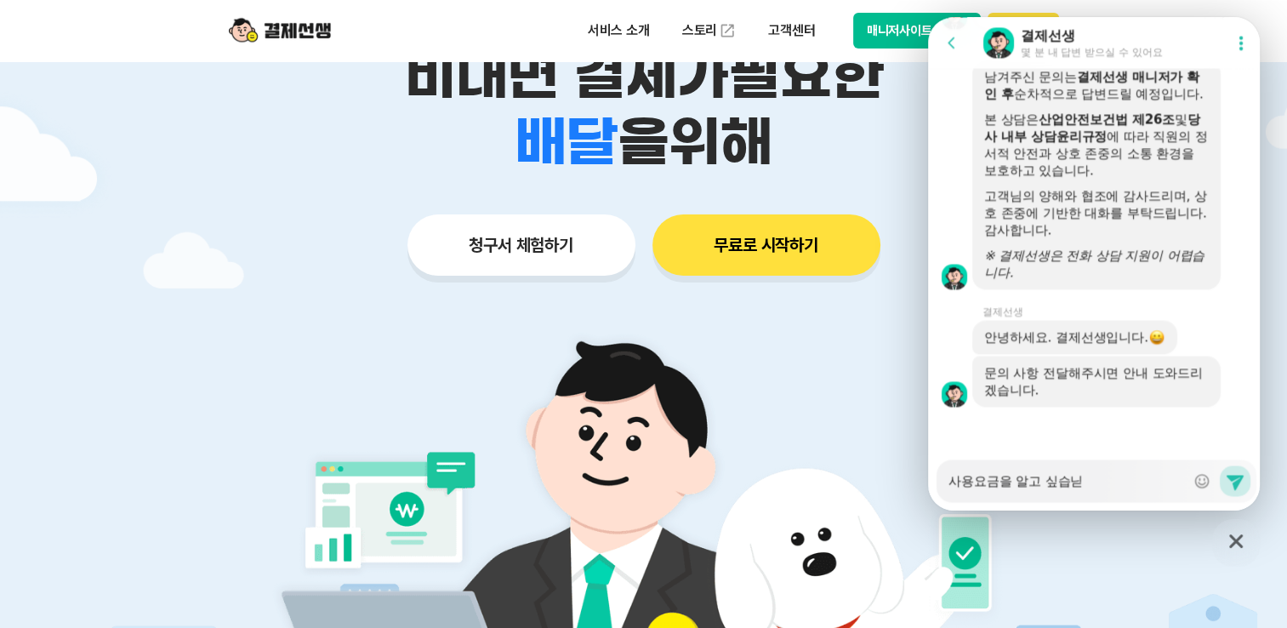
type textarea "사용요금을 알고 싶습니다"
type textarea "x"
type textarea "사용요금을 알고 싶습니다."
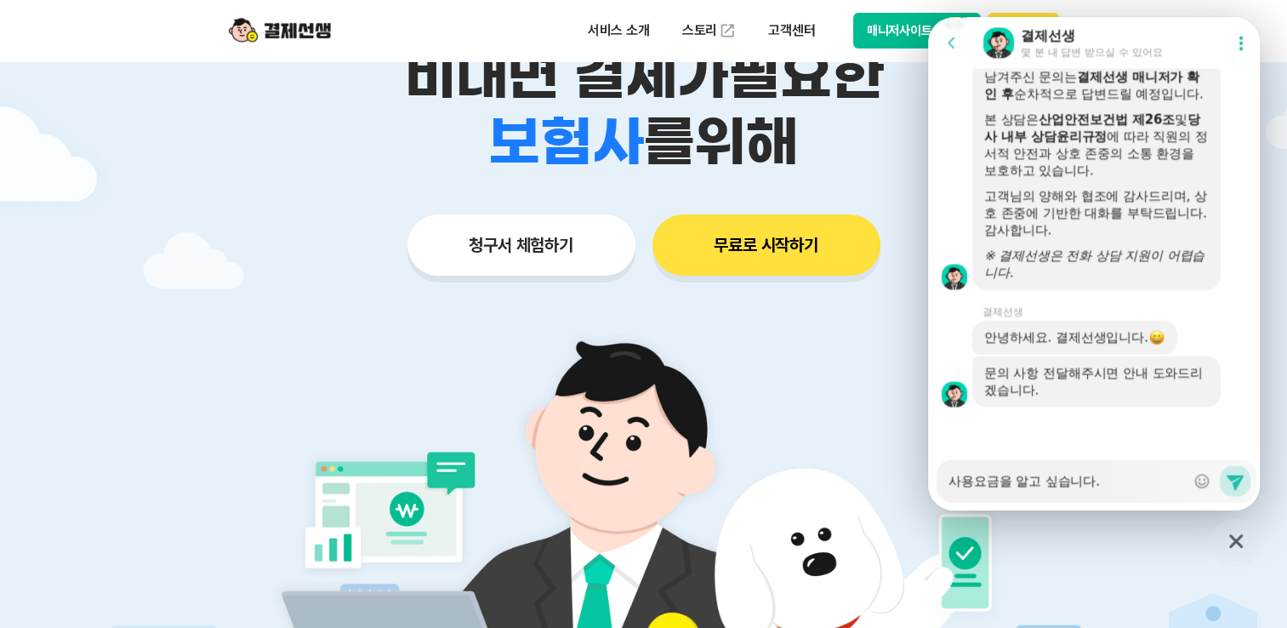
type textarea "x"
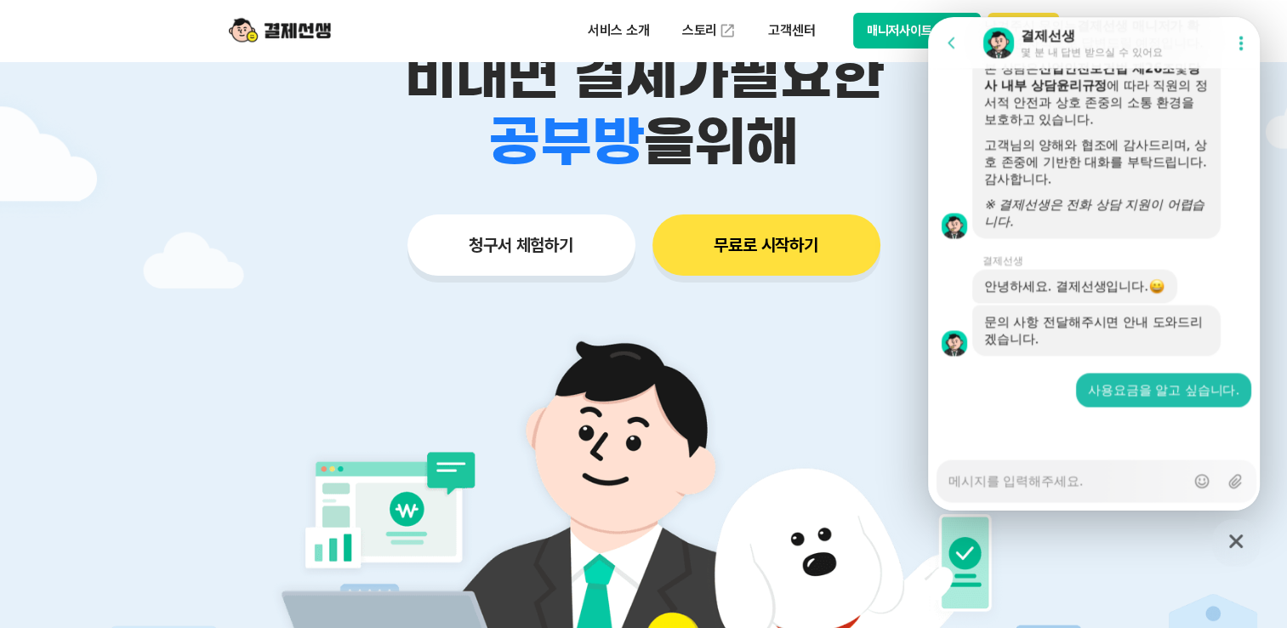
click at [1010, 481] on textarea "Messenger Input Textarea" at bounding box center [1066, 474] width 236 height 29
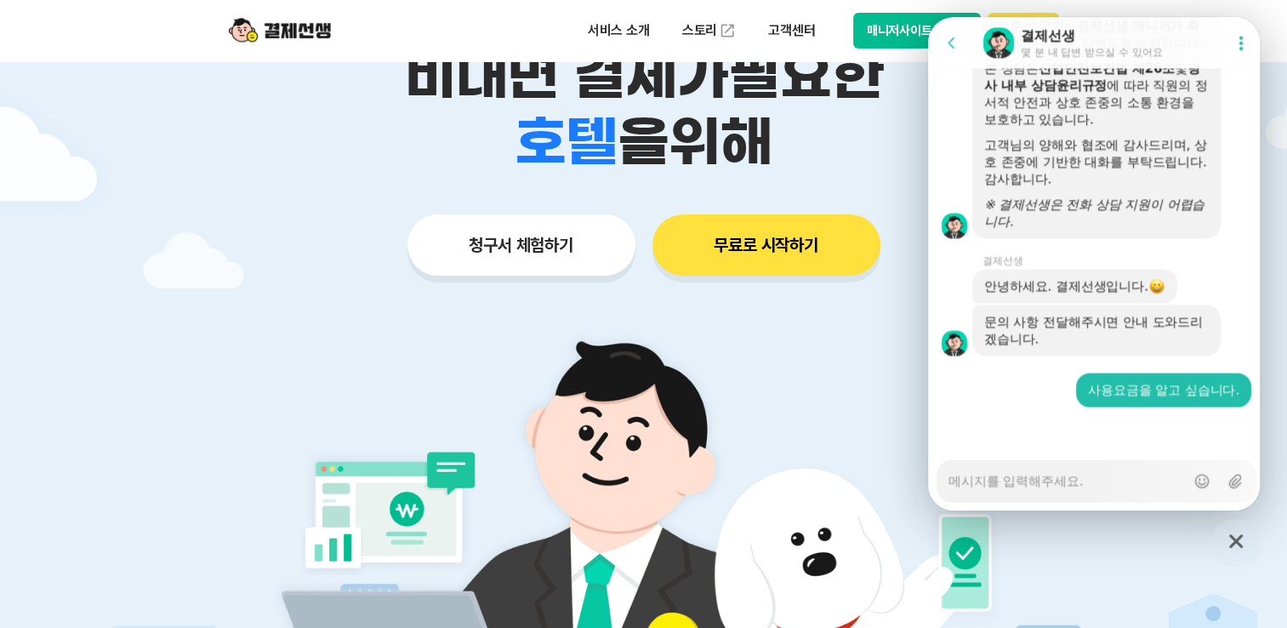
type textarea "x"
type textarea "3"
type textarea "x"
type textarea "30"
type textarea "x"
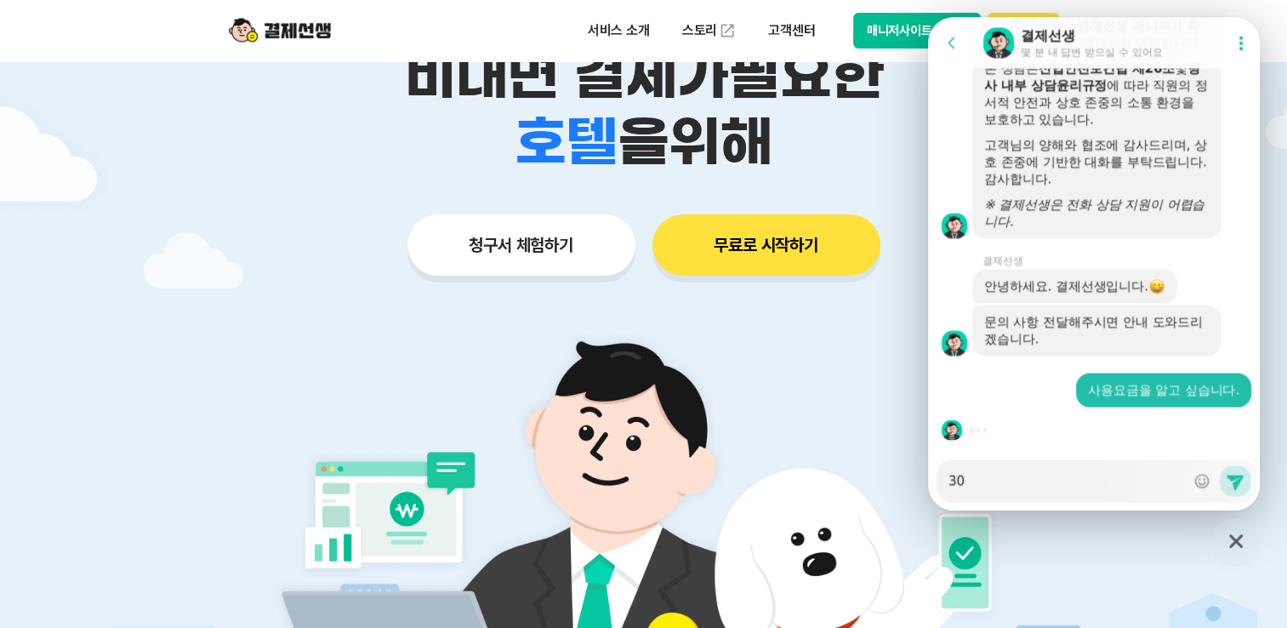
type textarea "30ㅁ"
type textarea "x"
type textarea "30며"
type textarea "x"
type textarea "30명"
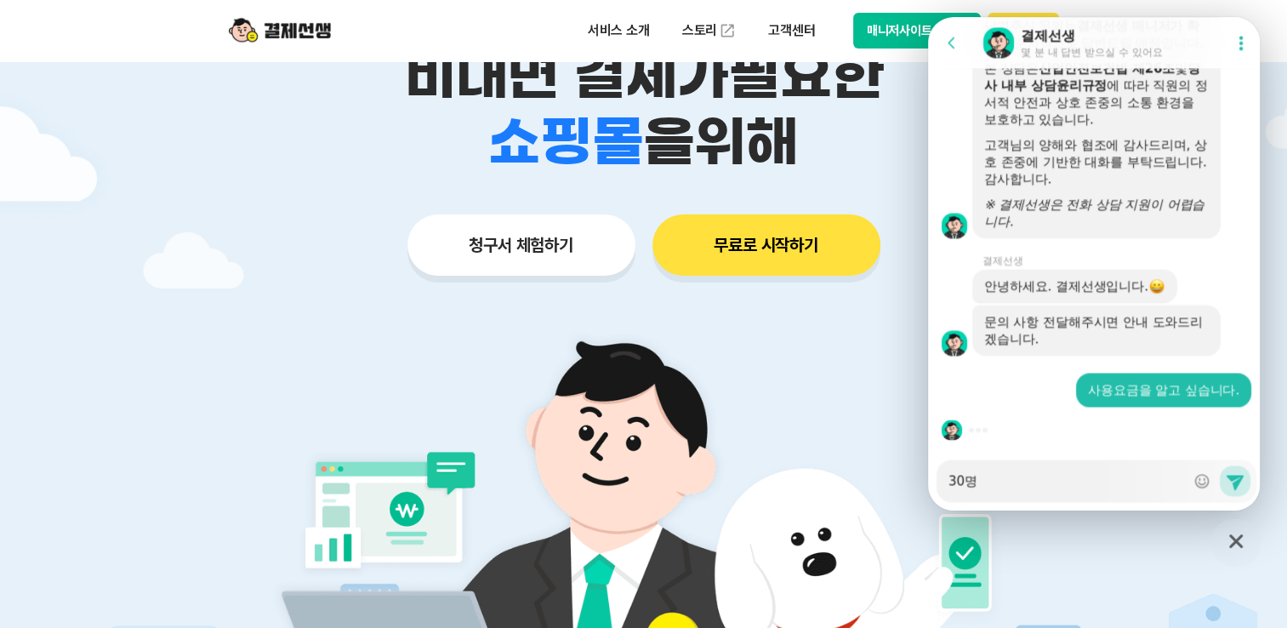
type textarea "x"
type textarea "30명ㄲ"
type textarea "x"
type textarea "30명까"
type textarea "x"
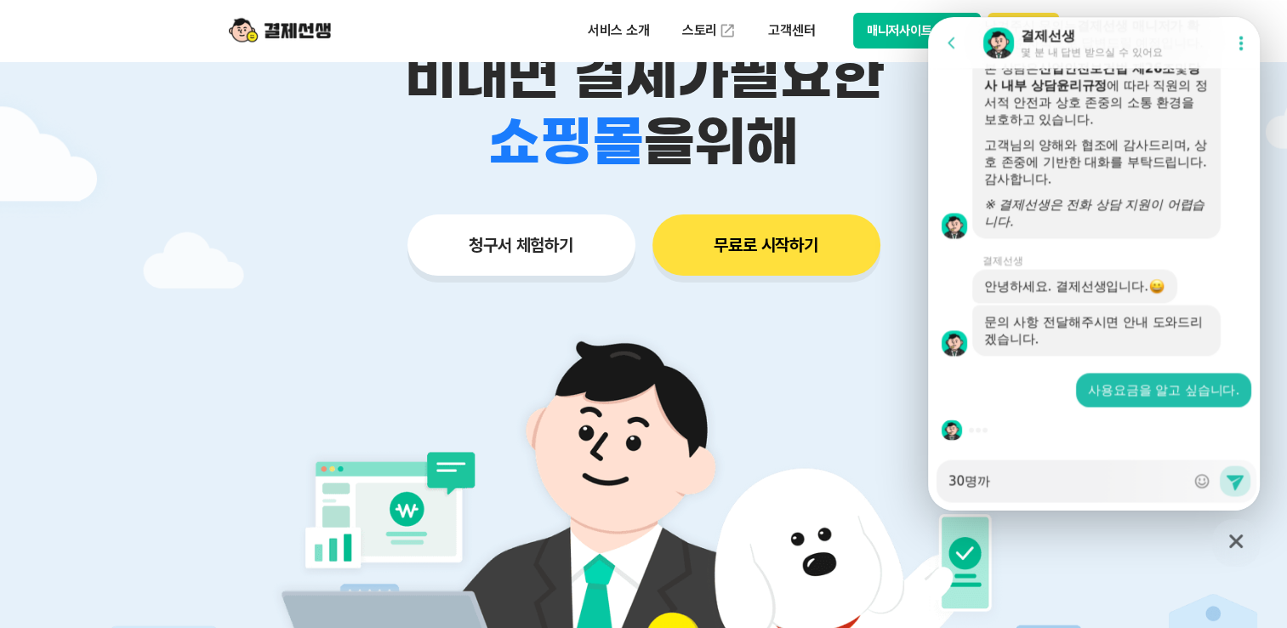
type textarea "30명깢"
type textarea "x"
type textarea "30명까지"
type textarea "x"
type textarea "30명까지 무"
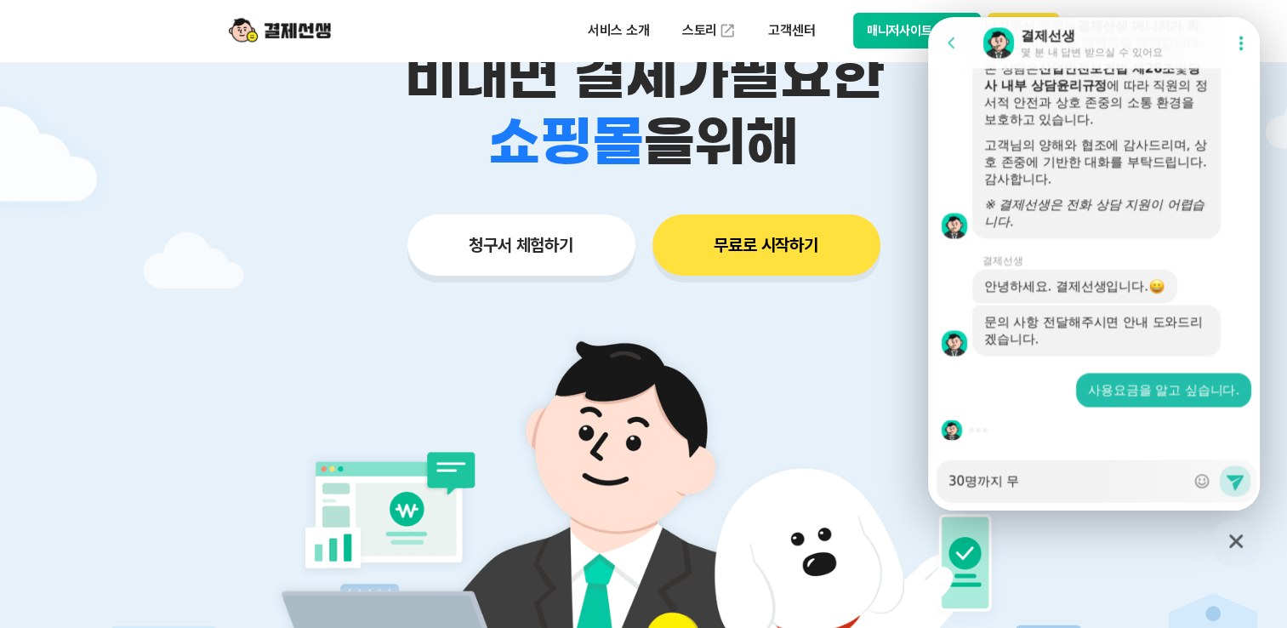
type textarea "x"
type textarea "30명까지 물"
type textarea "x"
type textarea "30명까지 무려"
type textarea "x"
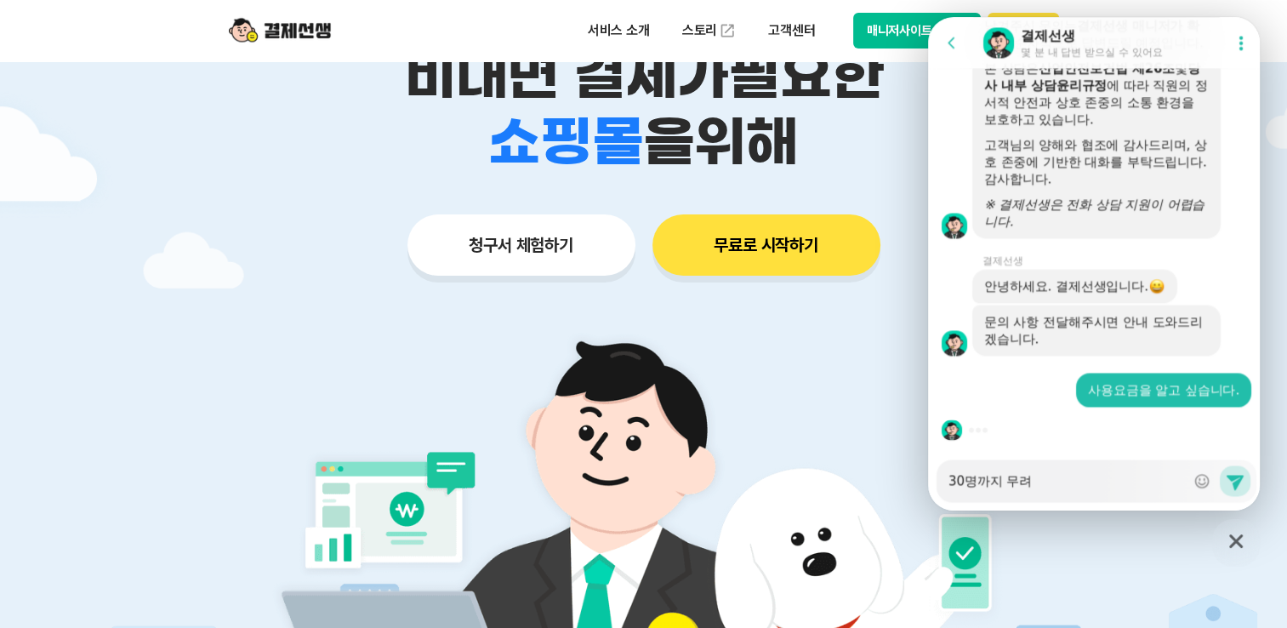
type textarea "30명까지 무령"
type textarea "x"
type textarea "30명까지 무령ㄴㄱ"
type textarea "x"
type textarea "30명까지 무령ㄴ가"
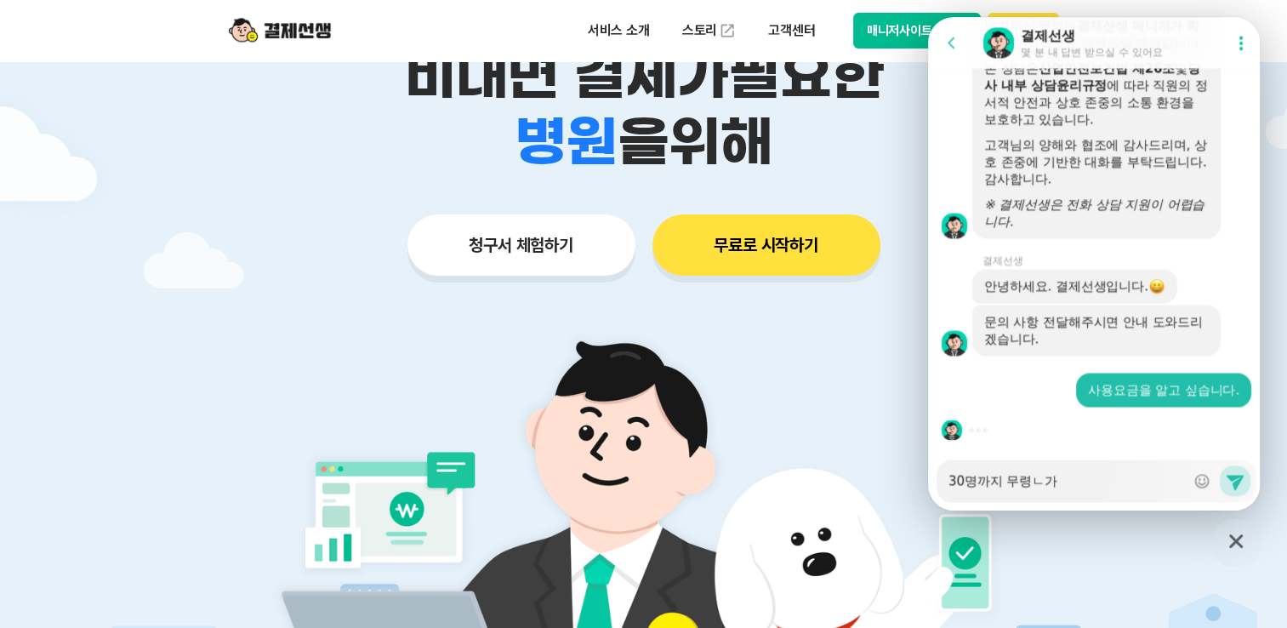
type textarea "x"
type textarea "30명까지 무령ㄴㄱ"
type textarea "x"
type textarea "30명까지 무령ㄴ"
type textarea "x"
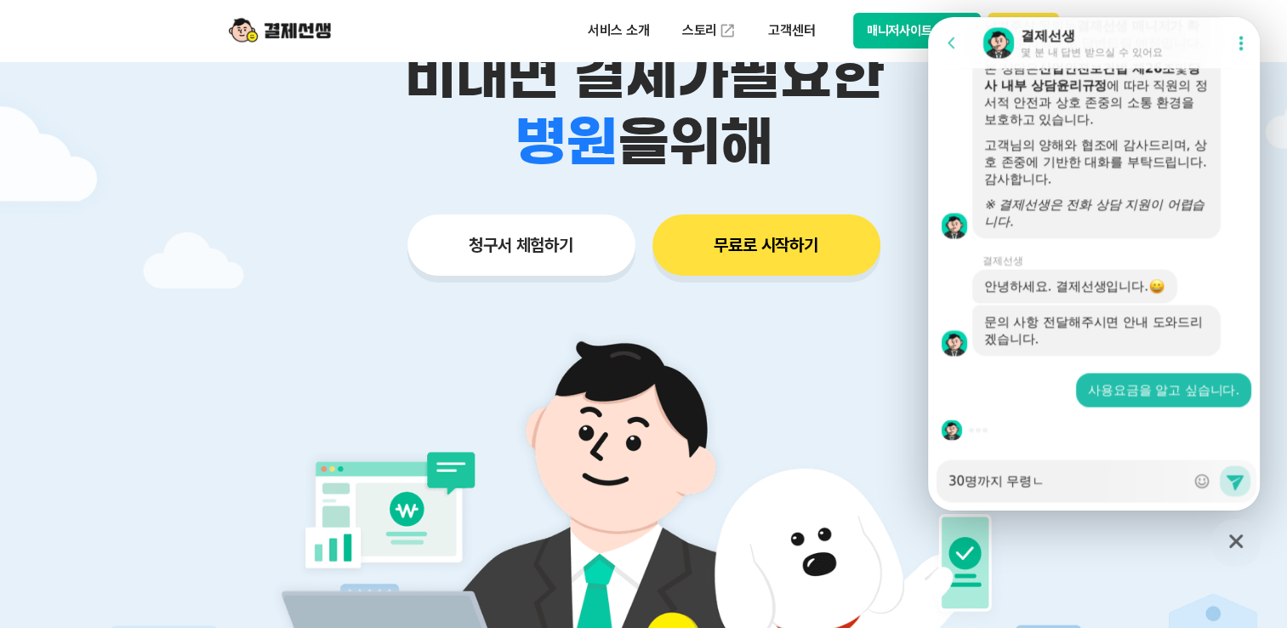
type textarea "30명까지 무령"
type textarea "x"
type textarea "30명까지 무"
type textarea "x"
type textarea "30명까지 무ㄹ"
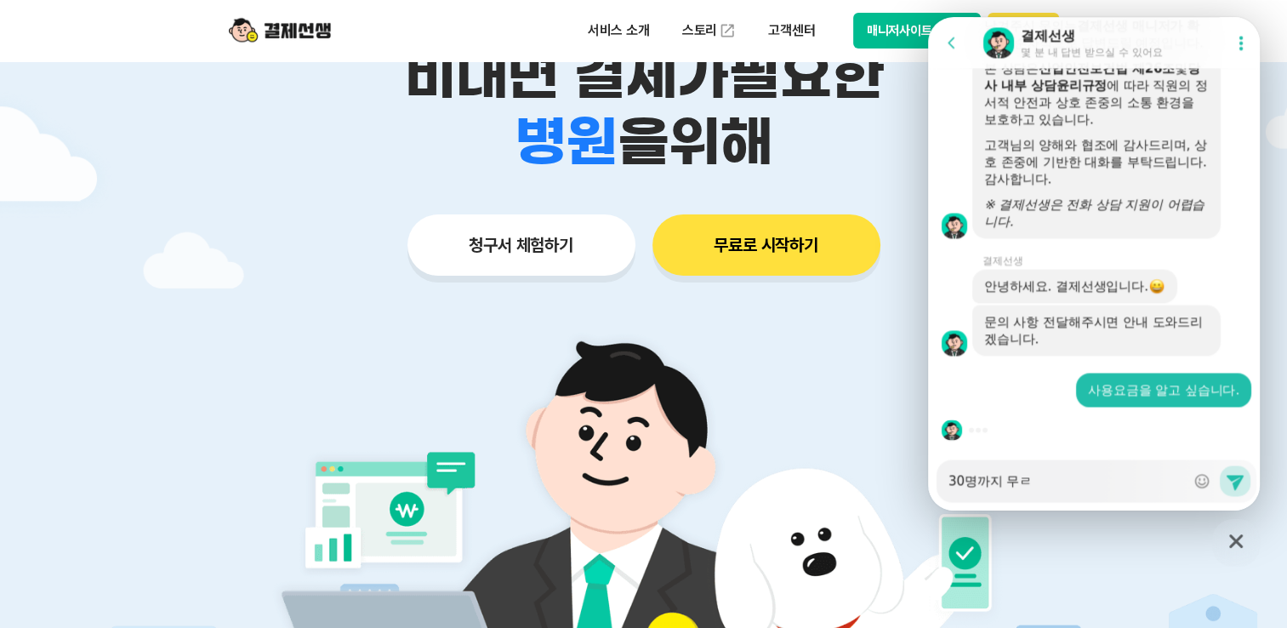
type textarea "x"
type textarea "30명까지 무료"
type textarea "x"
type textarea "30명까지 무룡"
type textarea "x"
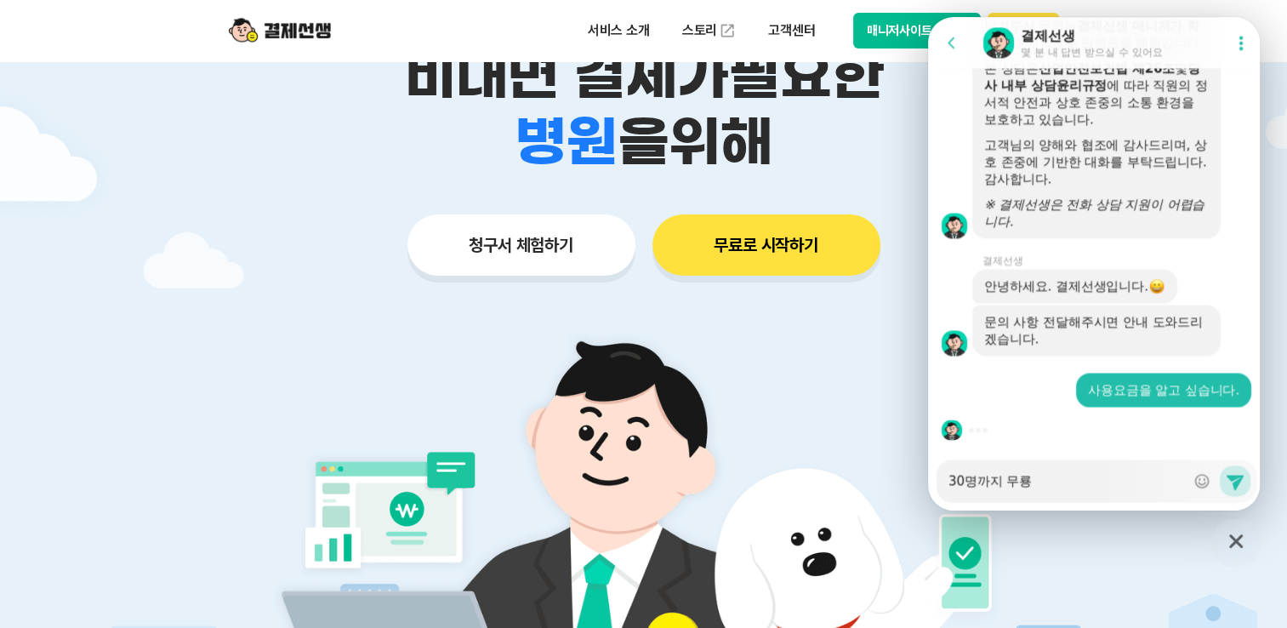
type textarea "30명까지 무료이"
type textarea "x"
type textarea "30명까지 무료인"
type textarea "x"
type textarea "30명까지 무료인ㄱ"
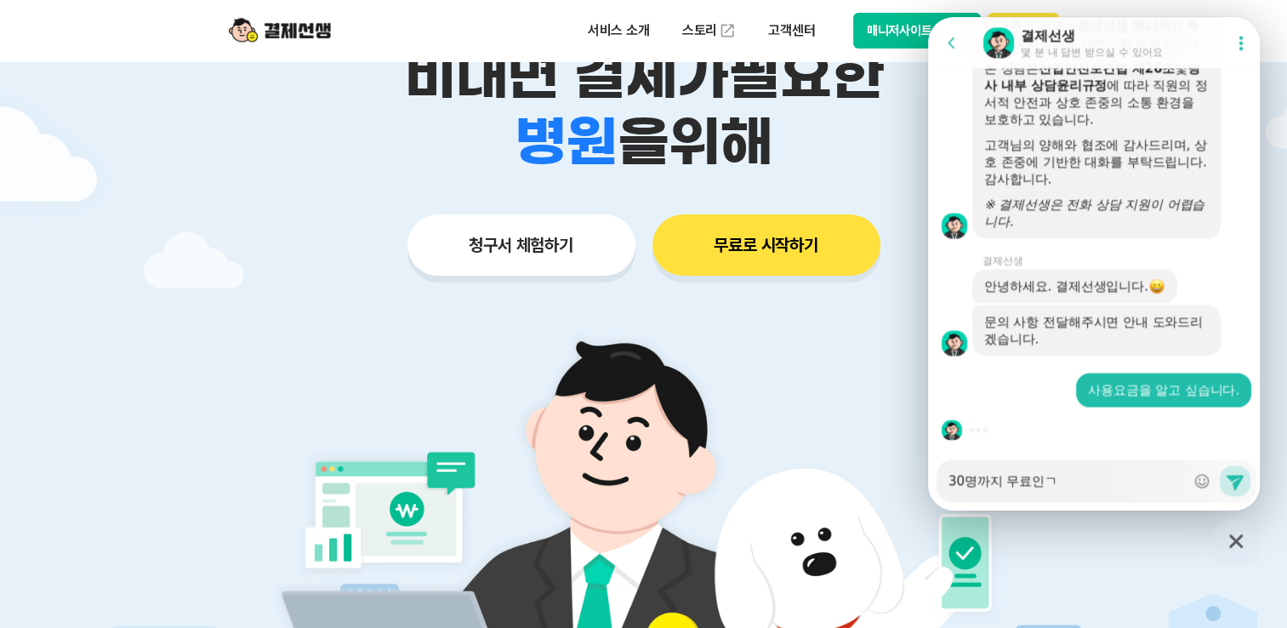
type textarea "x"
type textarea "30명까지 무료인가"
type textarea "x"
type textarea "30명까지 무료인강"
type textarea "x"
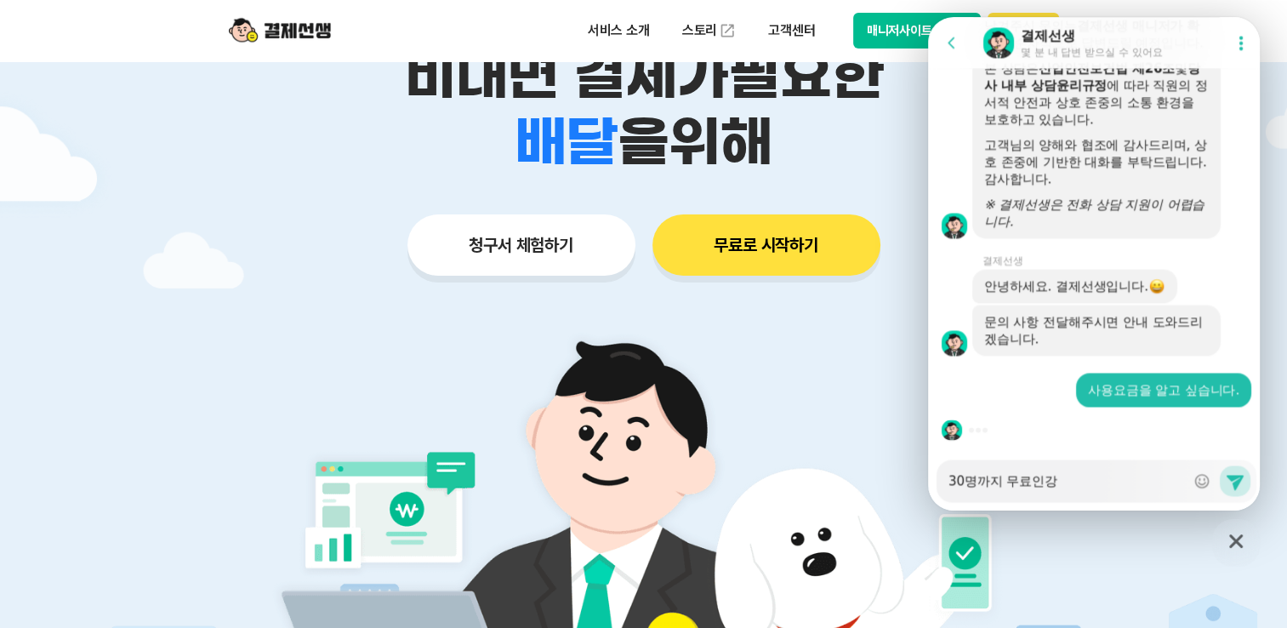
type textarea "30명까지 무료인가요"
type textarea "x"
type textarea "30명까지 무료인가요?"
type textarea "x"
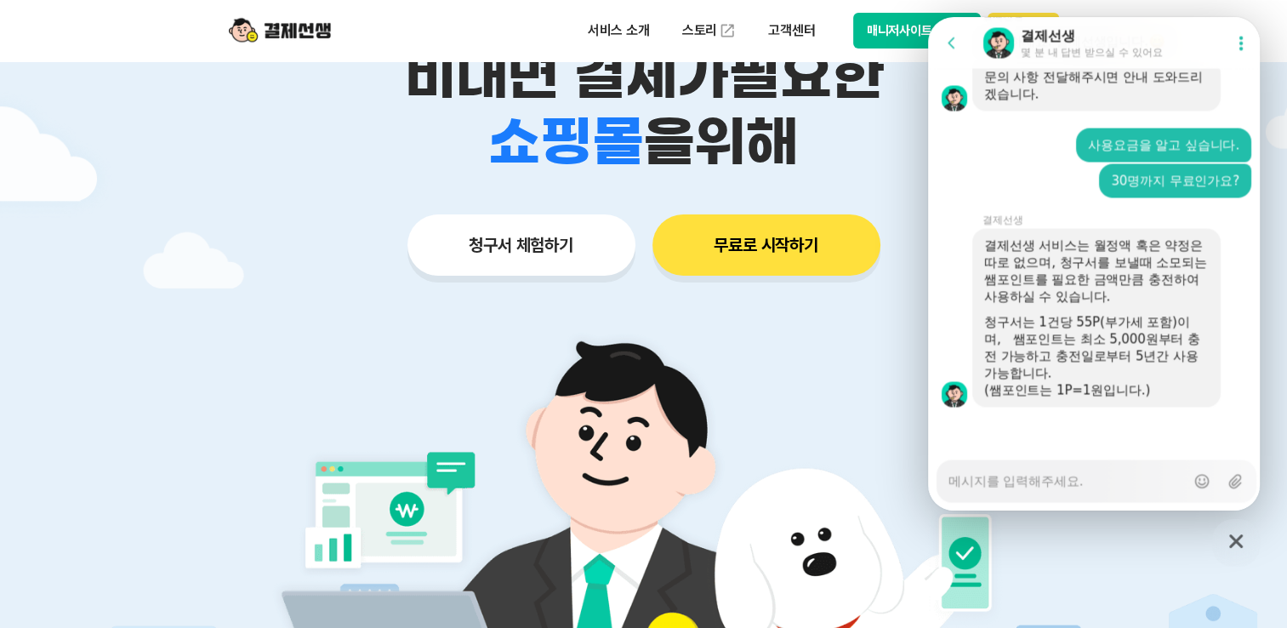
scroll to position [3009, 0]
click at [1017, 488] on textarea "Messenger Input Textarea" at bounding box center [1066, 474] width 236 height 29
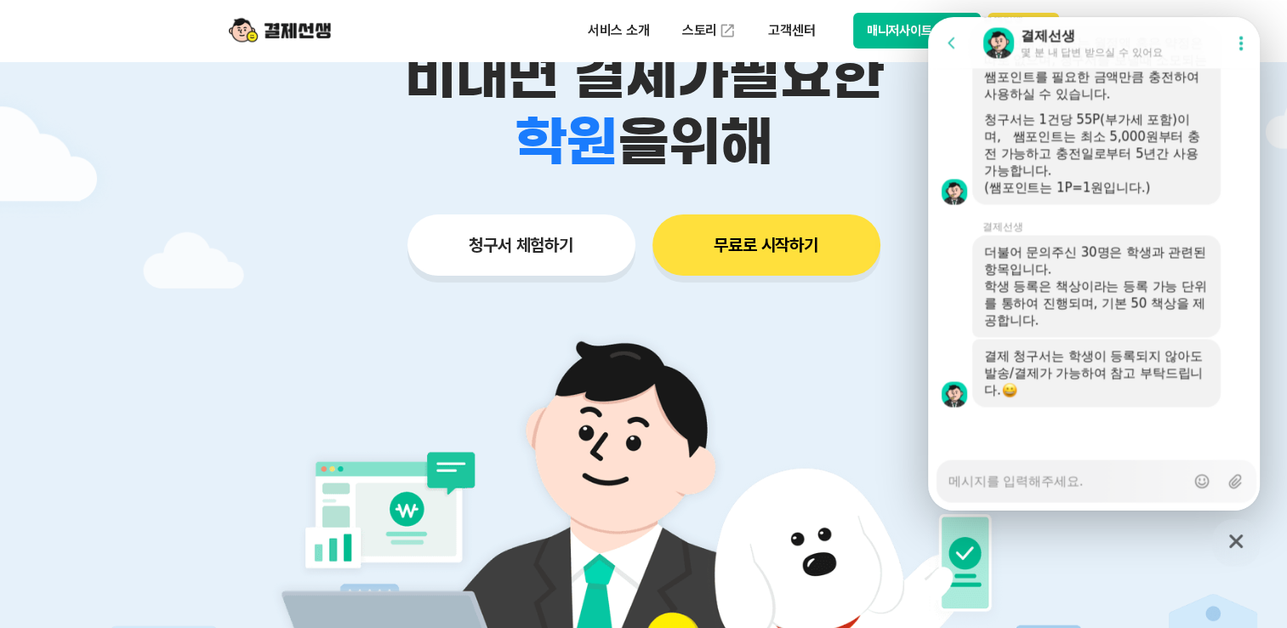
scroll to position [3211, 0]
type textarea "x"
type textarea "기"
type textarea "x"
type textarea "[PERSON_NAME]"
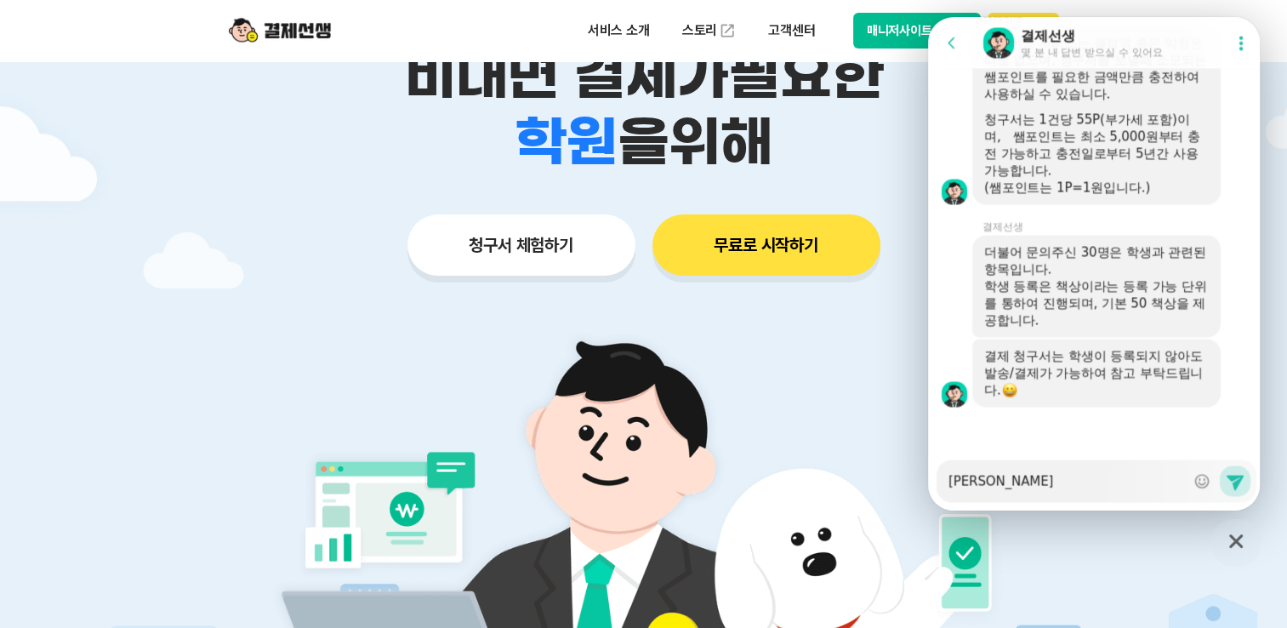
type textarea "x"
type textarea "기보"
type textarea "x"
type textarea "기본"
type textarea "x"
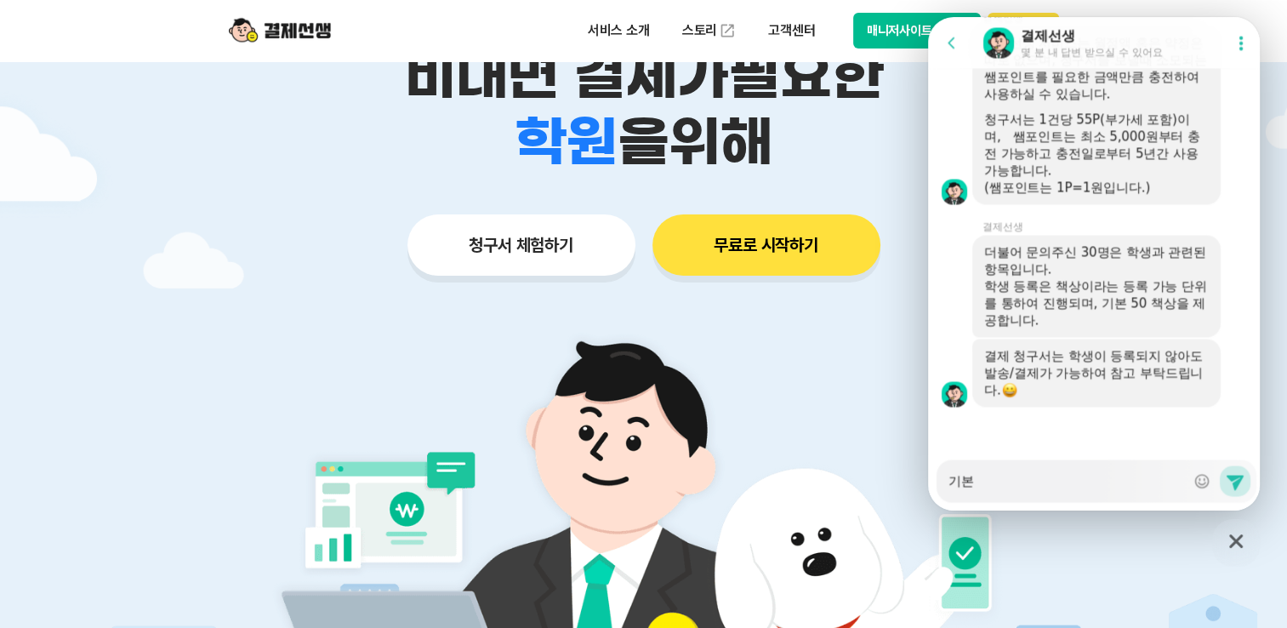
type textarea "기본"
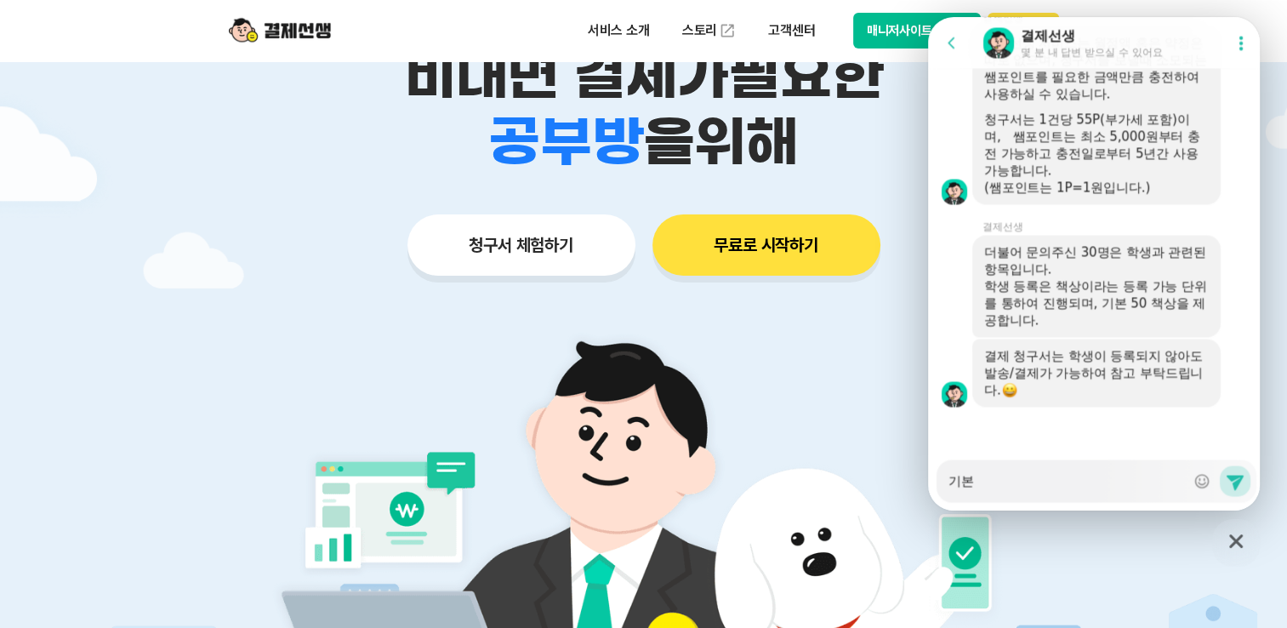
type textarea "x"
type textarea "기본 5"
type textarea "x"
type textarea "기본 50"
type textarea "x"
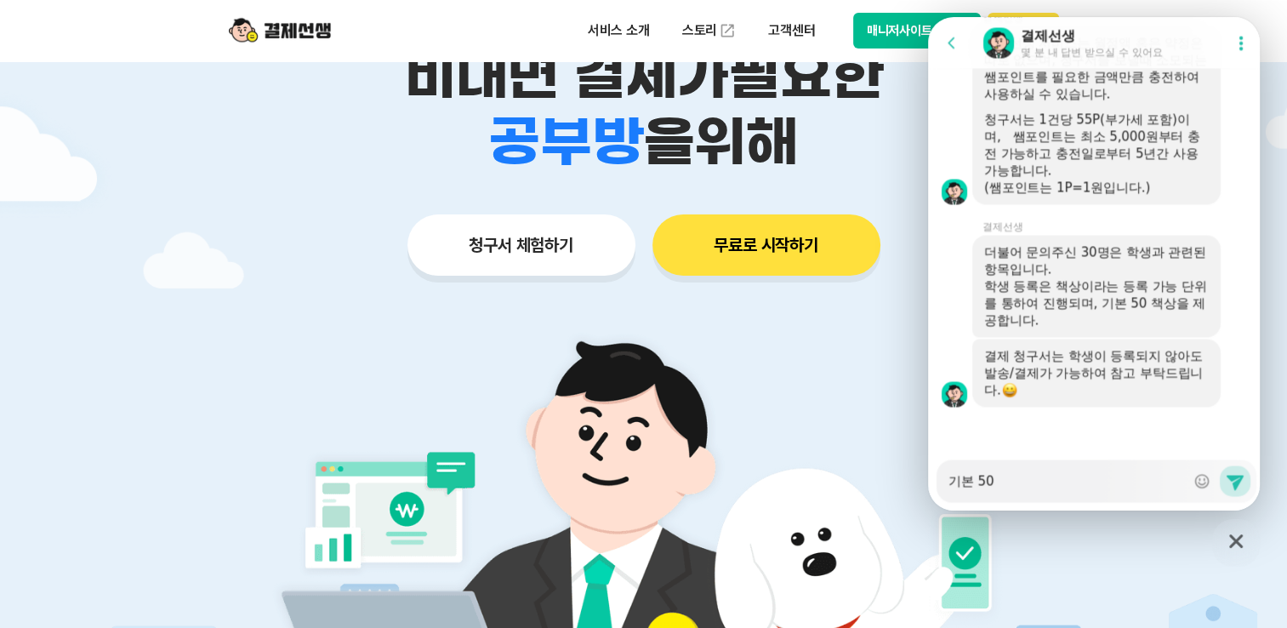
type textarea "기본 50?"
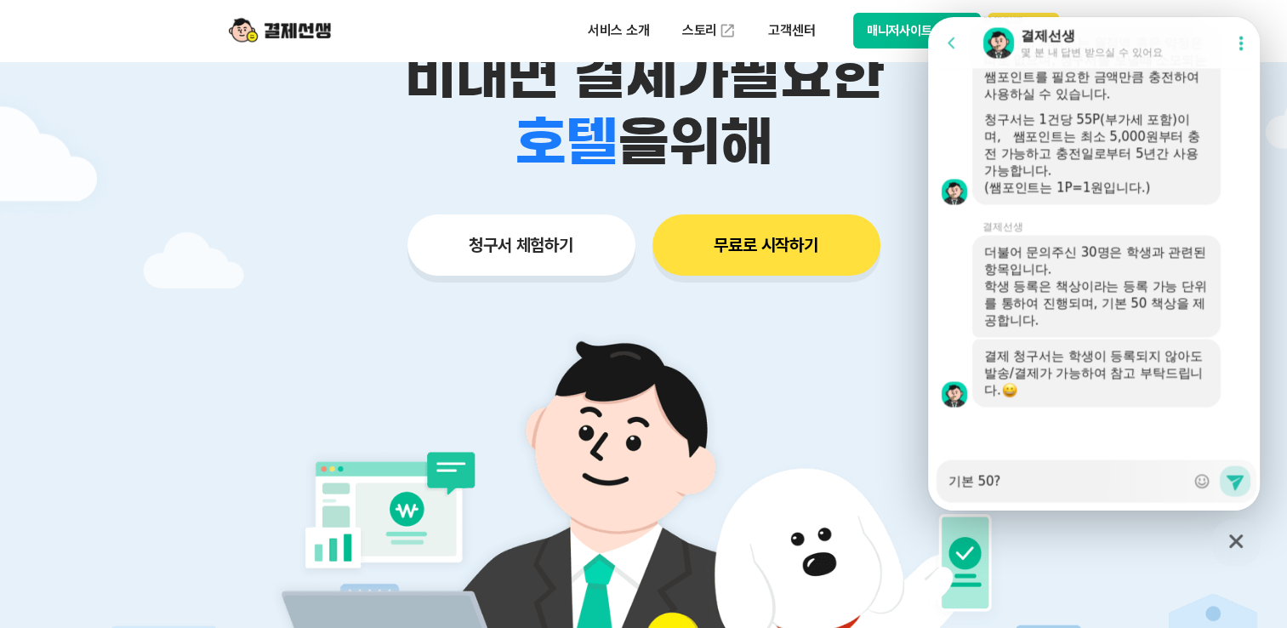
type textarea "x"
type textarea "기본 50?"
type textarea "x"
type textarea "기본 50? ㅁ"
type textarea "x"
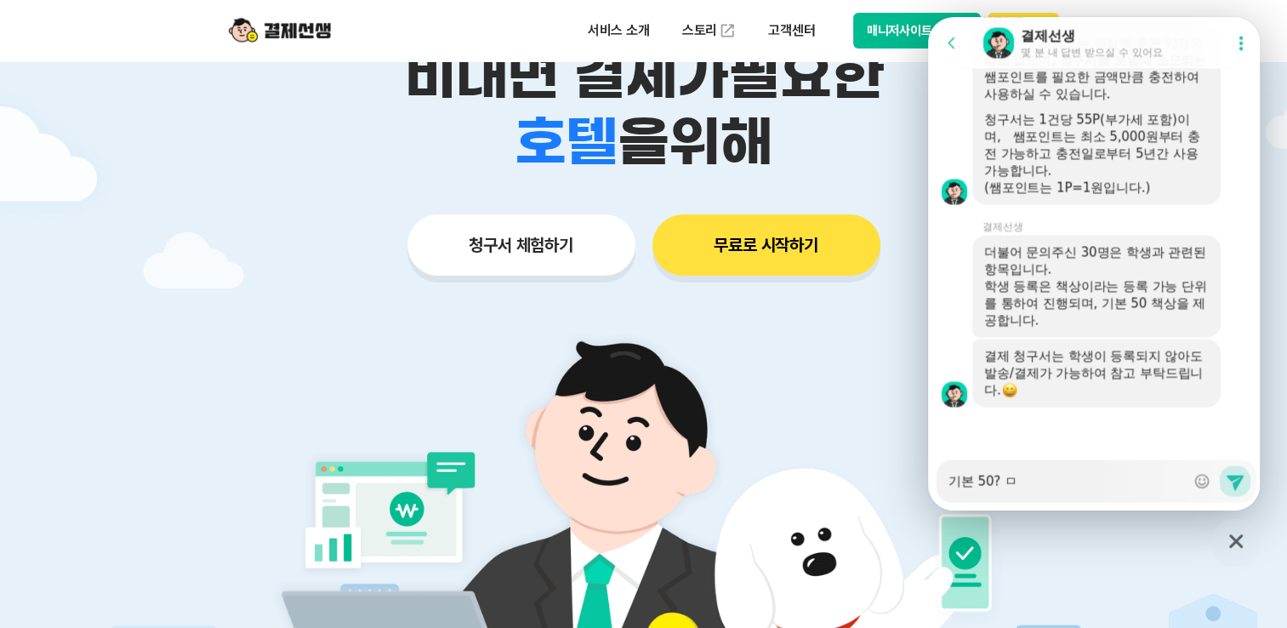
type textarea "기본 50? 무"
type textarea "x"
type textarea "기본 50? 뭇"
type textarea "x"
type textarea "기본 50? 무스"
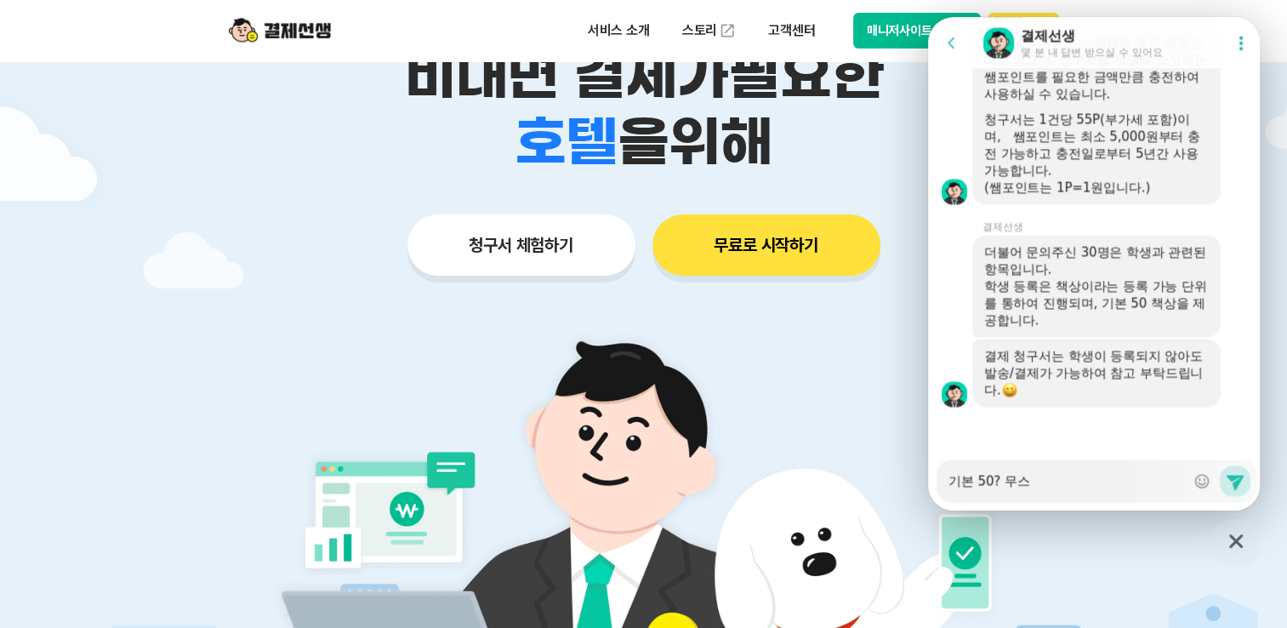
type textarea "x"
type textarea "기본 50? 무슨"
type textarea "x"
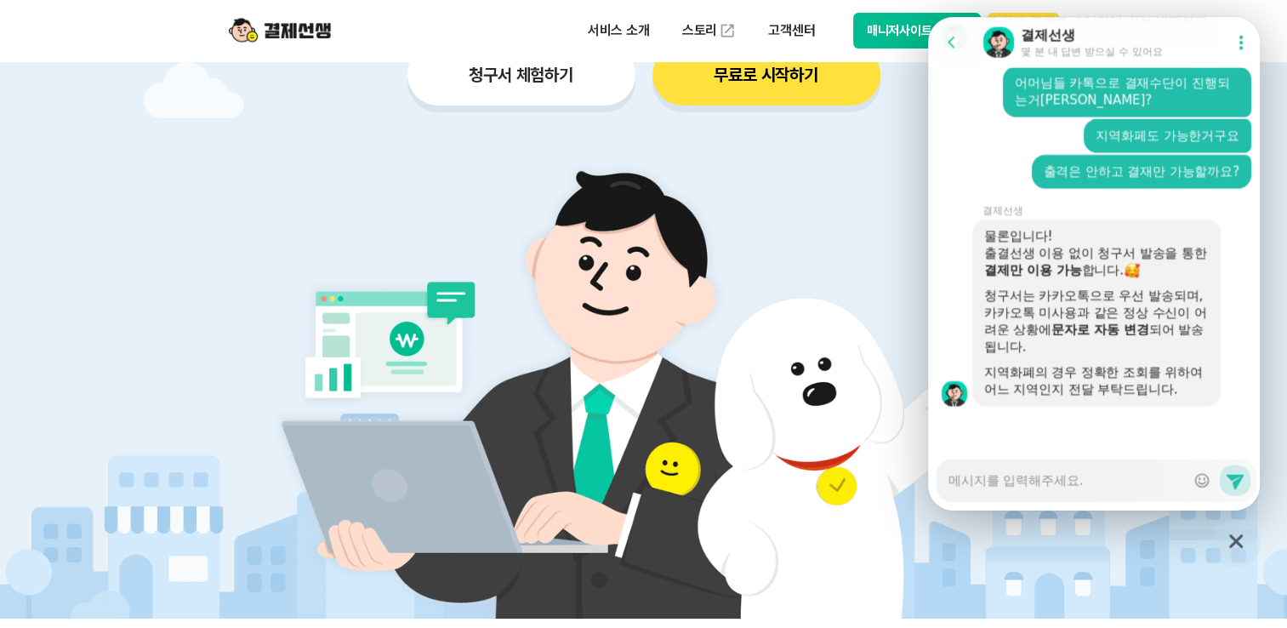
scroll to position [3769, 0]
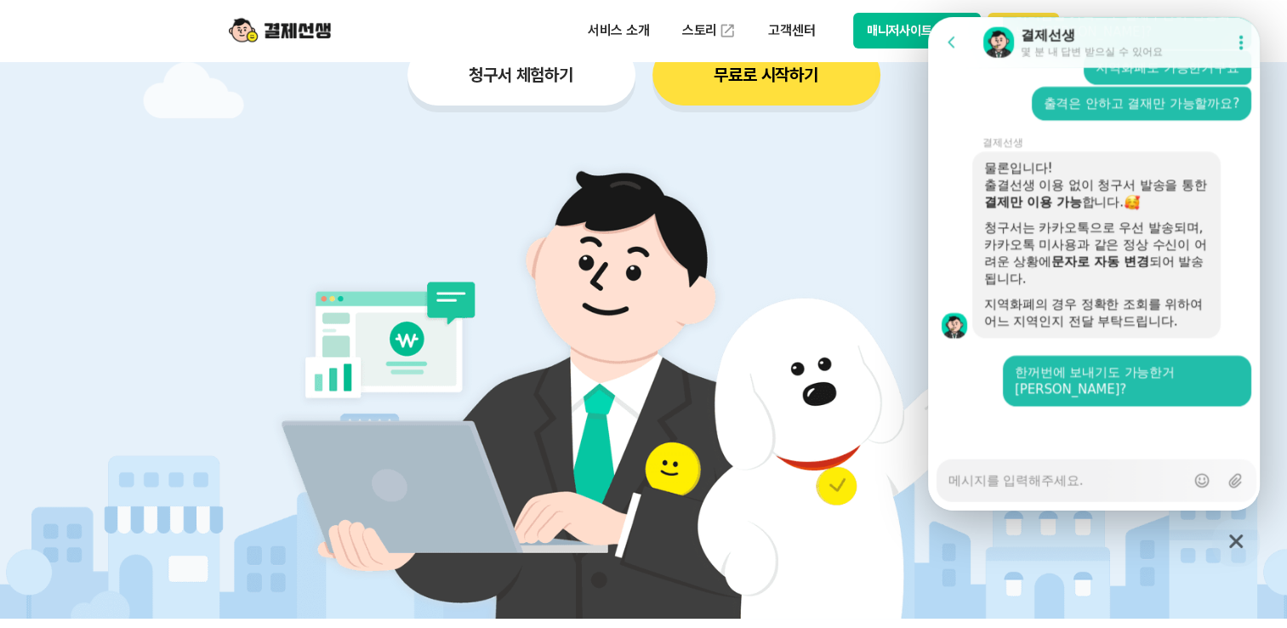
click at [531, 212] on img at bounding box center [643, 379] width 795 height 477
click at [659, 202] on img at bounding box center [643, 379] width 795 height 477
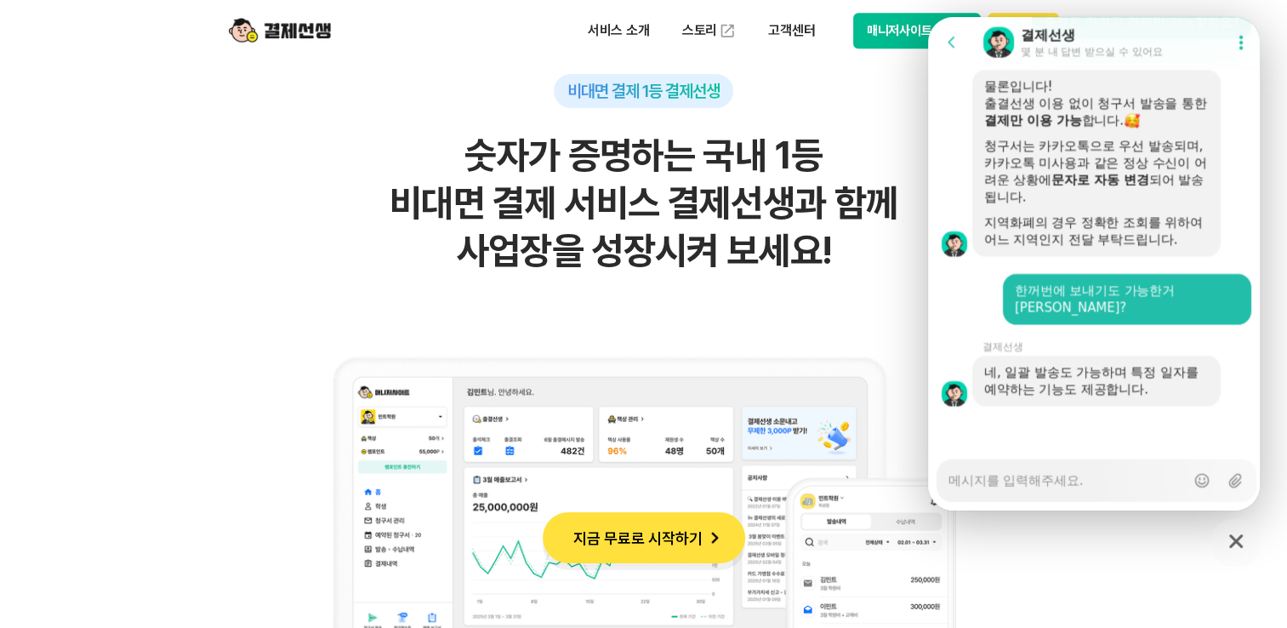
scroll to position [3851, 0]
click at [688, 257] on h2 "숫자가 증명하는 국내 1등 비대면 결제 서비스 결제선생과 함께 사업장을 성장시켜 보세요!" at bounding box center [643, 203] width 833 height 143
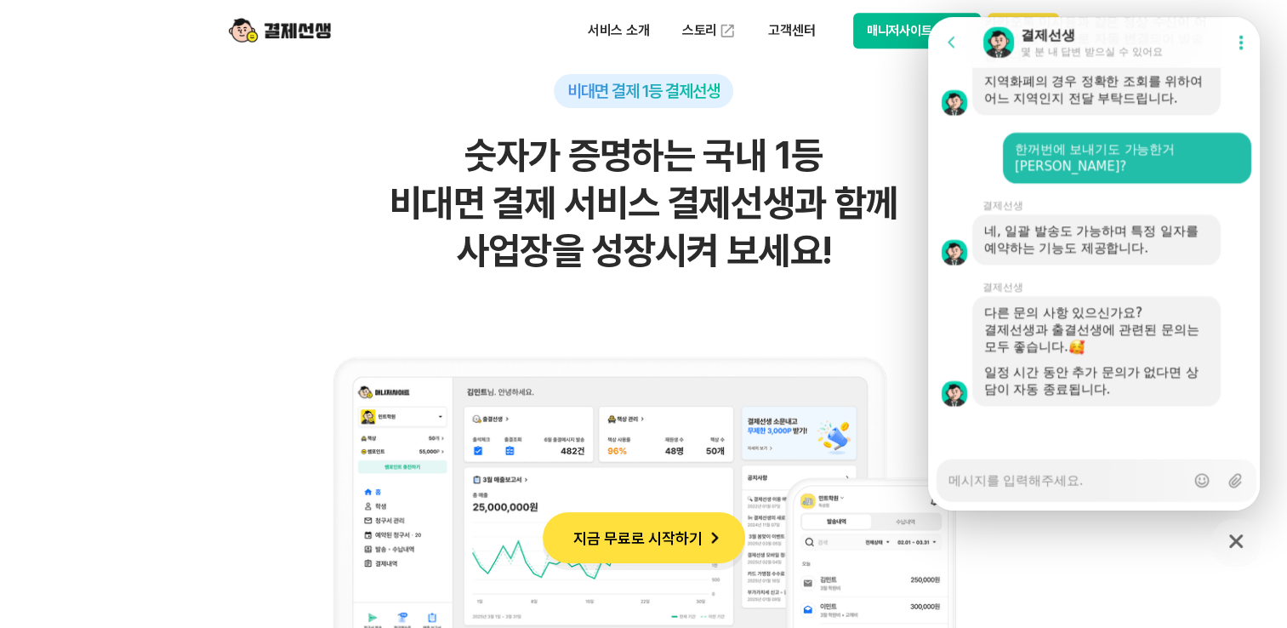
scroll to position [3992, 0]
click at [849, 106] on div "비대면 결제 1등 결제선생 숫자가 증명하는 국내 1등 비대면 결제 서비스 결제선생과 함께 사업장을 성장시켜 보세요!" at bounding box center [643, 473] width 833 height 799
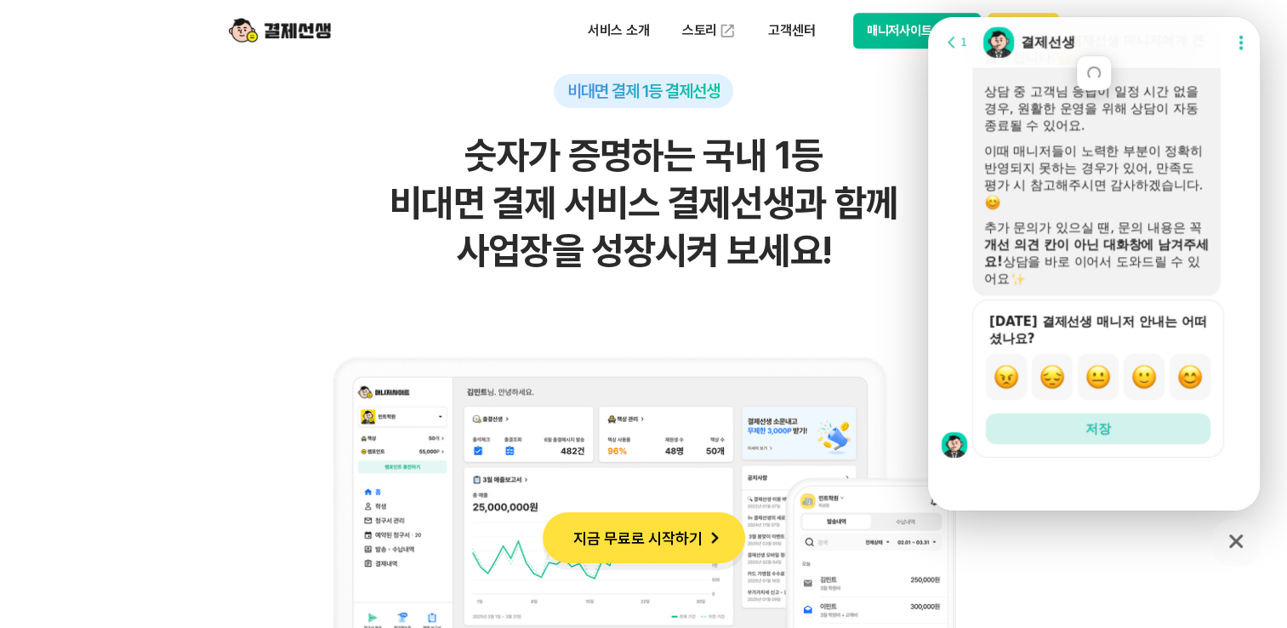
scroll to position [4665, 0]
